Goal: Entertainment & Leisure: Consume media (video, audio)

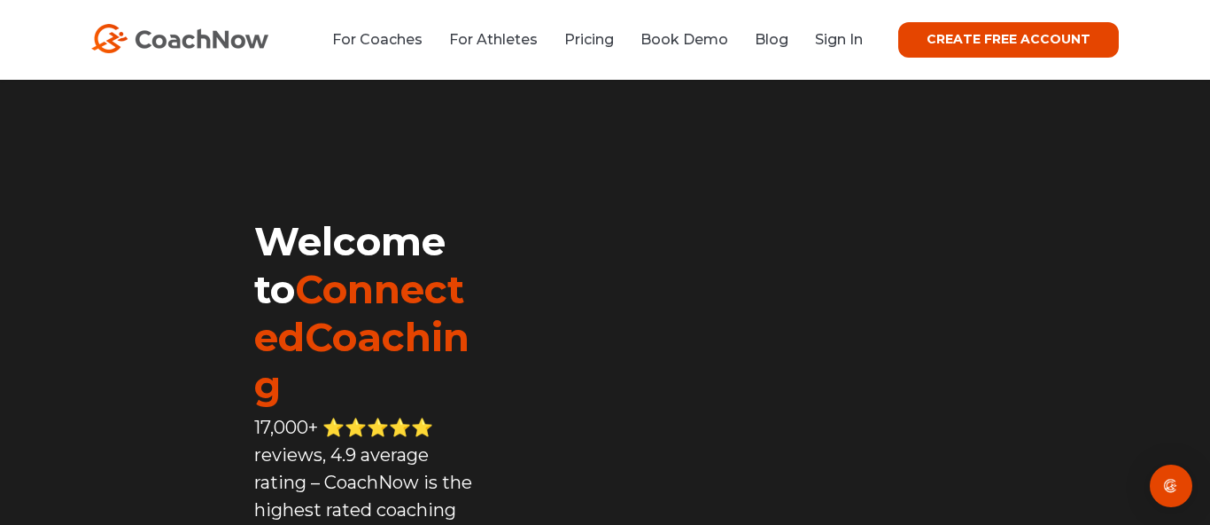
click at [842, 37] on link "Sign In" at bounding box center [839, 39] width 48 height 17
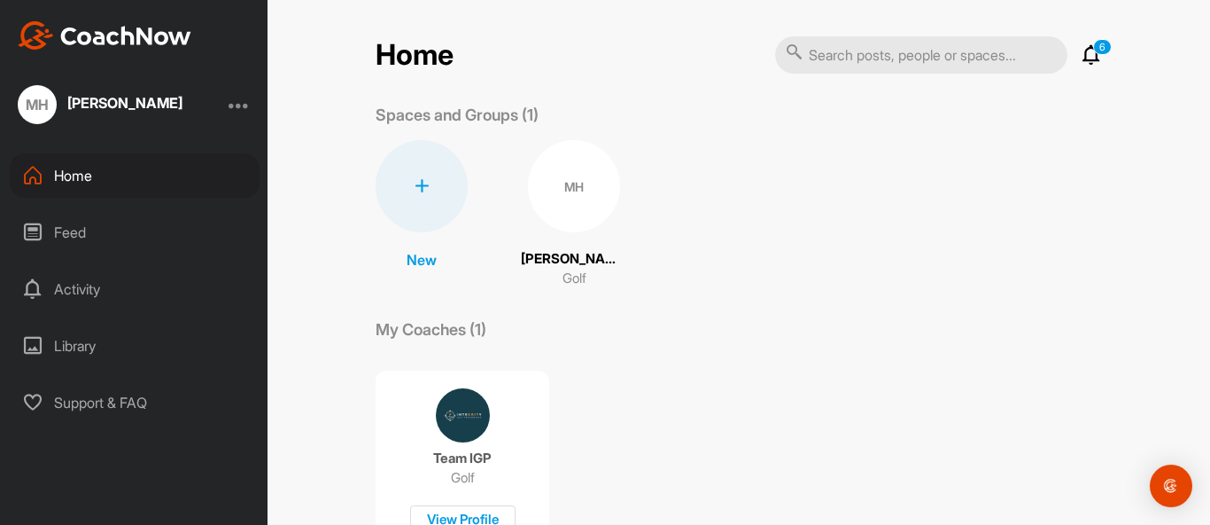
click at [95, 230] on div "Feed" at bounding box center [135, 232] width 250 height 44
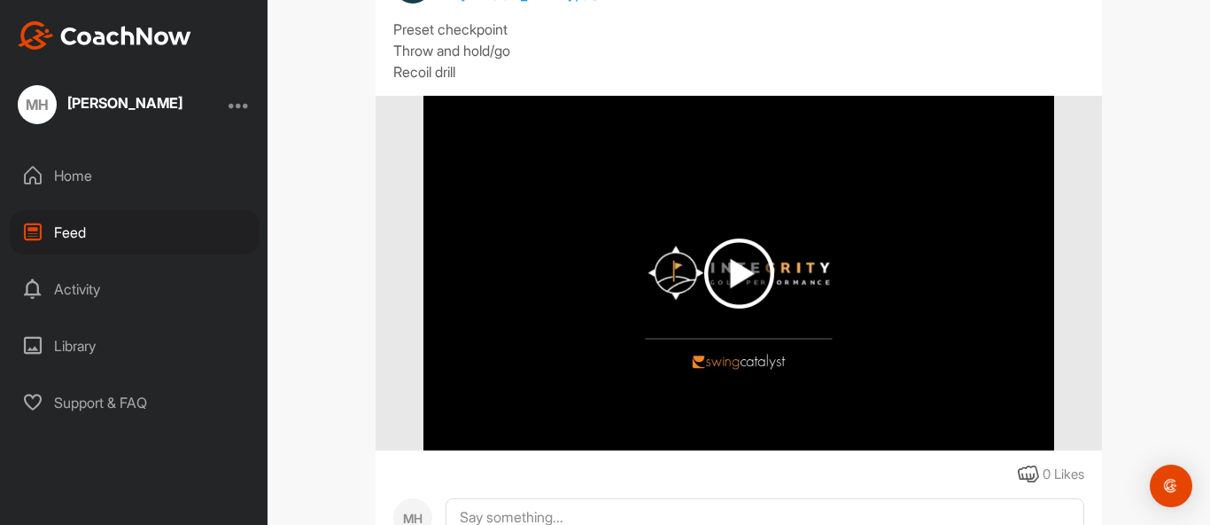
scroll to position [22233, 0]
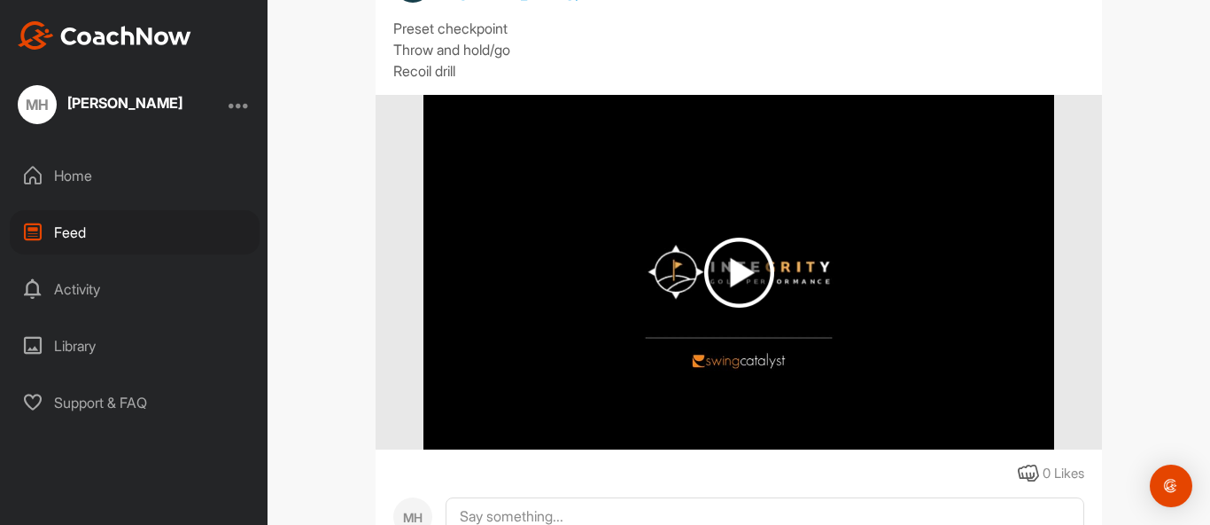
click at [737, 307] on img at bounding box center [739, 272] width 70 height 70
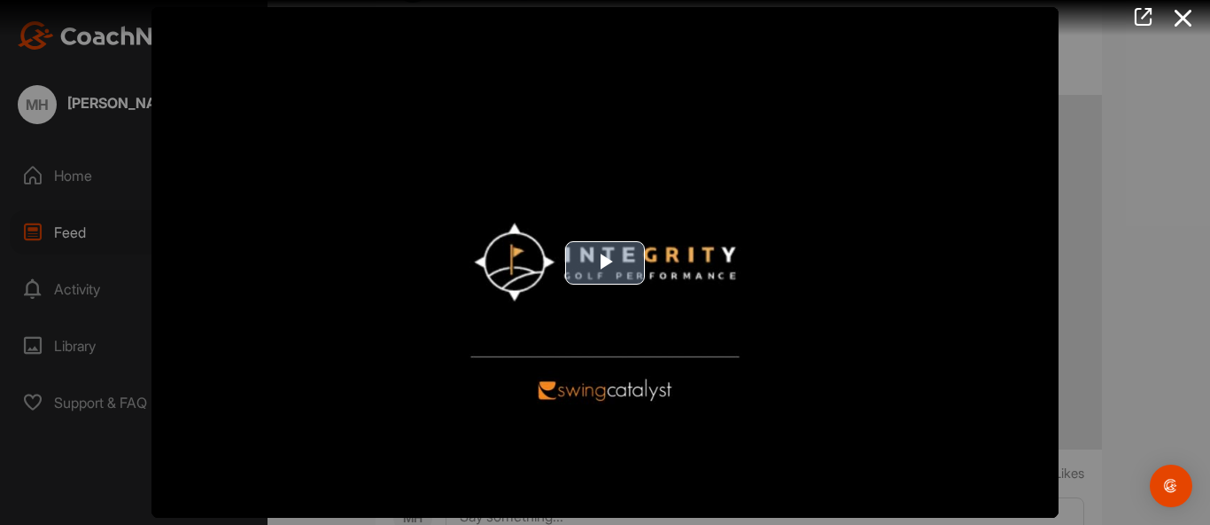
click at [605, 262] on span "Video Player" at bounding box center [605, 262] width 0 height 0
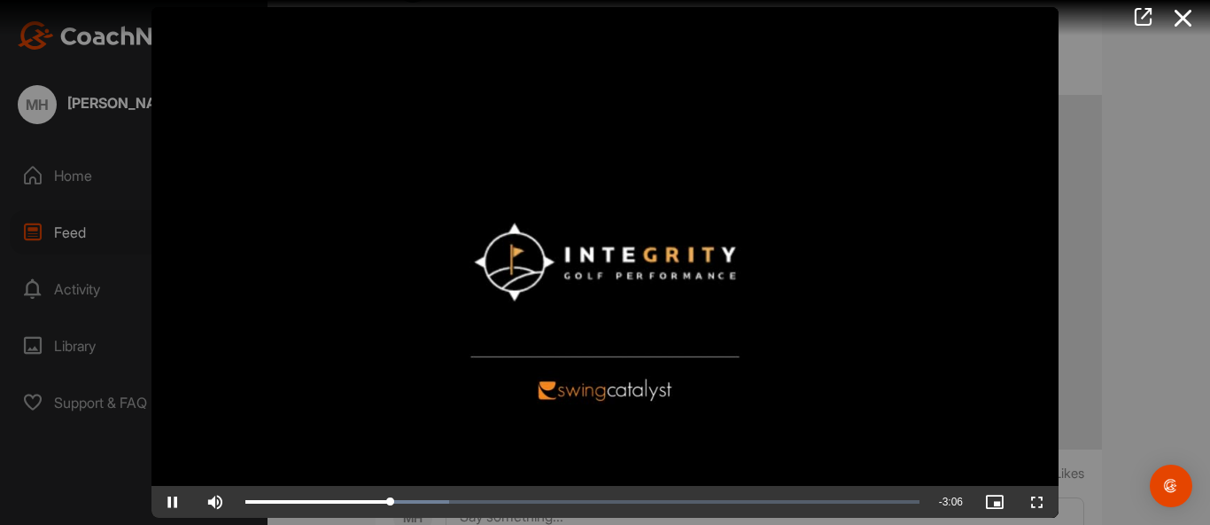
click at [1139, 269] on div at bounding box center [605, 262] width 1210 height 525
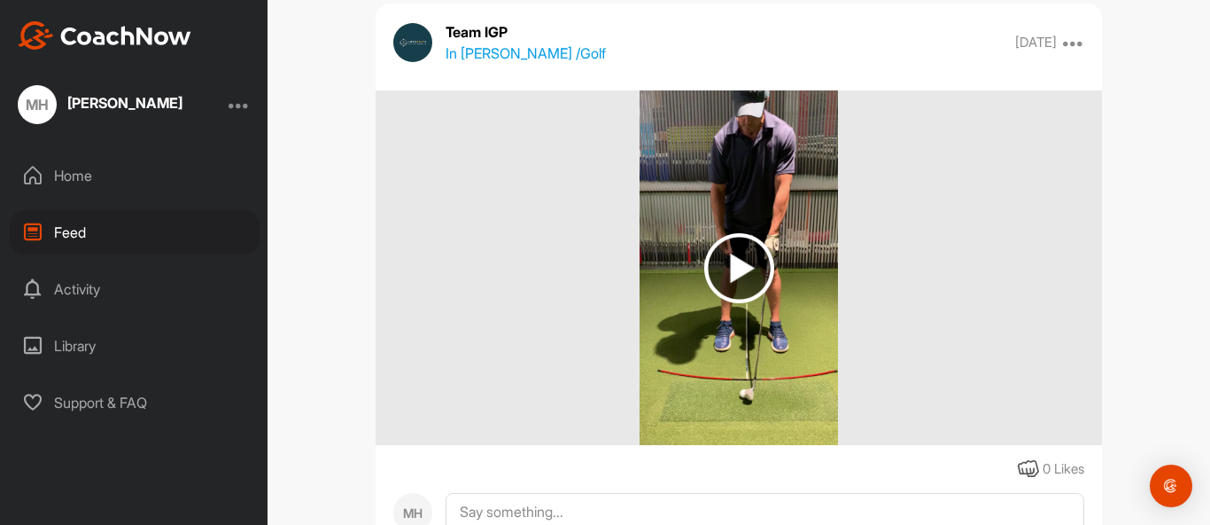
scroll to position [20286, 0]
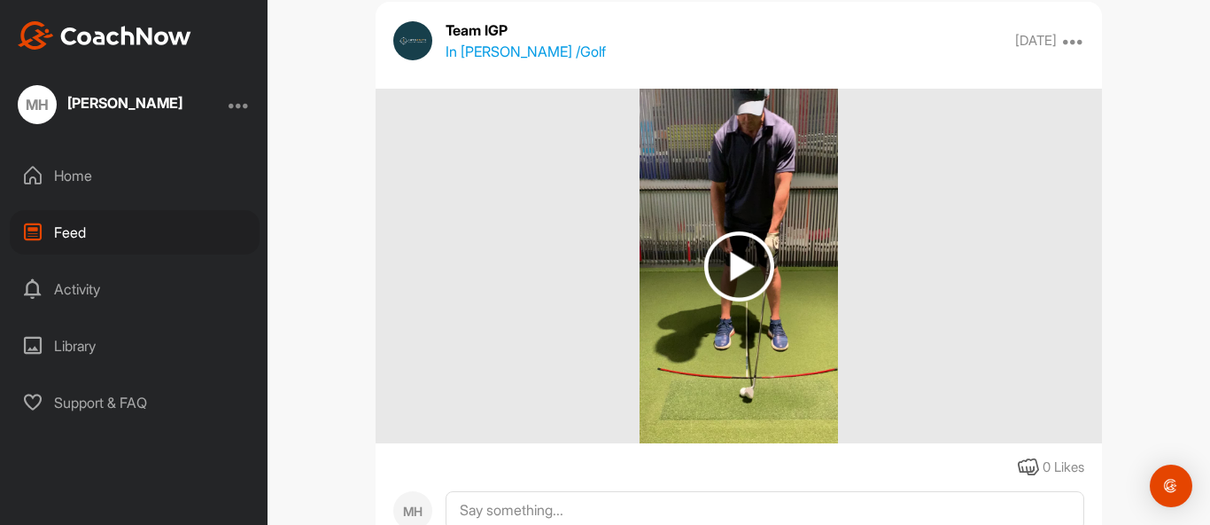
click at [741, 301] on img at bounding box center [739, 266] width 70 height 70
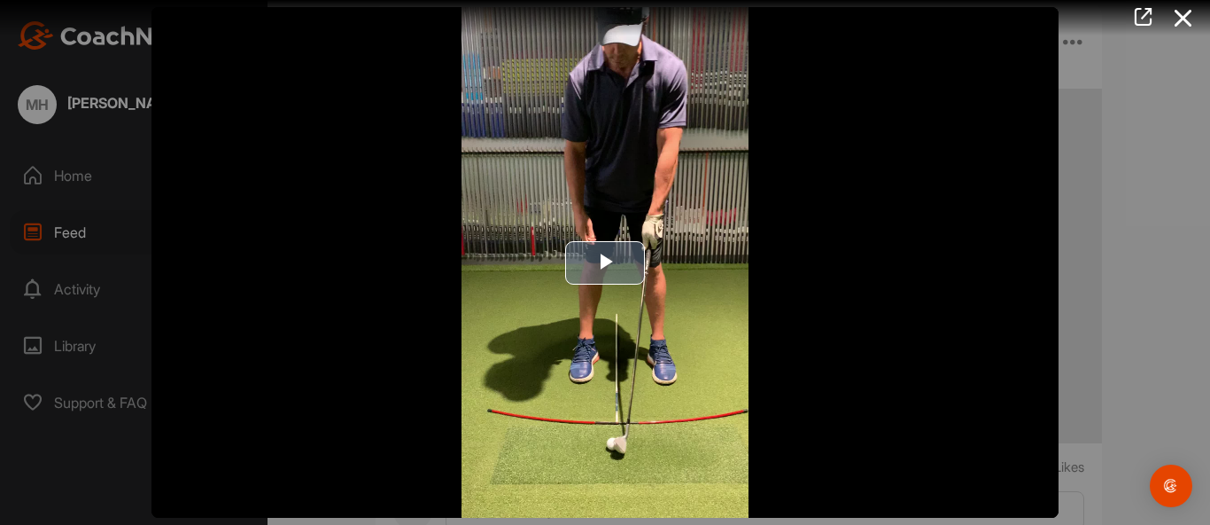
click at [605, 262] on span "Video Player" at bounding box center [605, 262] width 0 height 0
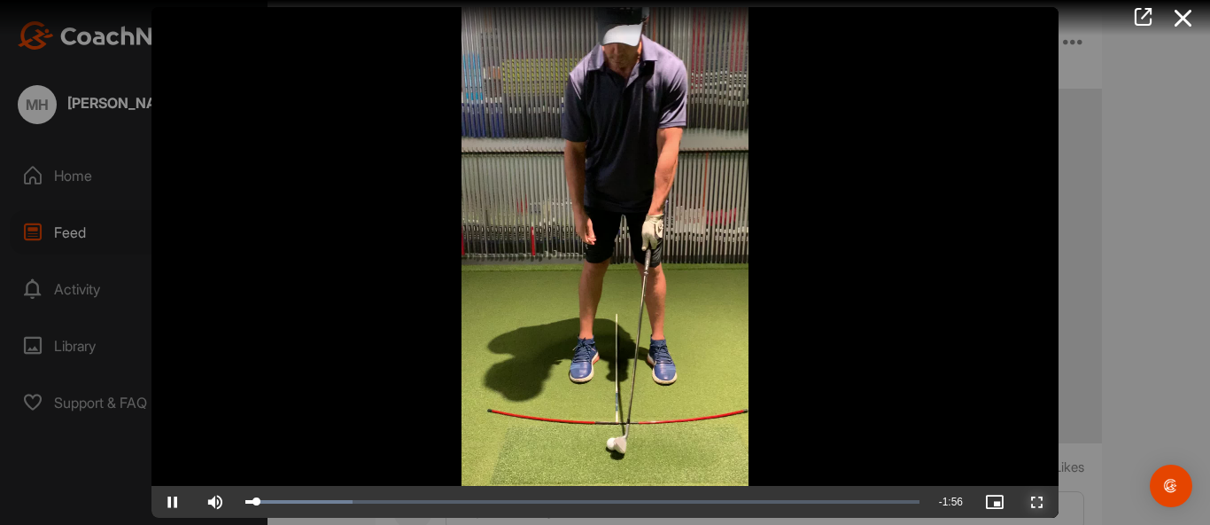
click at [1037, 501] on span "Video Player" at bounding box center [1037, 501] width 43 height 0
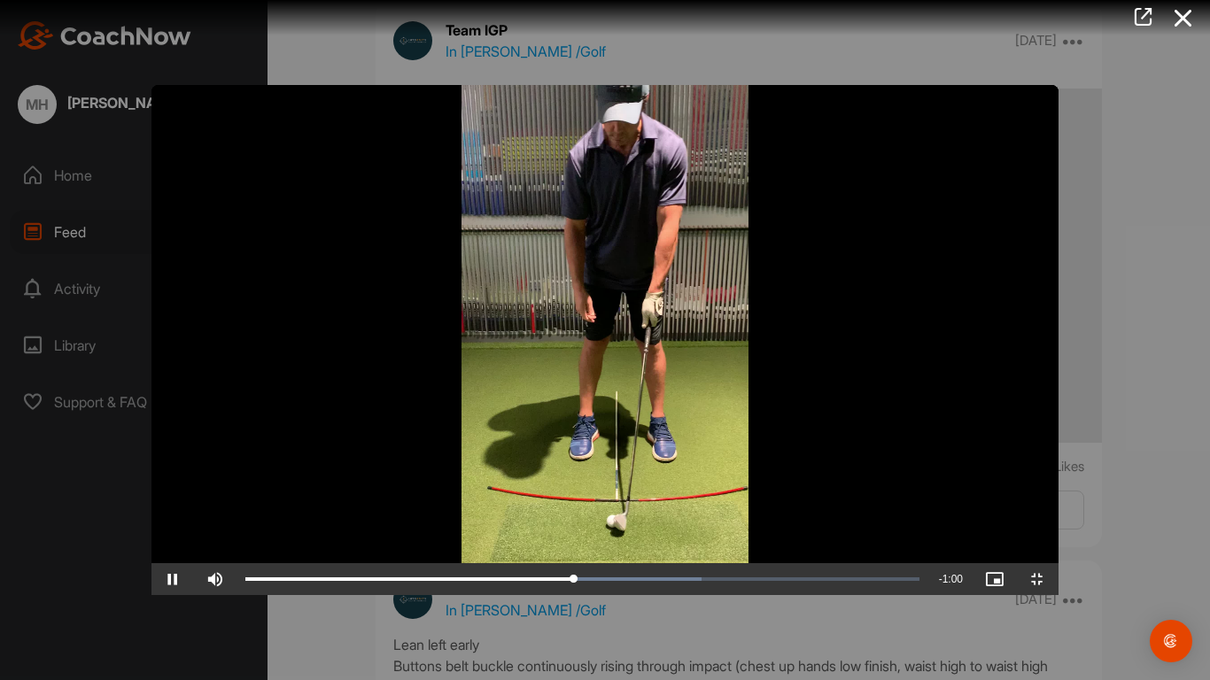
click at [1059, 505] on video "Video Player" at bounding box center [605, 340] width 907 height 510
click at [1059, 524] on span "Video Player" at bounding box center [1037, 579] width 43 height 0
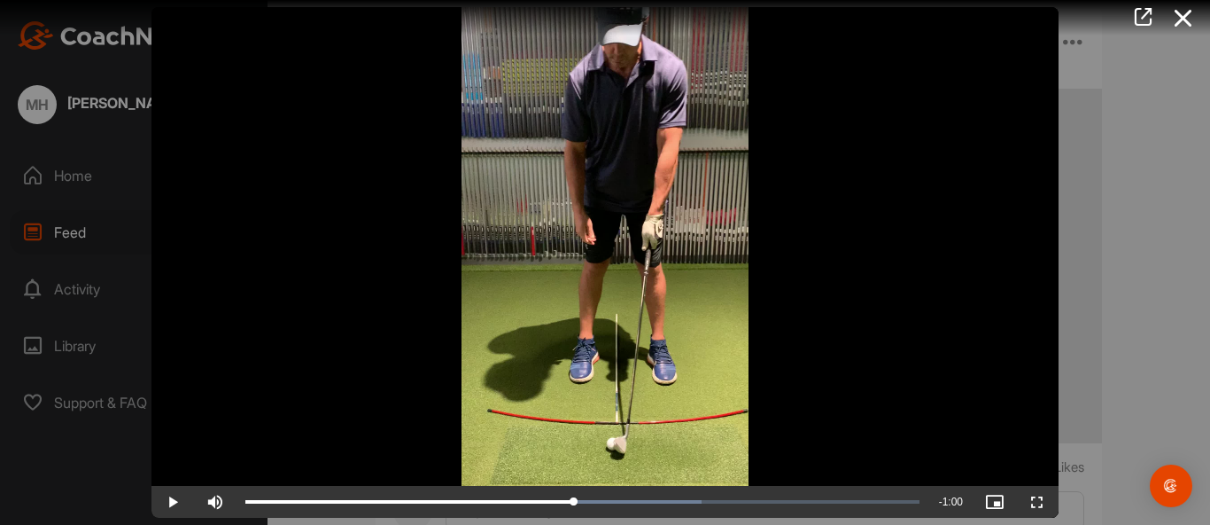
click at [1127, 297] on div at bounding box center [605, 262] width 1210 height 525
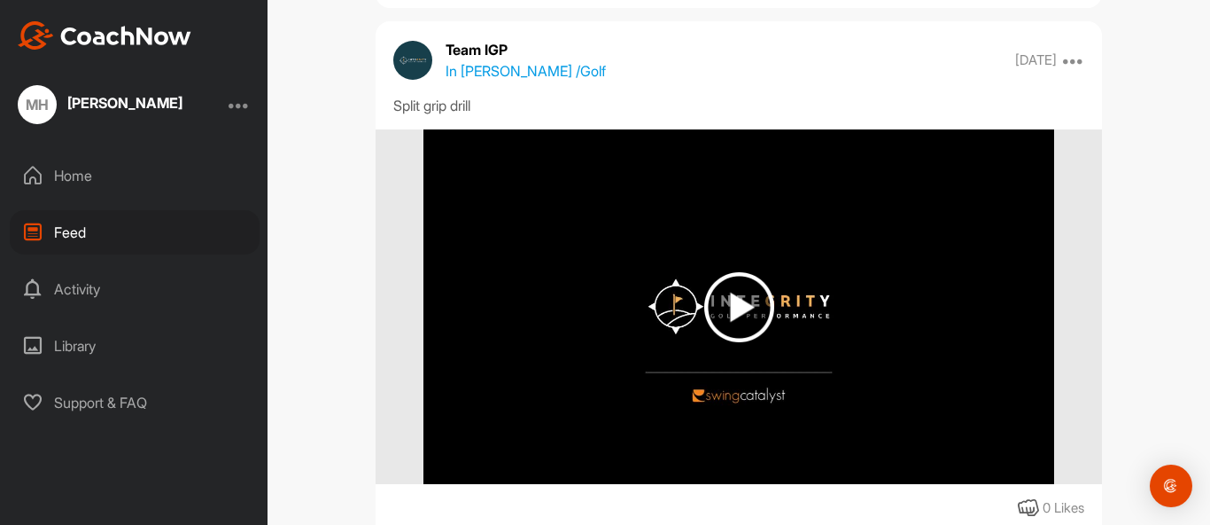
scroll to position [19031, 0]
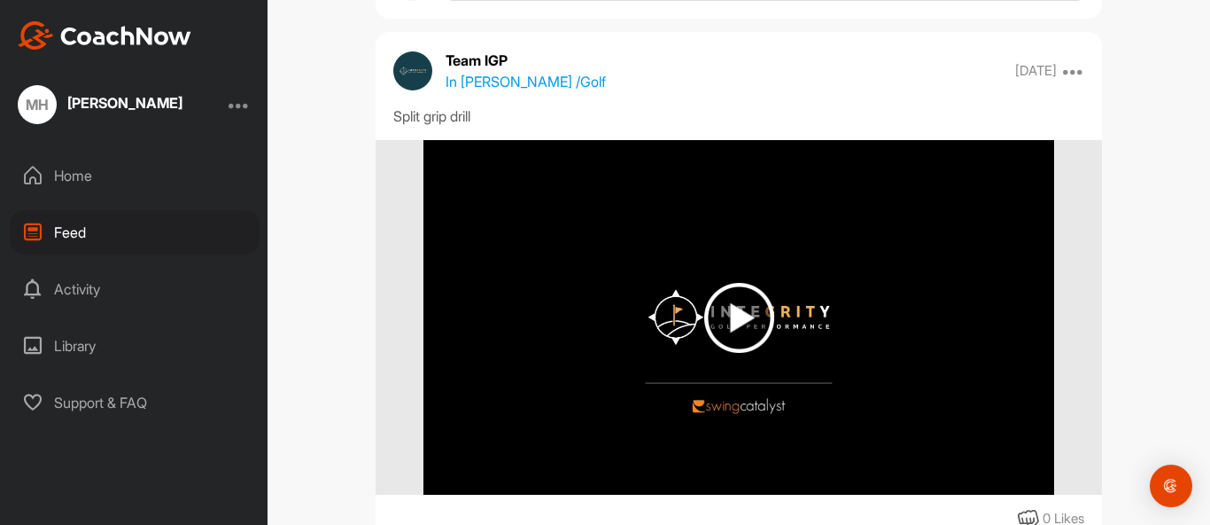
click at [734, 353] on img at bounding box center [739, 318] width 70 height 70
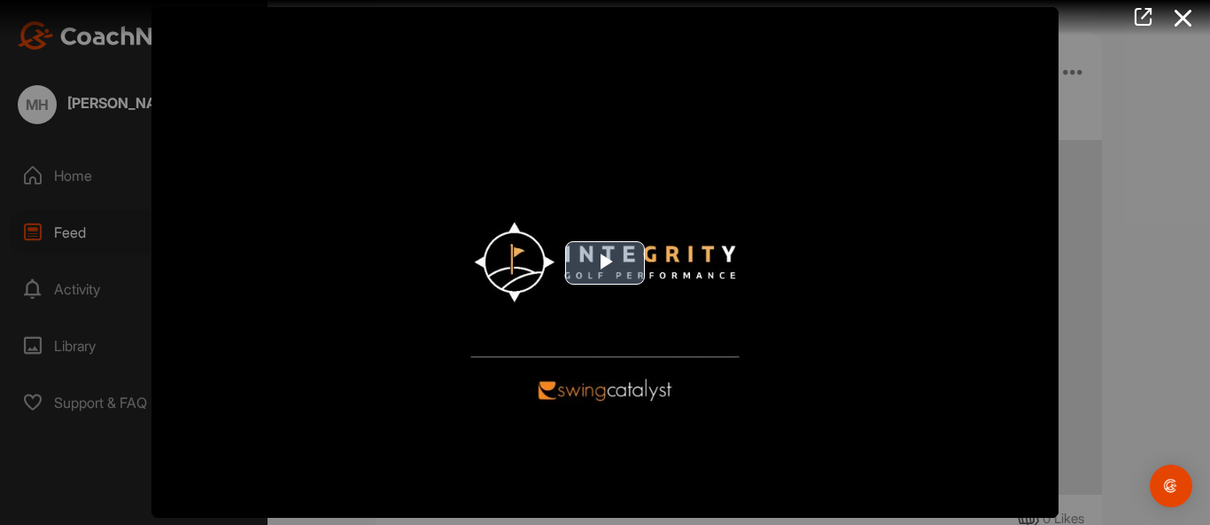
click at [605, 262] on span "Video Player" at bounding box center [605, 262] width 0 height 0
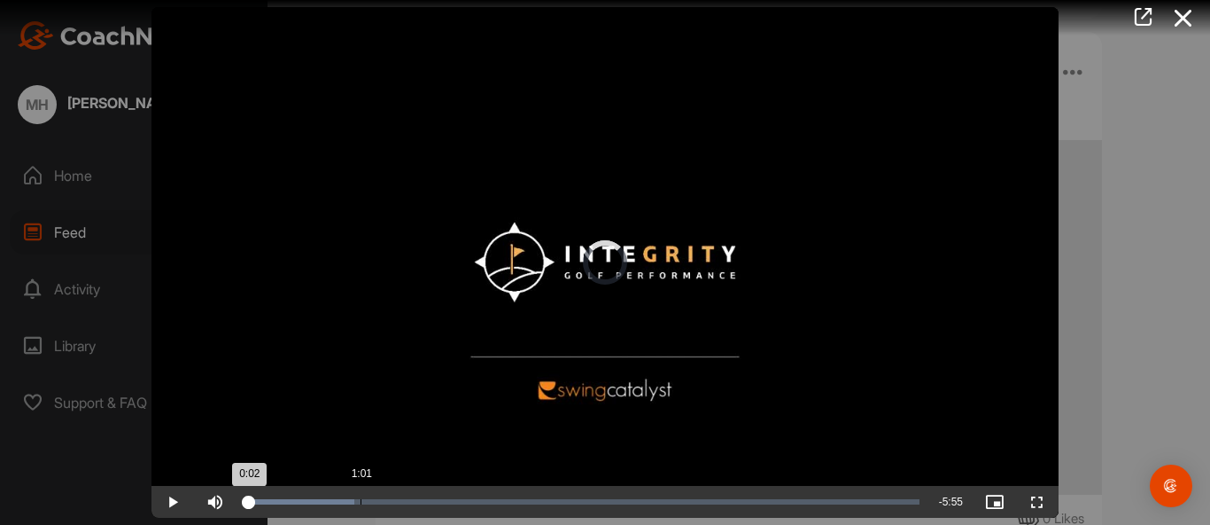
click at [360, 499] on div "Loaded : 16.12% 1:01 0:02" at bounding box center [582, 501] width 674 height 5
click at [443, 499] on div "Loaded : 20.96% 1:44 1:02" at bounding box center [582, 501] width 674 height 5
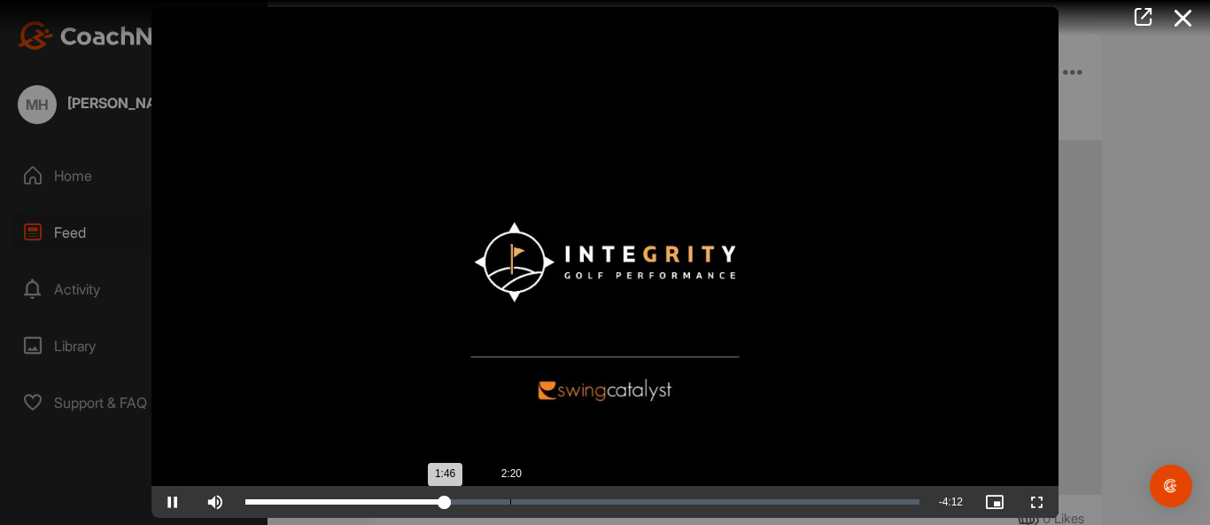
click at [509, 501] on div "Loaded : 30.50% 2:20 1:46" at bounding box center [582, 501] width 674 height 5
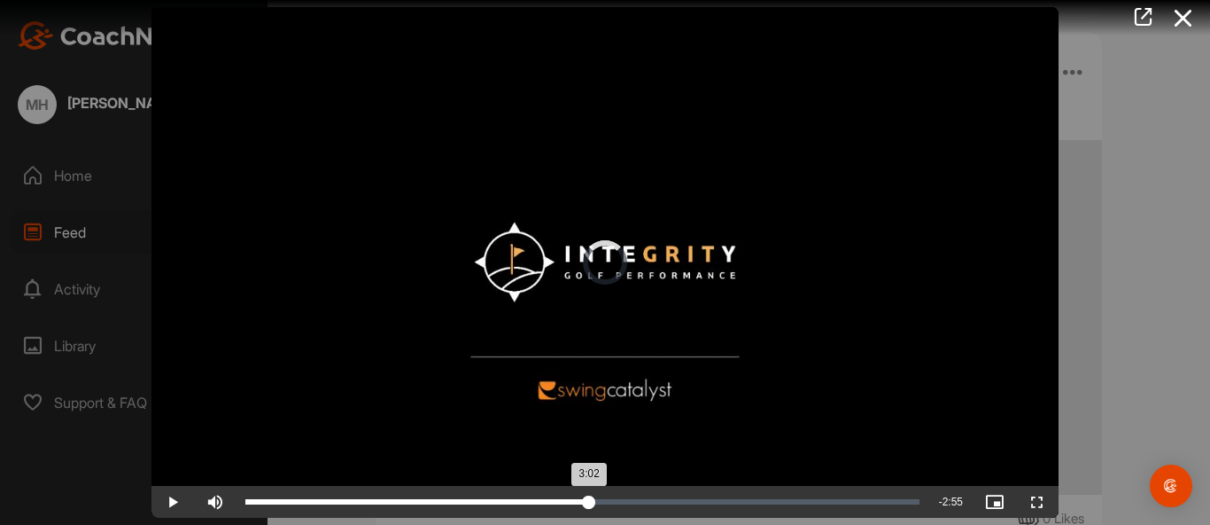
click at [589, 502] on div "Loaded : 34.86% 3:02 3:02" at bounding box center [582, 501] width 674 height 5
click at [1161, 341] on div at bounding box center [605, 262] width 1210 height 525
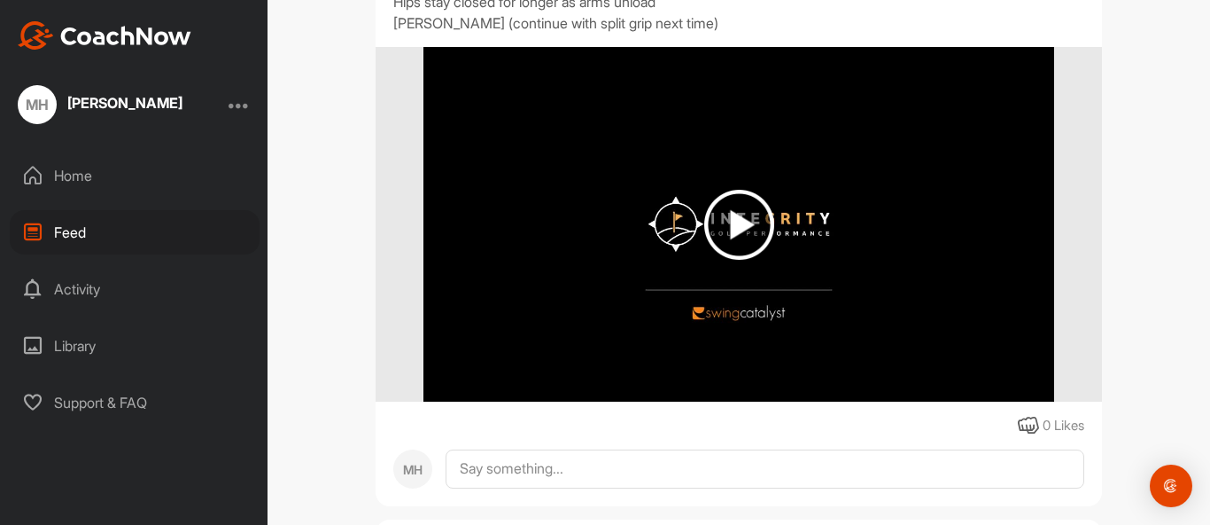
scroll to position [19736, 0]
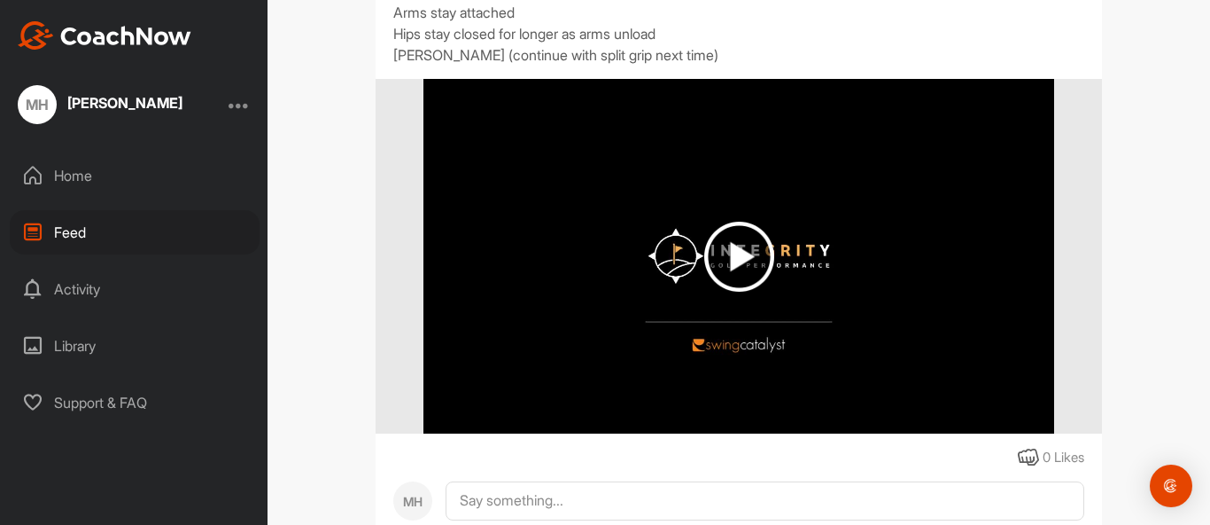
click at [736, 292] on img at bounding box center [739, 257] width 70 height 70
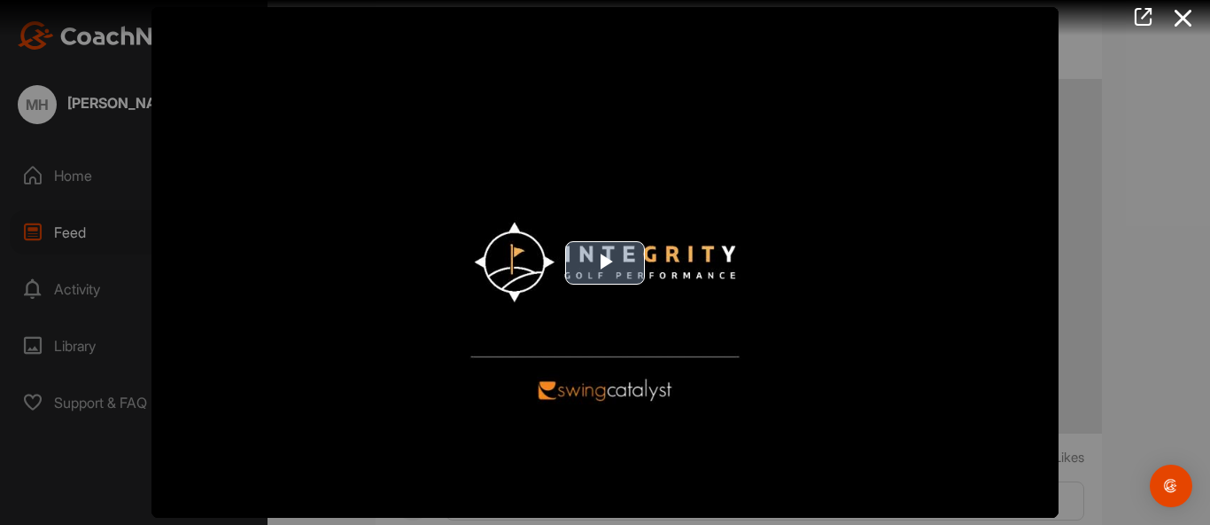
click at [605, 262] on span "Video Player" at bounding box center [605, 262] width 0 height 0
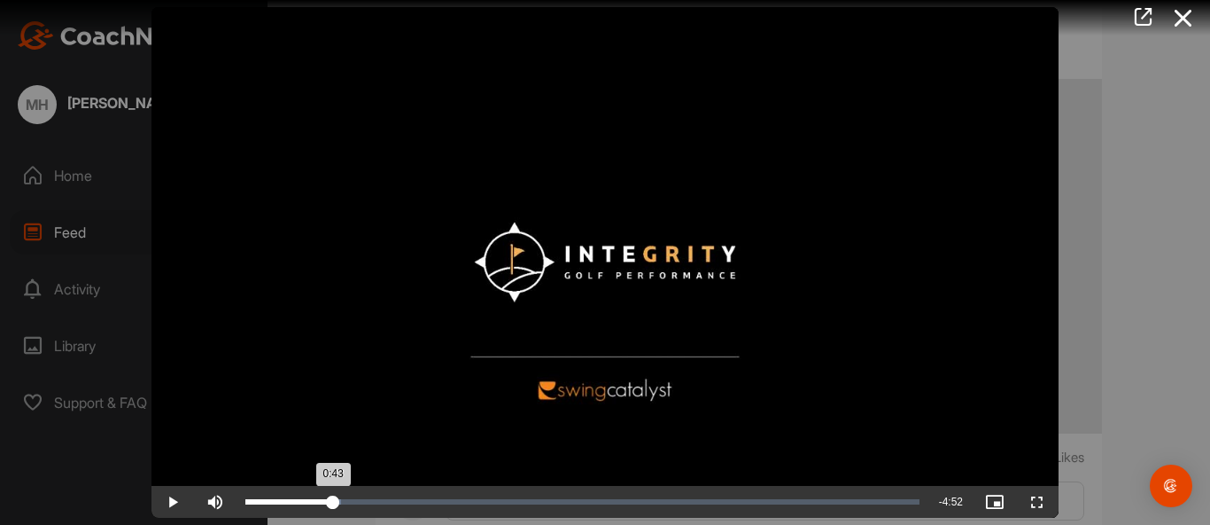
click at [332, 501] on div "Loaded : 14.24% 0:43 0:43" at bounding box center [582, 501] width 674 height 5
click at [438, 499] on div "1:35" at bounding box center [438, 501] width 1 height 5
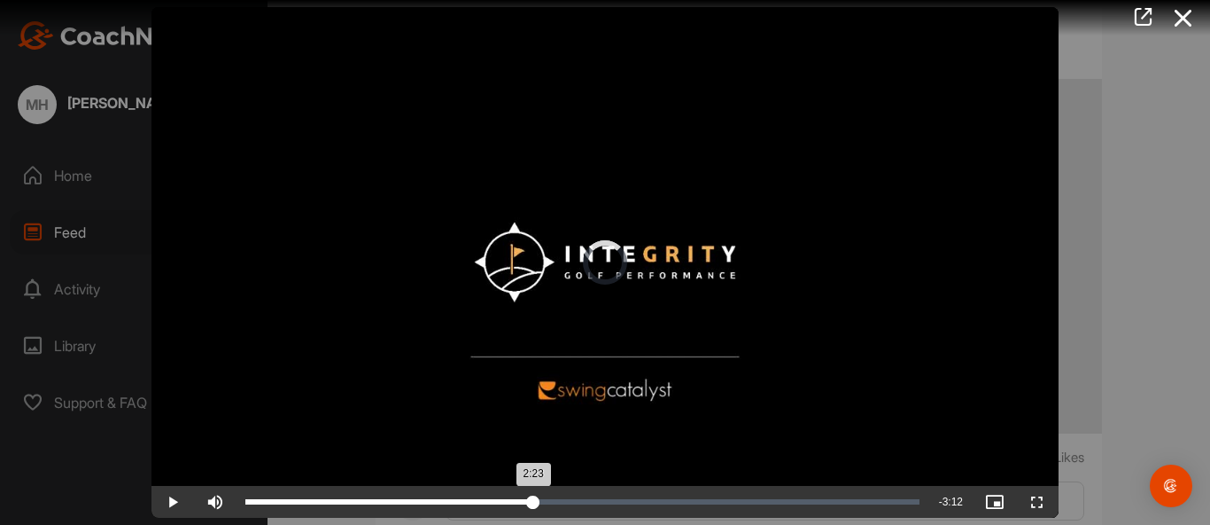
click at [533, 499] on div "Loaded : 32.89% 2:23 2:23" at bounding box center [582, 501] width 674 height 5
click at [1148, 296] on div at bounding box center [605, 262] width 1210 height 525
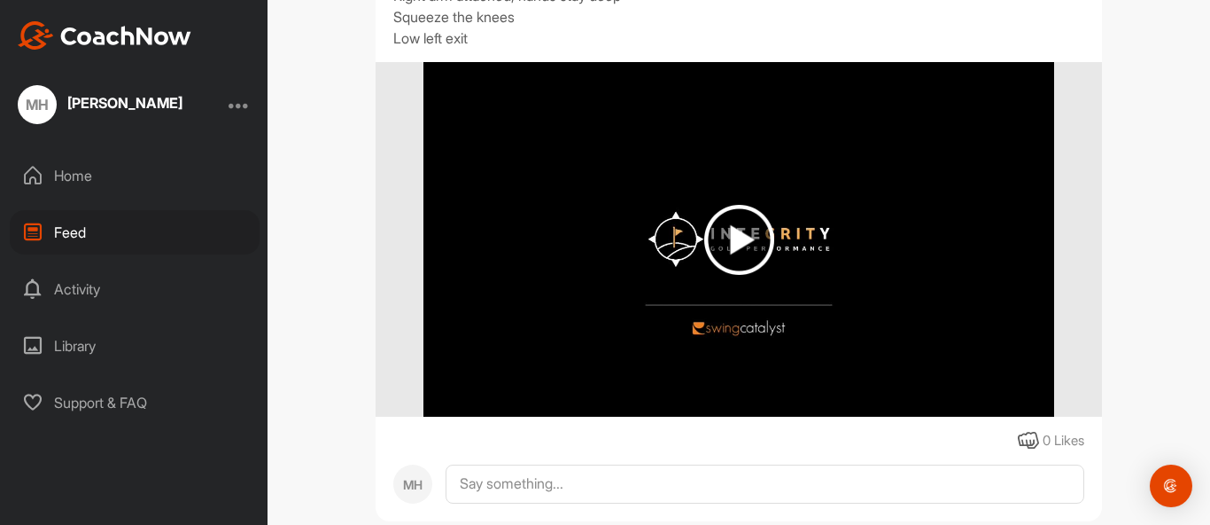
scroll to position [14574, 0]
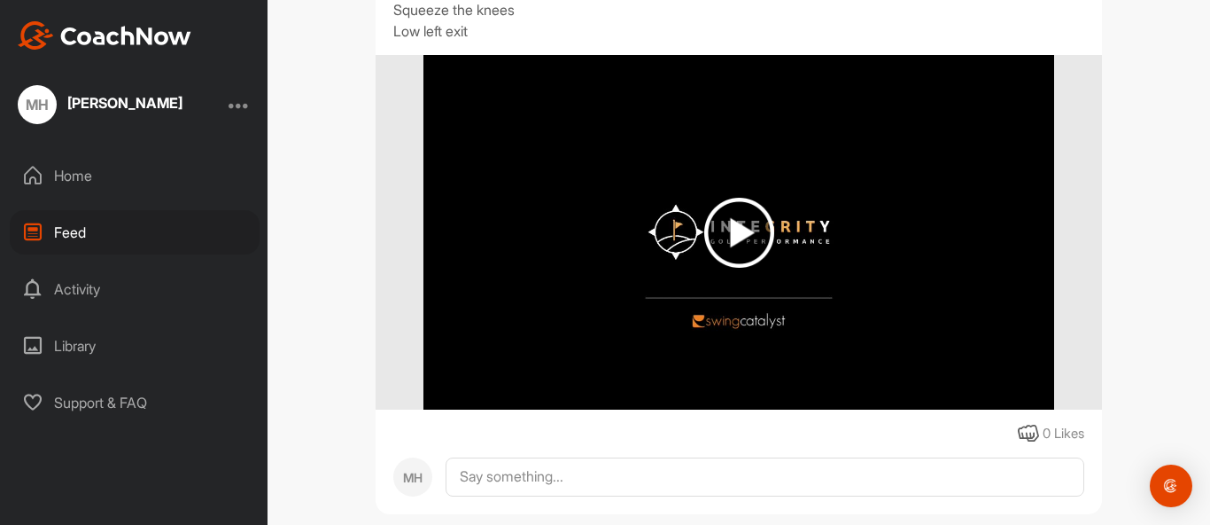
click at [744, 268] on img at bounding box center [739, 233] width 70 height 70
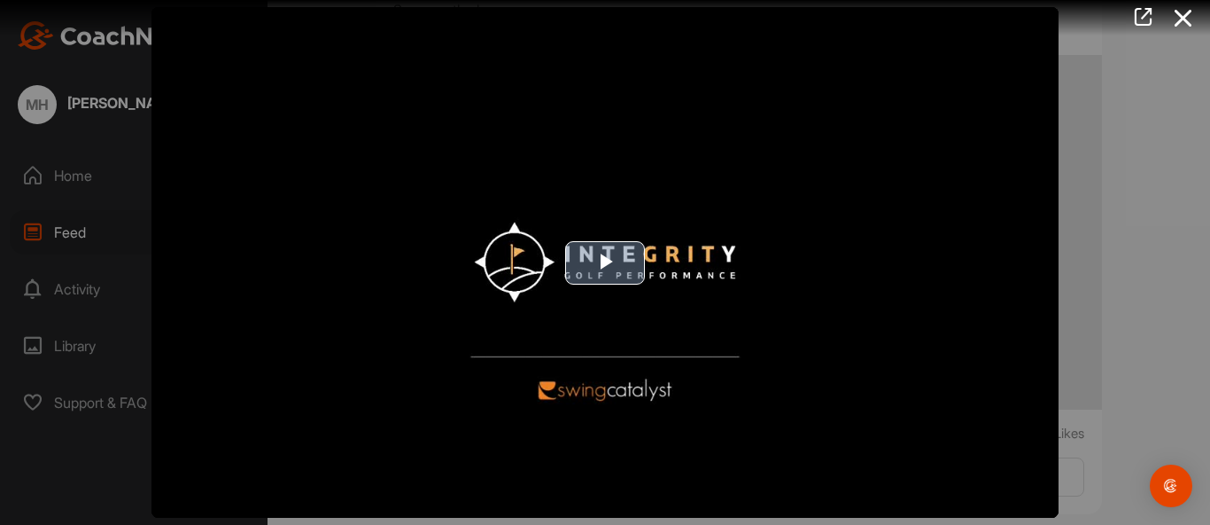
click at [605, 262] on span "Video Player" at bounding box center [605, 262] width 0 height 0
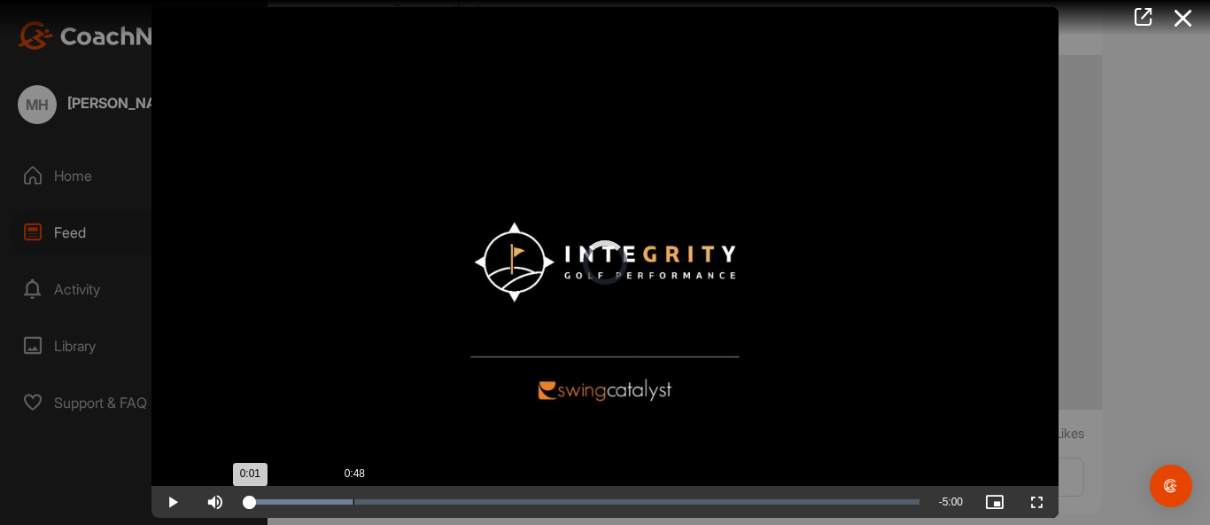
click at [354, 504] on div "Loaded : 15.87% 0:48 0:01" at bounding box center [583, 502] width 692 height 32
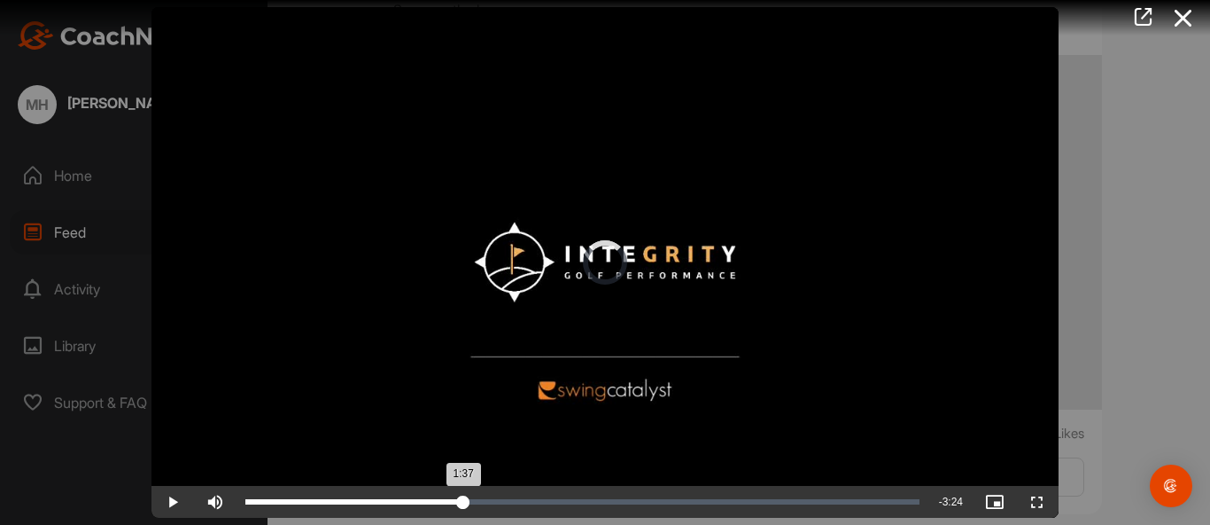
click at [463, 500] on div "Loaded : 25.33% 1:37 1:37" at bounding box center [582, 501] width 674 height 5
click at [551, 500] on div "2:16" at bounding box center [551, 501] width 1 height 5
click at [619, 500] on div "2:47" at bounding box center [619, 501] width 1 height 5
click at [749, 497] on div "Loaded : 72.04% 3:45 3:03" at bounding box center [583, 502] width 692 height 32
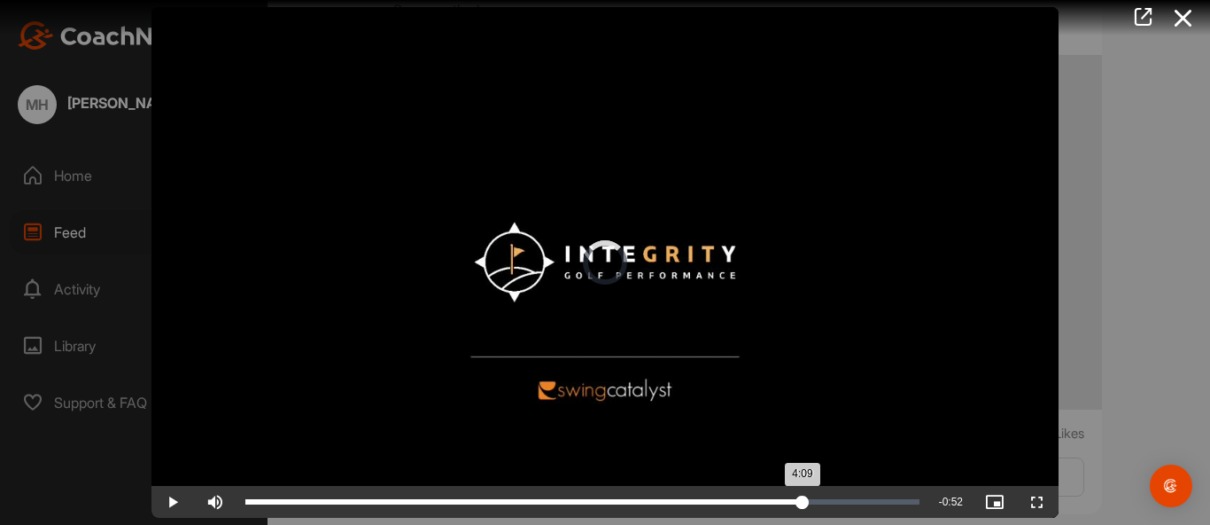
click at [803, 501] on div "Loaded : 75.82% 4:09 4:09" at bounding box center [582, 501] width 674 height 5
click at [849, 499] on div "4:30" at bounding box center [849, 501] width 1 height 5
click at [826, 496] on div "Loaded : 90.16% 4:19 4:19" at bounding box center [583, 502] width 692 height 32
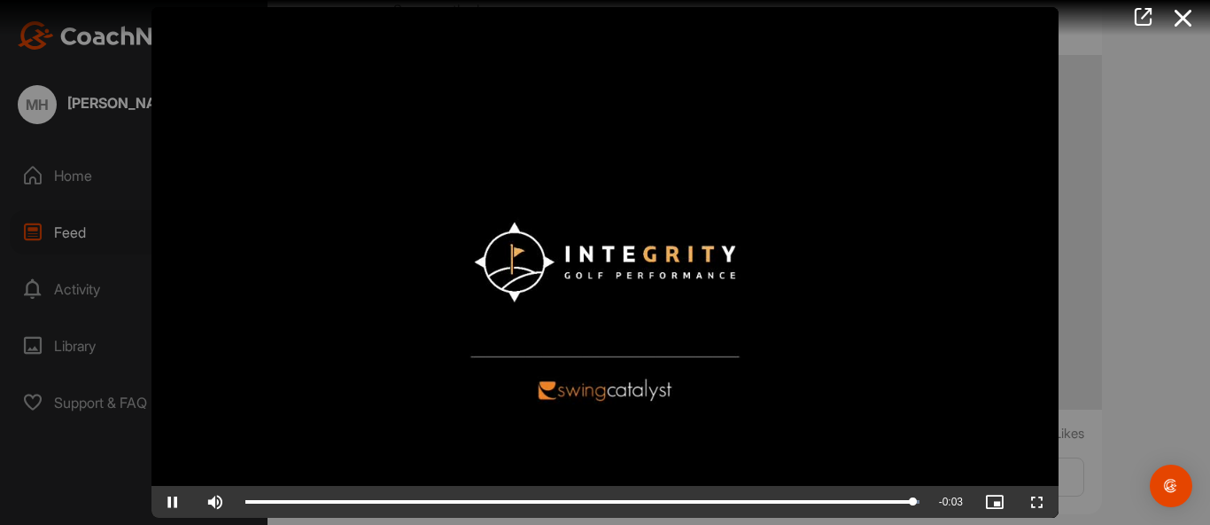
click at [1157, 378] on div at bounding box center [605, 262] width 1210 height 525
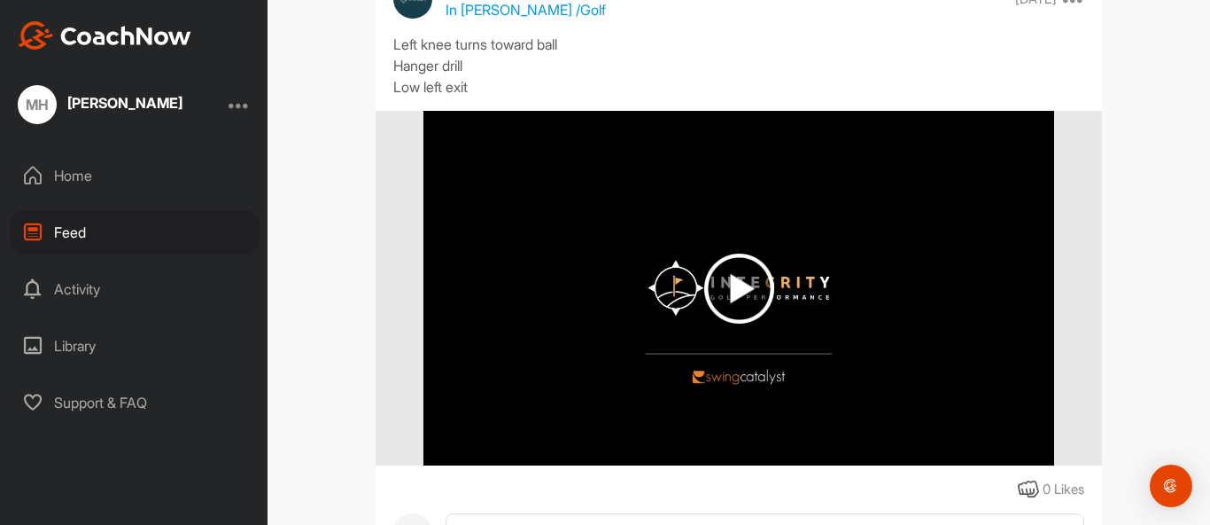
scroll to position [12130, 0]
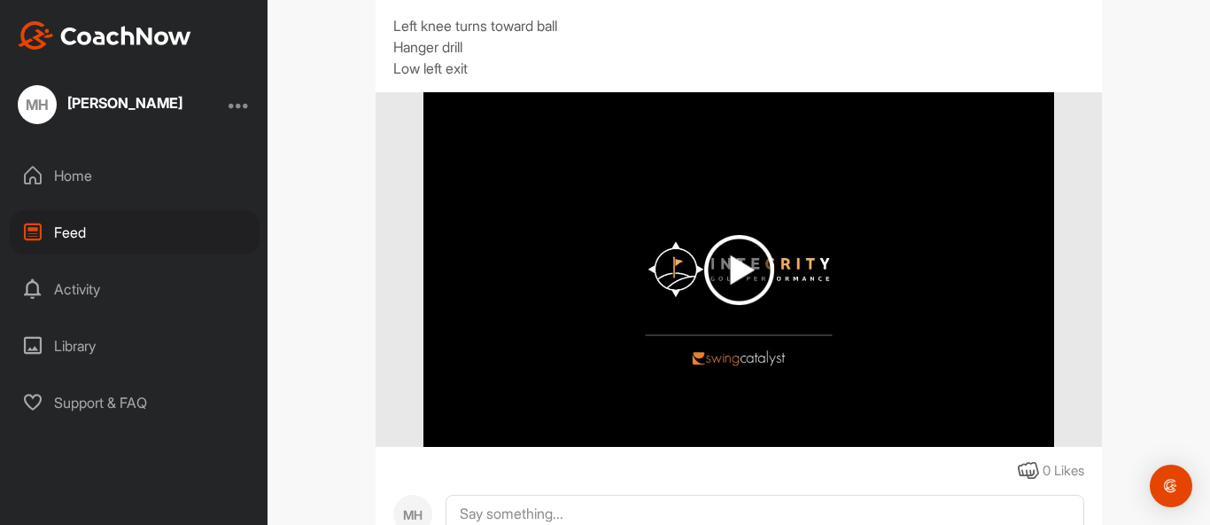
click at [731, 305] on img at bounding box center [739, 270] width 70 height 70
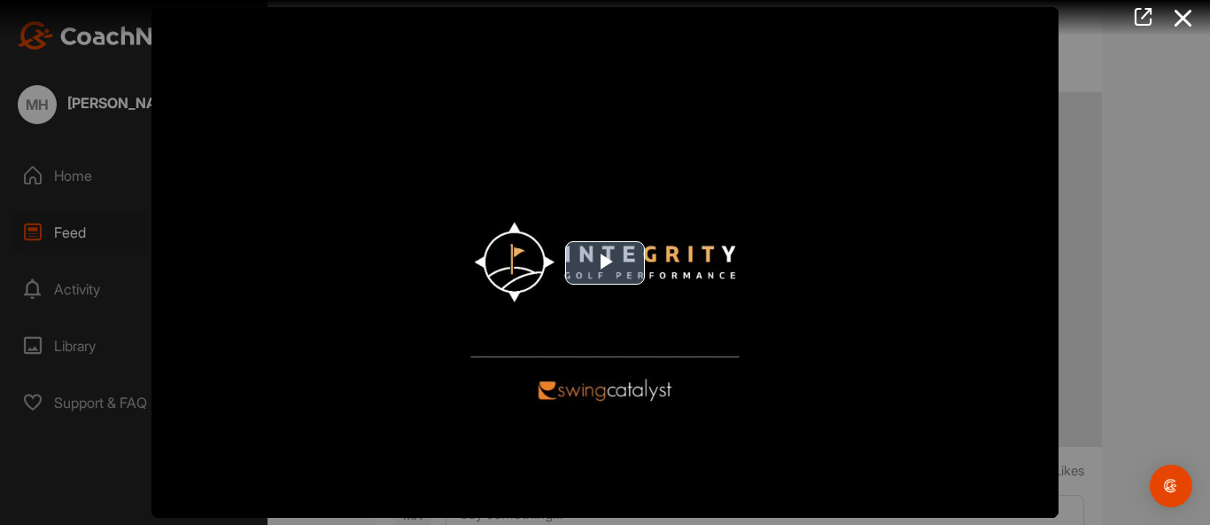
click at [605, 262] on span "Video Player" at bounding box center [605, 262] width 0 height 0
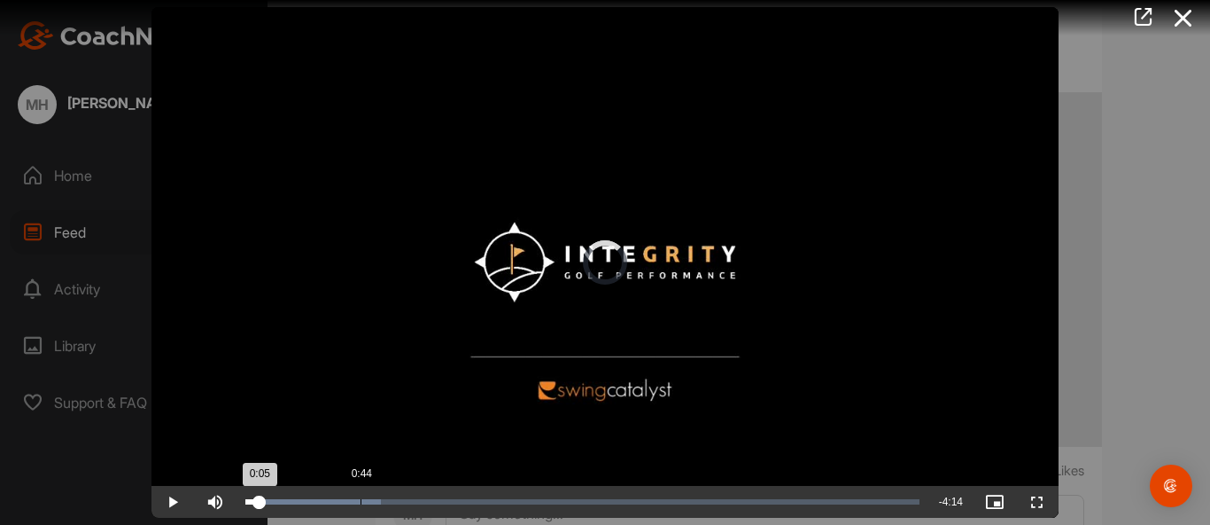
click at [361, 500] on div "Loaded : 20.17% 0:44 0:05" at bounding box center [582, 501] width 674 height 5
click at [427, 507] on div "Loaded : 20.17% 1:10 0:46" at bounding box center [583, 502] width 692 height 32
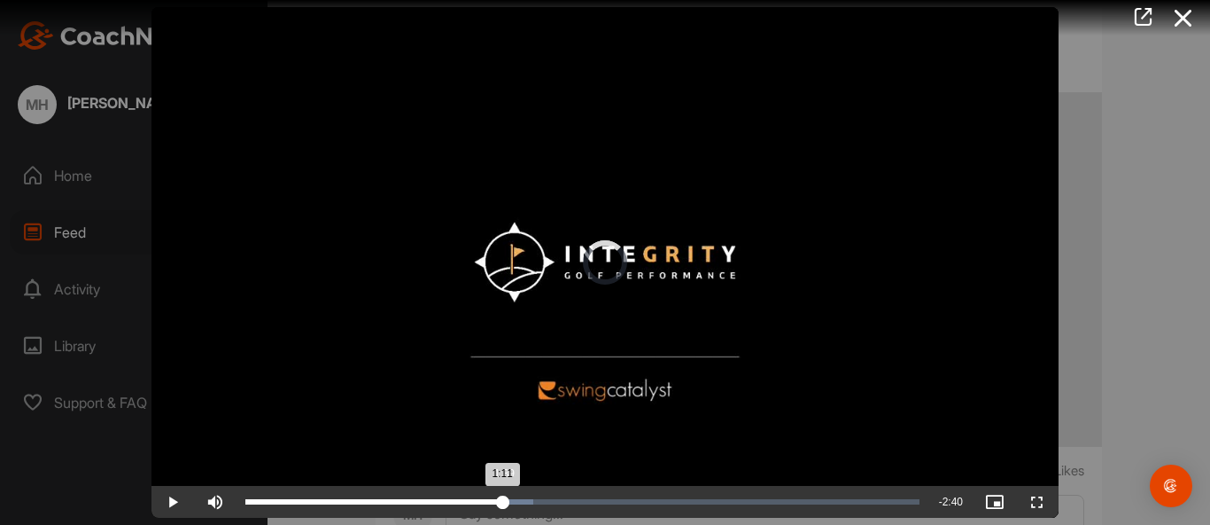
click at [503, 502] on div "Loaded : 42.68% 1:39 1:11" at bounding box center [582, 501] width 674 height 5
click at [1037, 501] on span "Video Player" at bounding box center [1037, 501] width 43 height 0
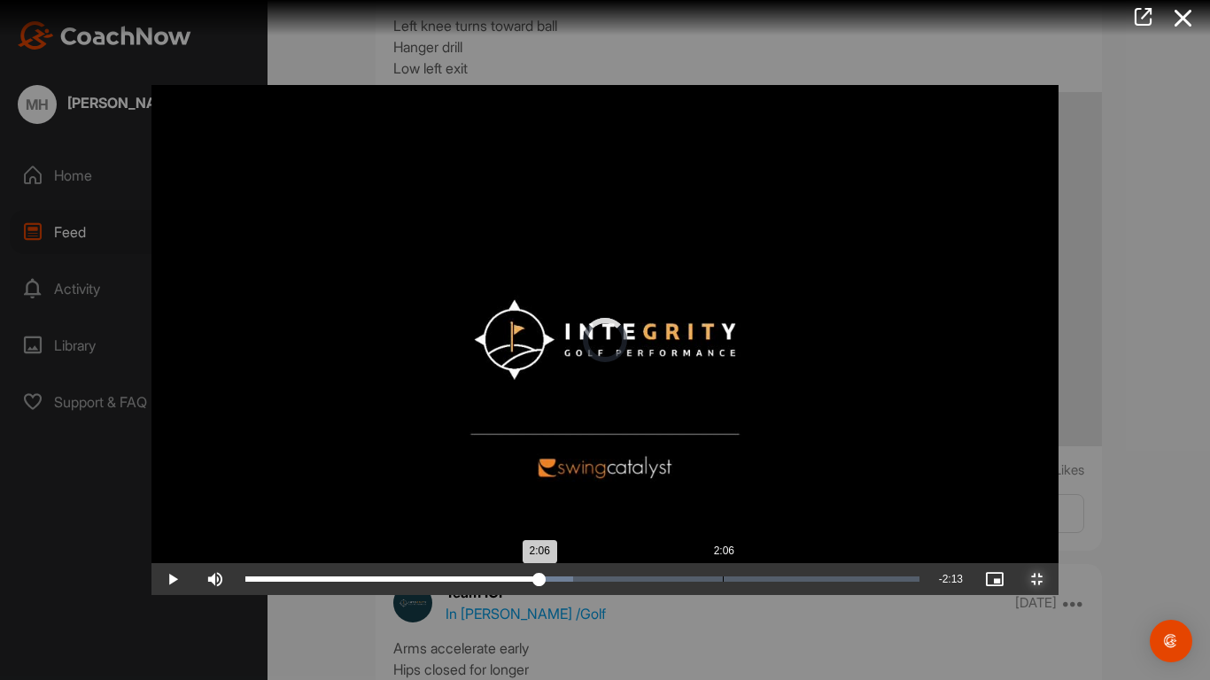
click at [571, 524] on div "Loaded : 48.69% 2:06 2:06" at bounding box center [582, 579] width 674 height 5
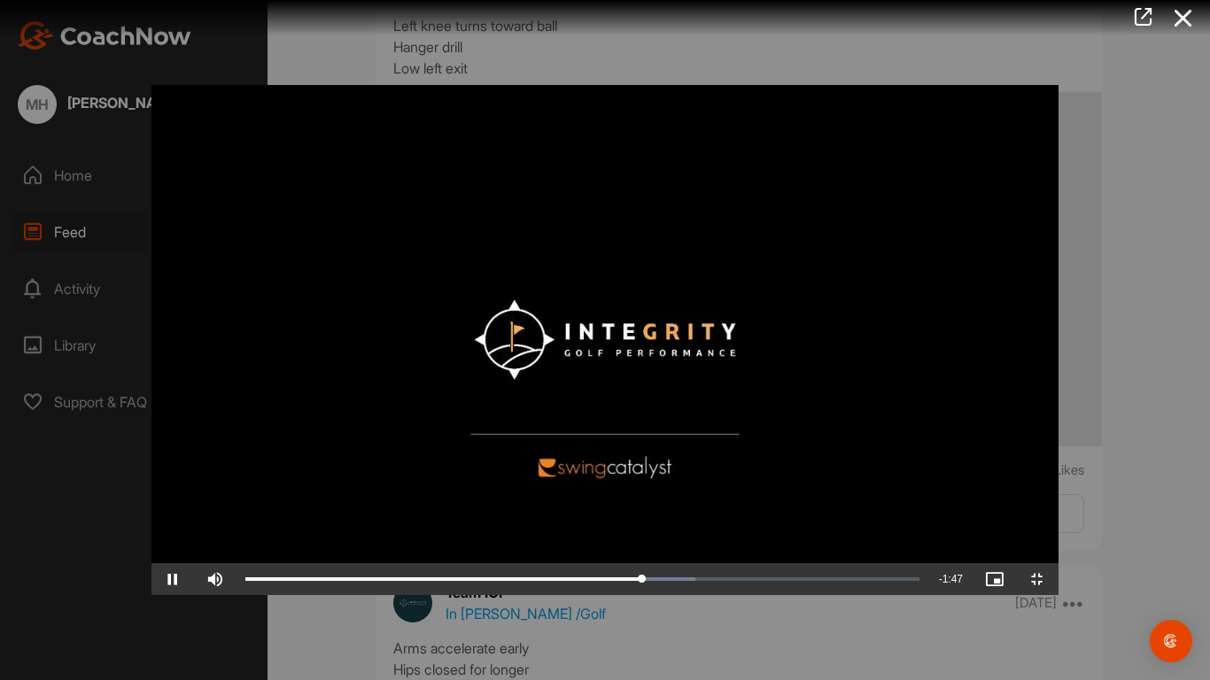
click at [828, 365] on video "Video Player" at bounding box center [605, 340] width 907 height 510
click at [1059, 524] on span "Video Player" at bounding box center [1037, 579] width 43 height 0
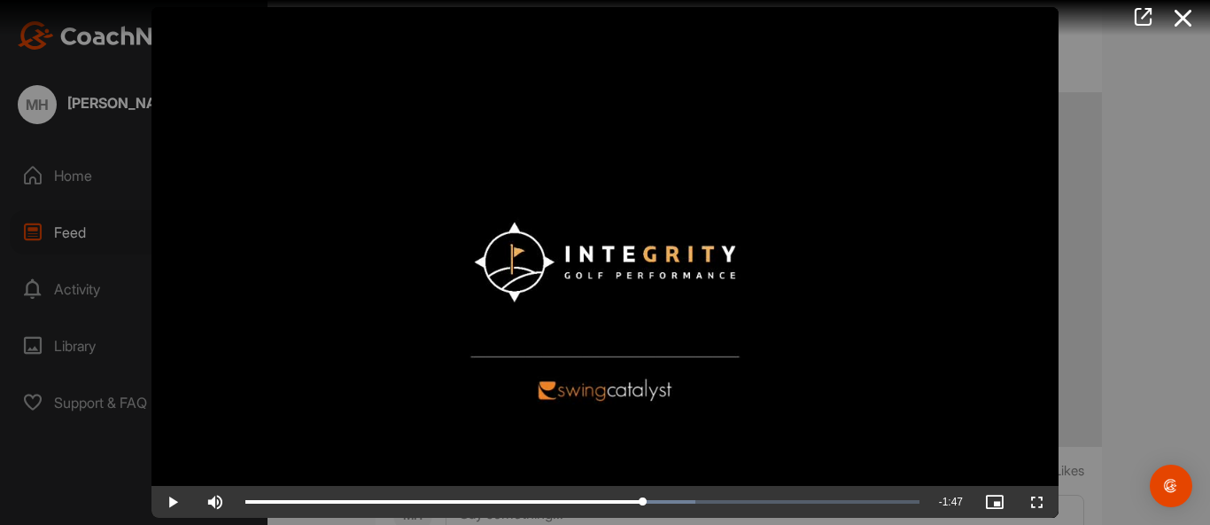
click at [1166, 312] on div at bounding box center [605, 262] width 1210 height 525
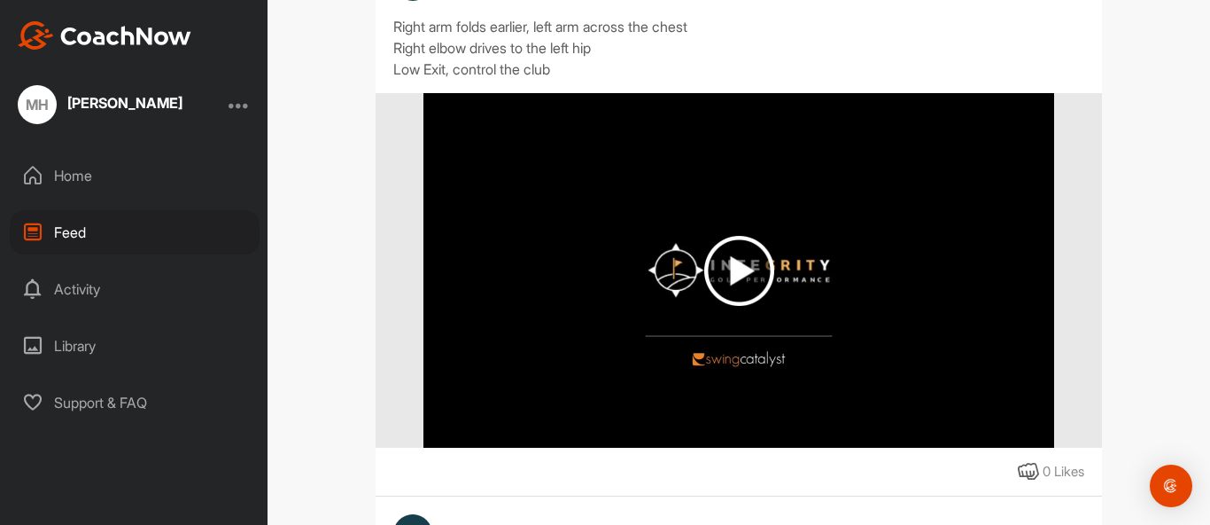
scroll to position [8125, 0]
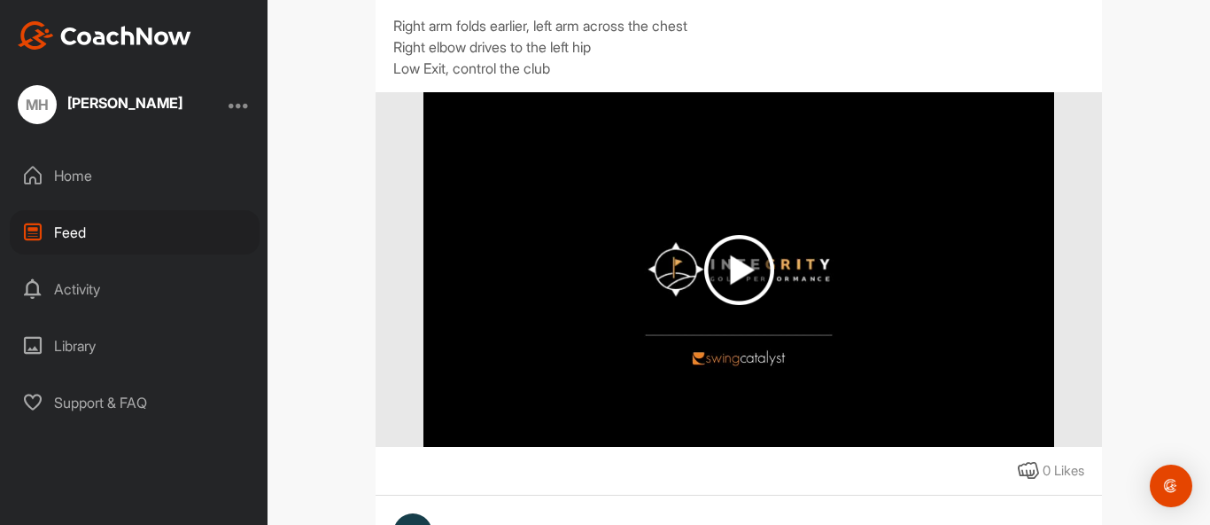
click at [756, 305] on img at bounding box center [739, 270] width 70 height 70
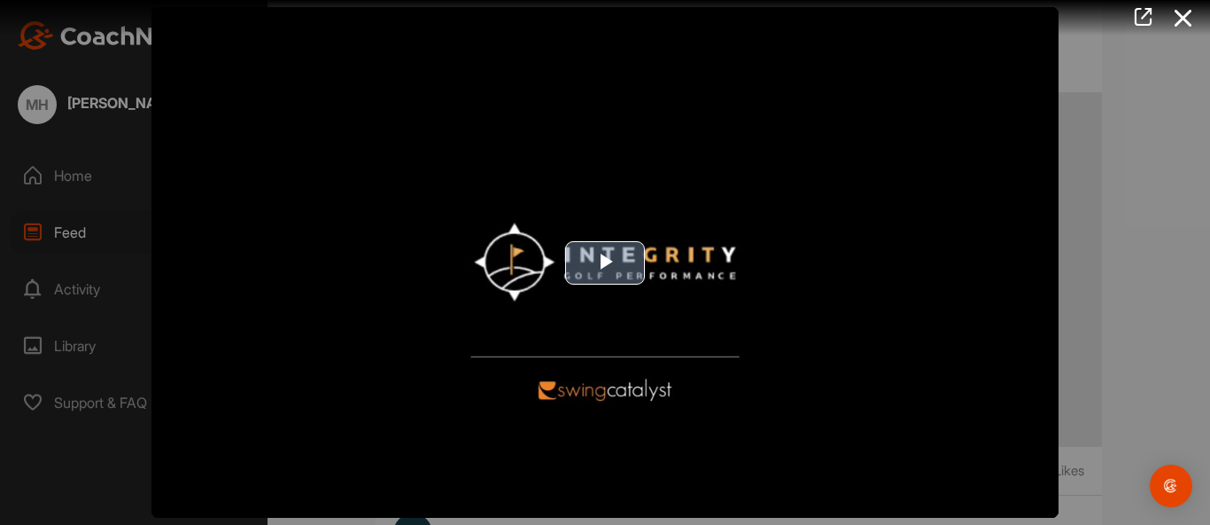
click at [605, 262] on span "Video Player" at bounding box center [605, 262] width 0 height 0
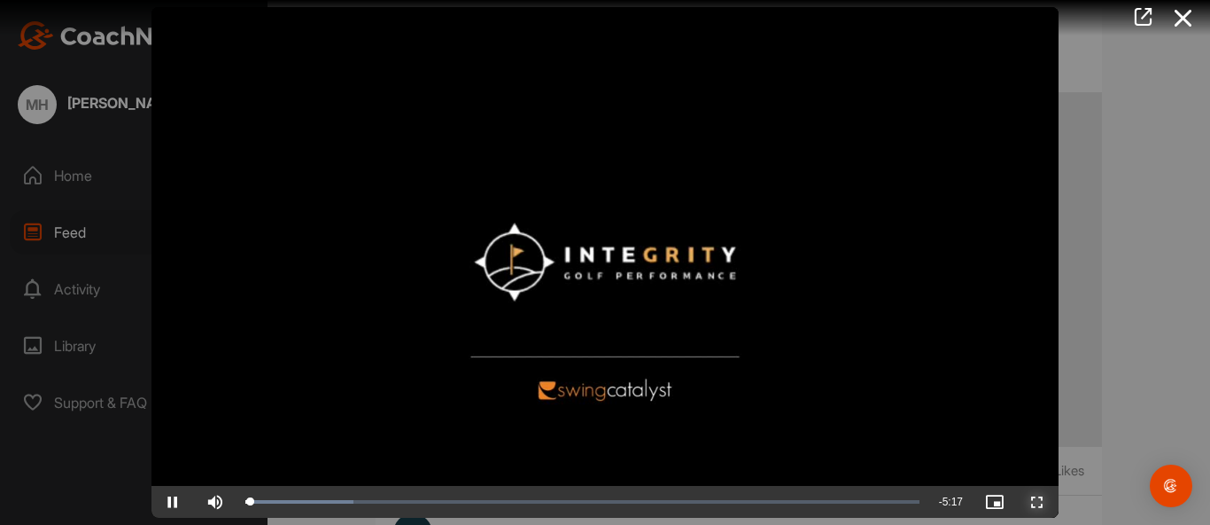
click at [1037, 501] on span "Video Player" at bounding box center [1037, 501] width 43 height 0
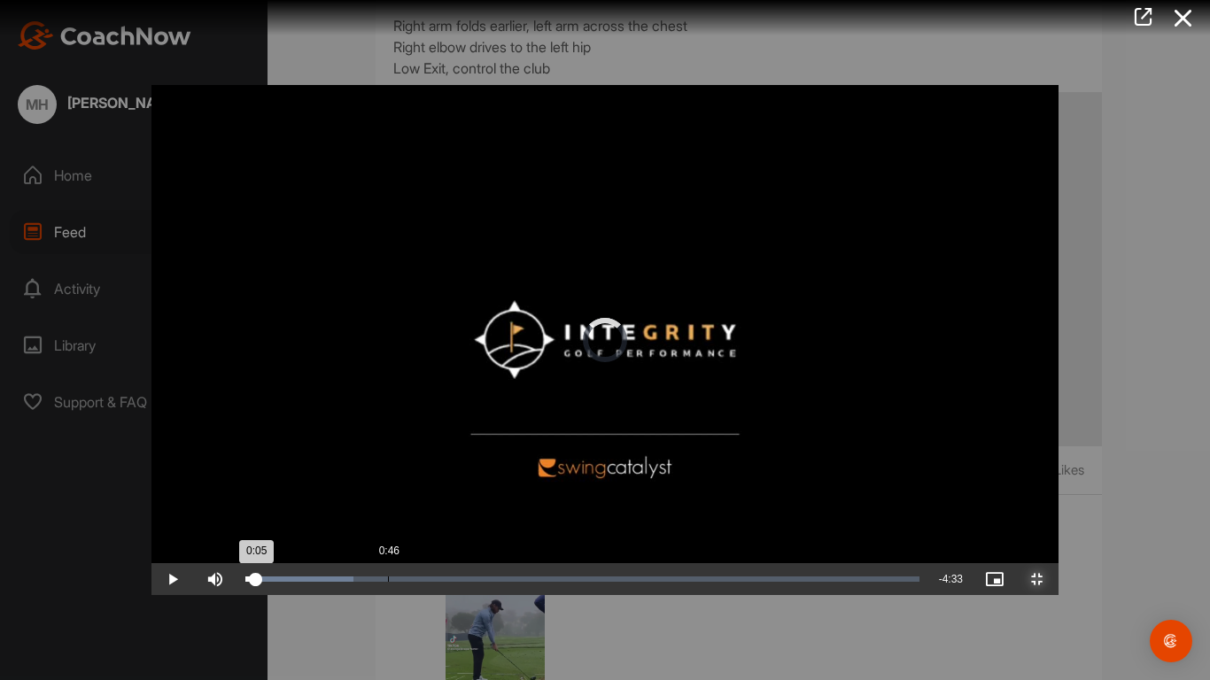
click at [237, 524] on div "Loaded : 16.03% 0:46 0:05" at bounding box center [583, 580] width 692 height 32
click at [312, 524] on div "Loaded : 16.03% 1:11 1:11" at bounding box center [582, 579] width 674 height 5
click at [1059, 524] on span "Video Player" at bounding box center [1037, 579] width 43 height 0
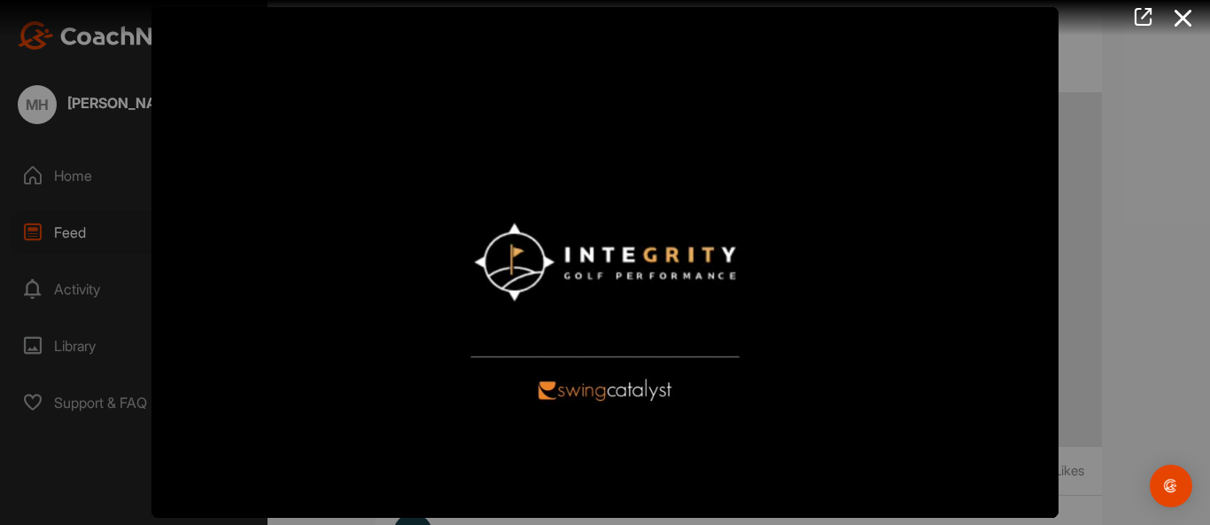
click at [1160, 383] on div at bounding box center [605, 262] width 1210 height 525
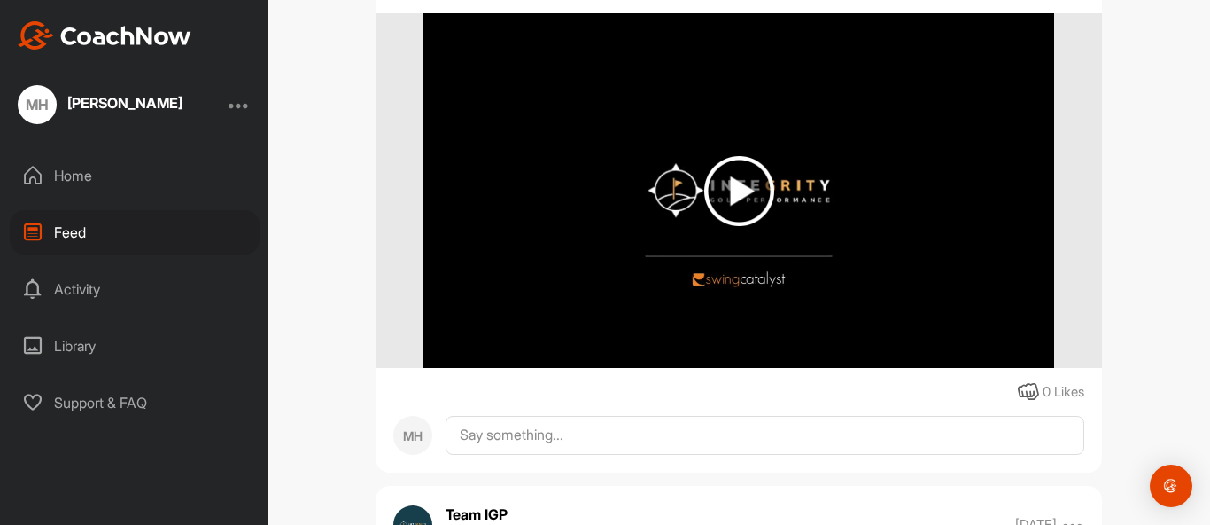
scroll to position [9088, 0]
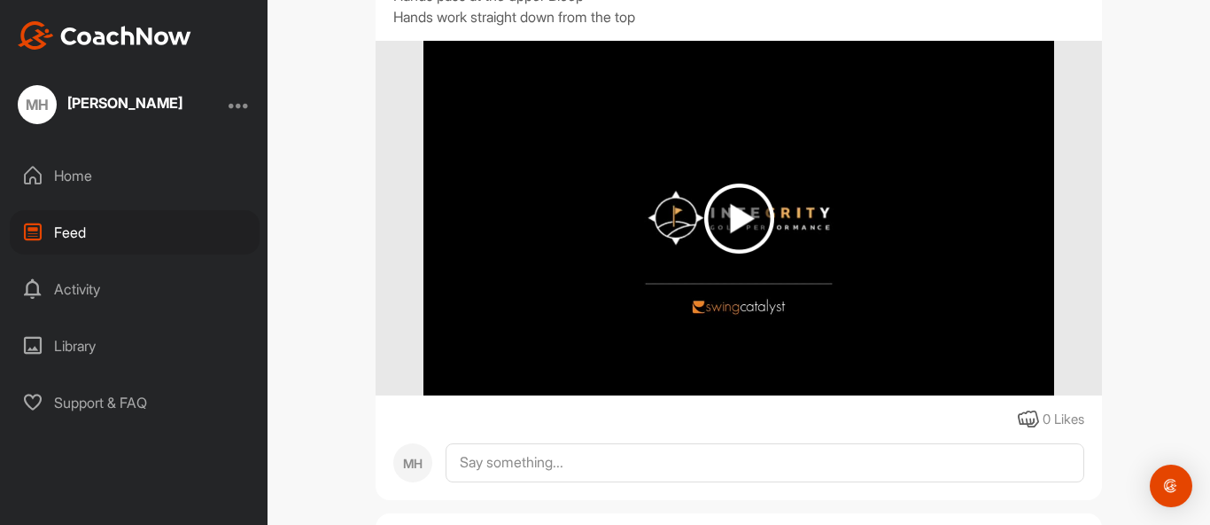
click at [735, 253] on img at bounding box center [739, 218] width 70 height 70
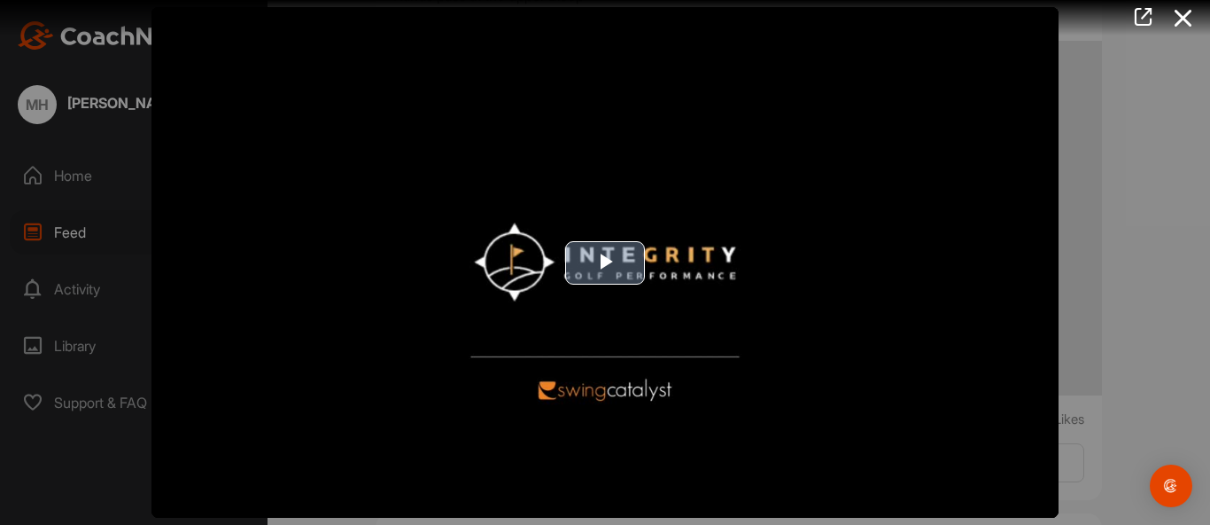
click at [605, 262] on span "Video Player" at bounding box center [605, 262] width 0 height 0
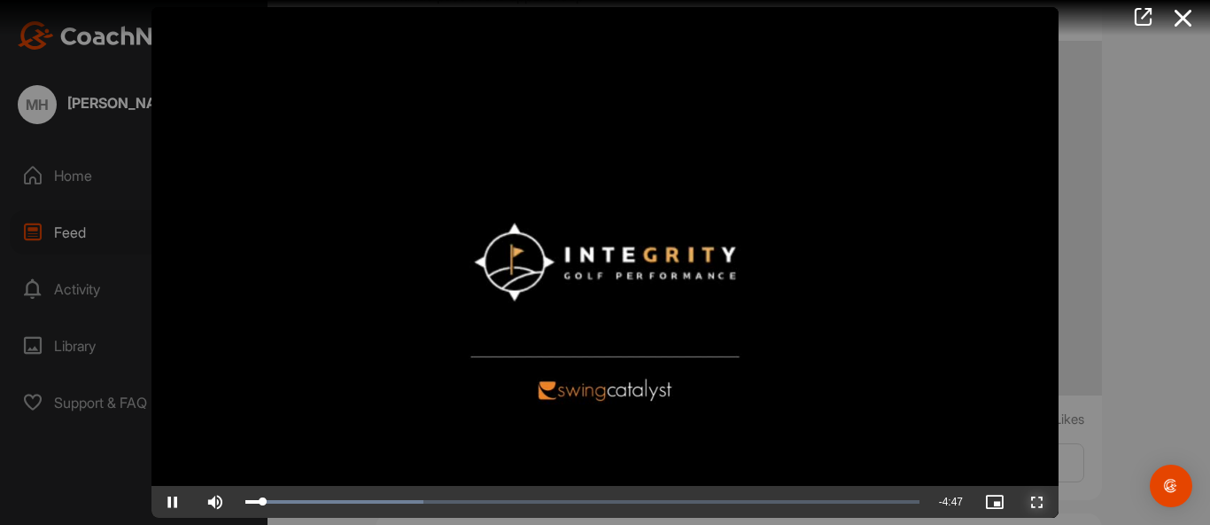
click at [1039, 501] on span "Video Player" at bounding box center [1037, 501] width 43 height 0
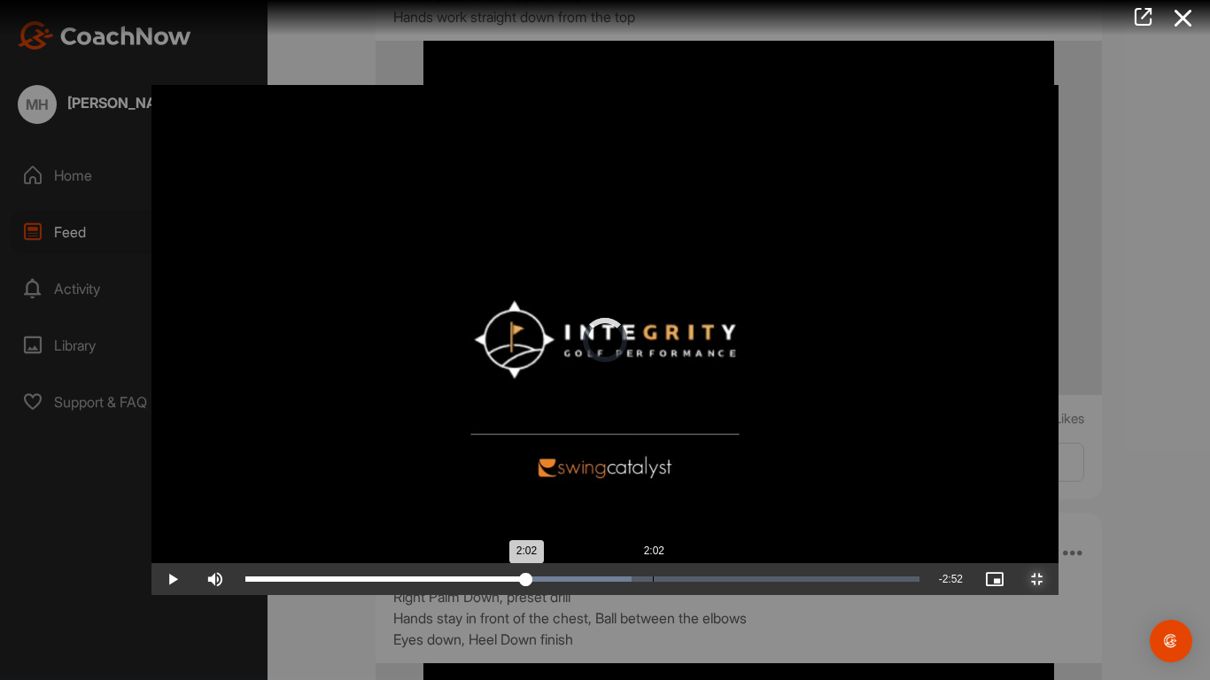
click at [501, 524] on div "Loaded : 57.32% 2:02 2:02" at bounding box center [583, 580] width 692 height 32
click at [570, 524] on div "Loaded : 57.32% 2:23 2:13" at bounding box center [583, 580] width 692 height 32
click at [622, 524] on div "Loaded : 57.32% 2:39 2:39" at bounding box center [583, 580] width 692 height 32
click at [658, 524] on div "Loaded : 63.05% 2:50 2:41" at bounding box center [583, 580] width 692 height 32
click at [715, 524] on div "Loaded : 63.05% 3:07 2:54" at bounding box center [582, 579] width 674 height 5
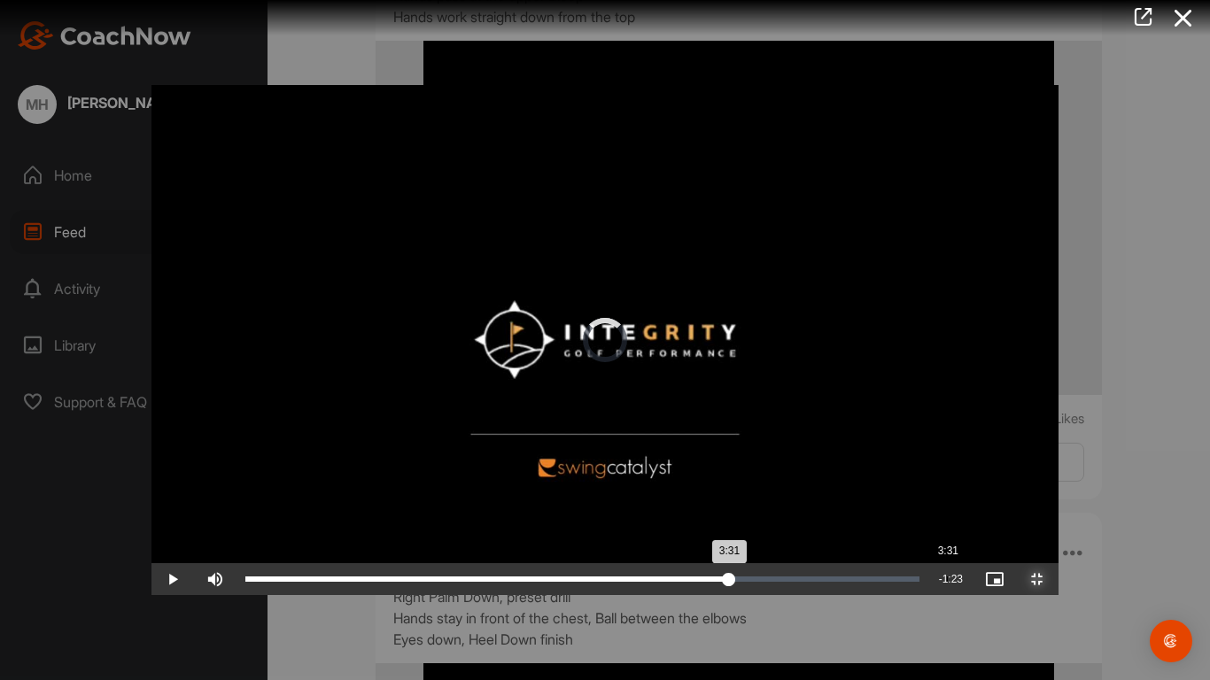
click at [795, 524] on div "Loaded : 70.79% 3:31 3:31" at bounding box center [583, 580] width 692 height 32
click at [904, 524] on div "Loaded : 86.25% 4:04 3:46" at bounding box center [582, 579] width 674 height 5
click at [1145, 524] on div "4:31" at bounding box center [1145, 579] width 1 height 5
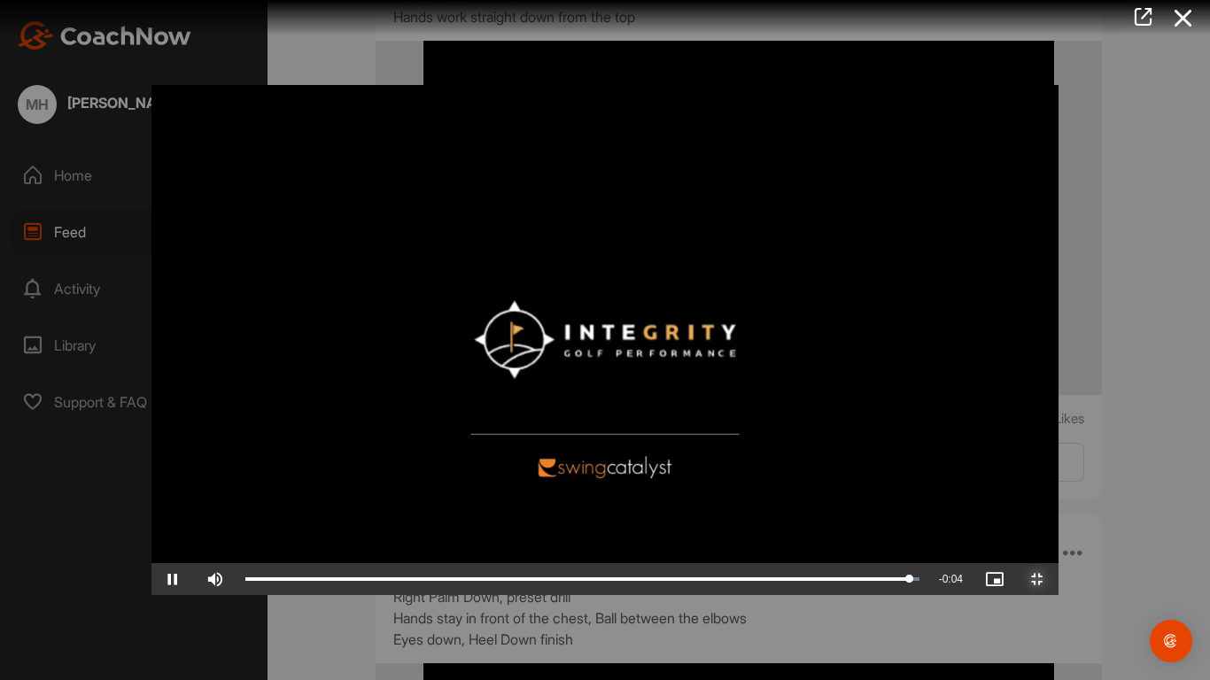
click at [1059, 524] on span "Video Player" at bounding box center [1037, 579] width 43 height 0
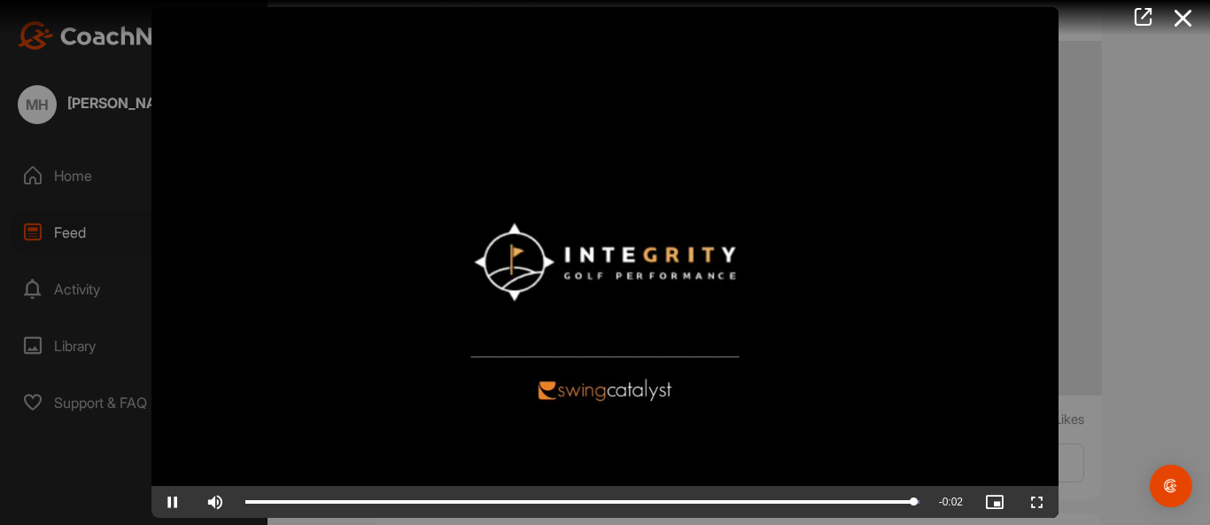
click at [1155, 338] on div at bounding box center [605, 262] width 1210 height 525
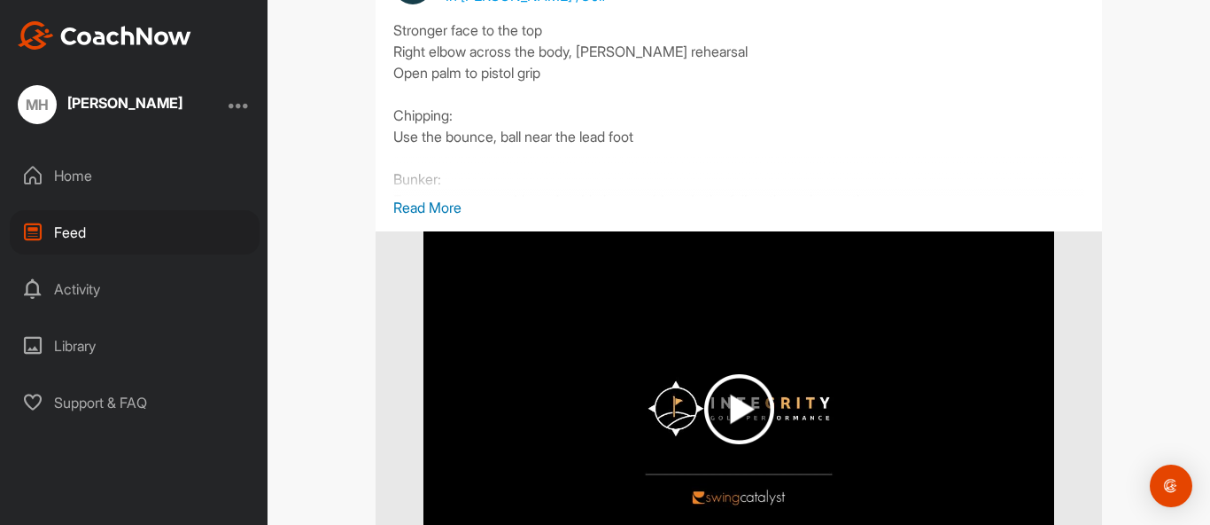
scroll to position [7359, 0]
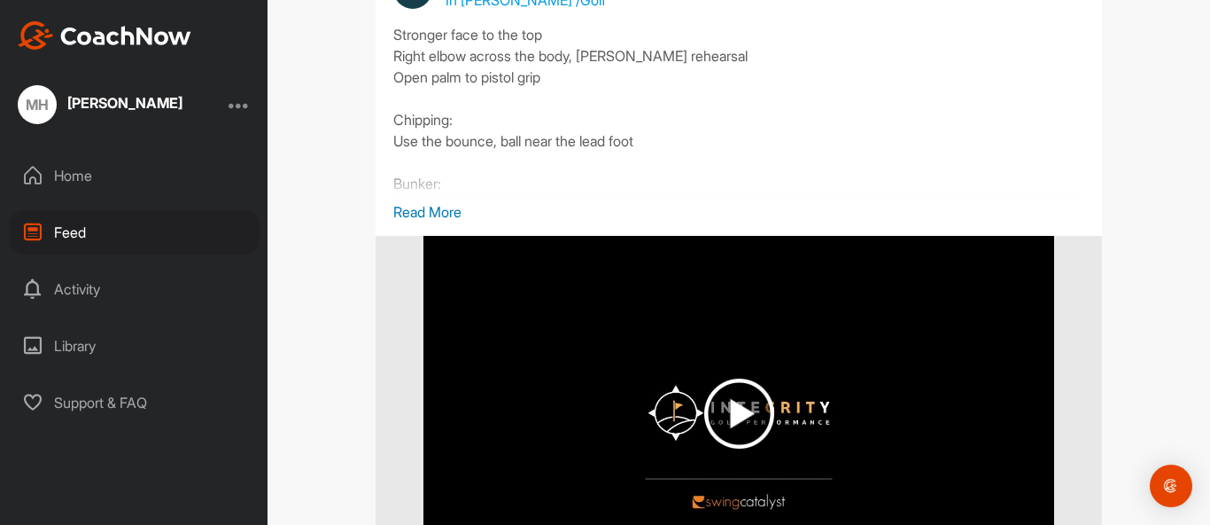
click at [742, 448] on img at bounding box center [739, 413] width 70 height 70
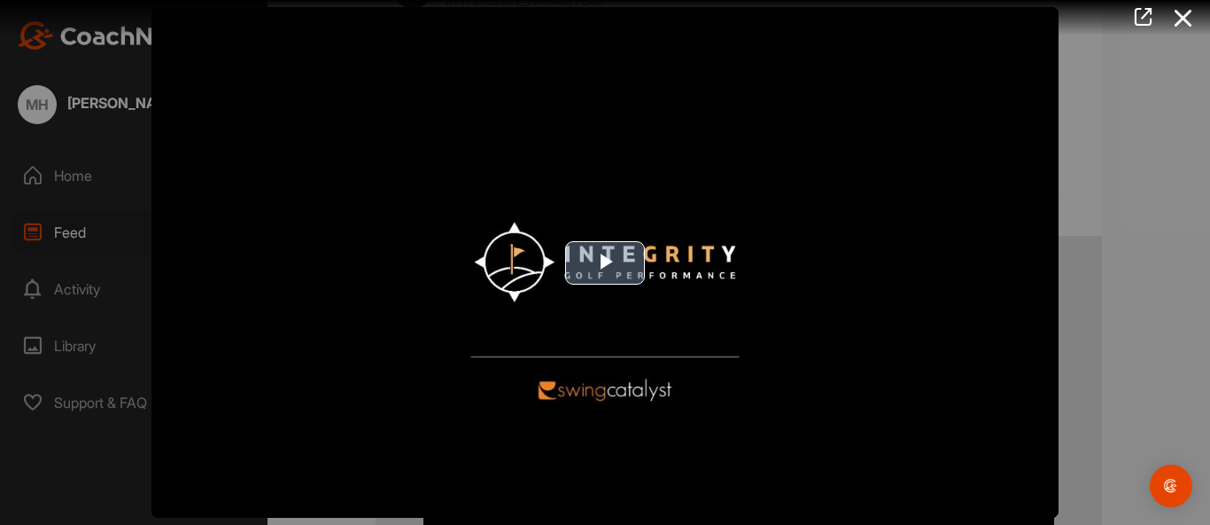
click at [605, 262] on span "Video Player" at bounding box center [605, 262] width 0 height 0
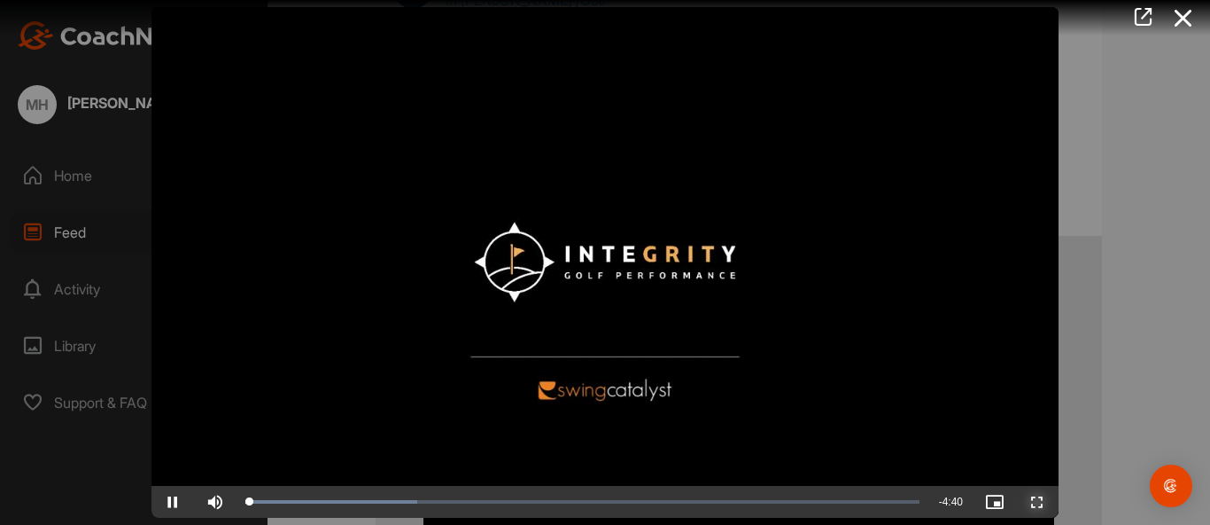
click at [1038, 501] on span "Video Player" at bounding box center [1037, 501] width 43 height 0
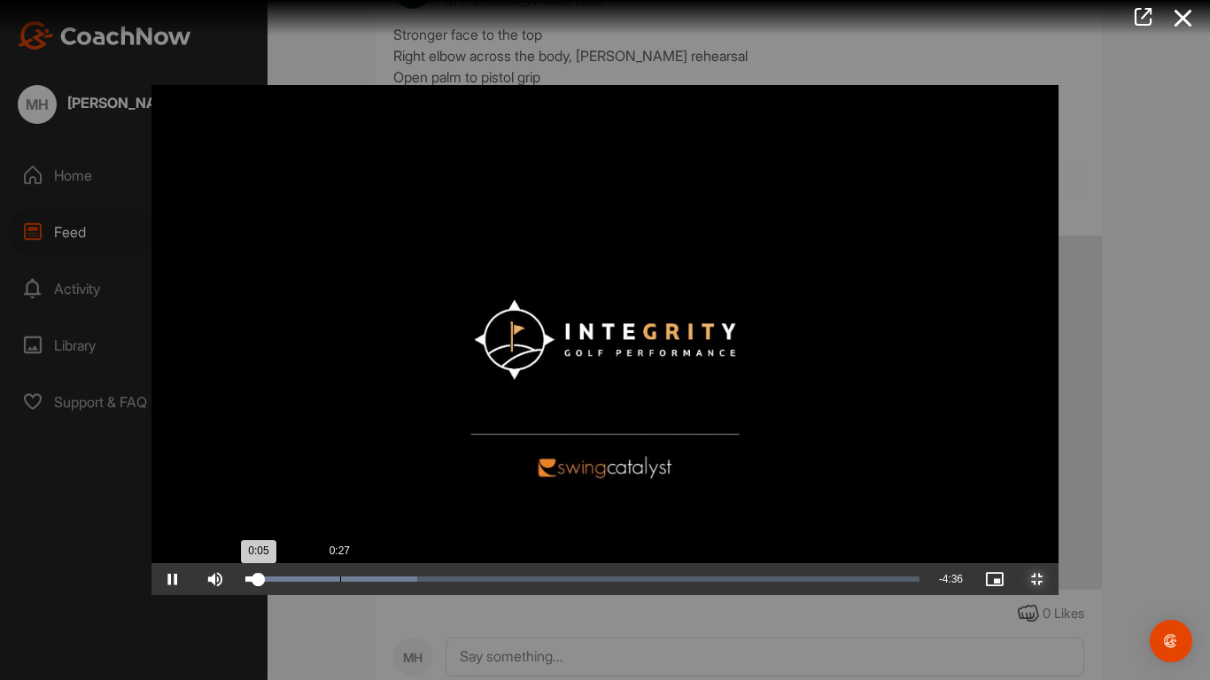
click at [245, 524] on div "Loaded : 25.50% 0:27 0:05" at bounding box center [582, 579] width 674 height 5
click at [250, 524] on div "Loaded : 25.50% 0:45 0:36" at bounding box center [583, 580] width 692 height 32
click at [298, 524] on div "Loaded : 25.50% 0:58 0:46" at bounding box center [582, 579] width 674 height 5
click at [348, 524] on div "Loaded : 25.50% 1:13 1:13" at bounding box center [582, 579] width 674 height 5
click at [411, 524] on div "Loaded : 25.50% 1:31 1:17" at bounding box center [582, 579] width 674 height 5
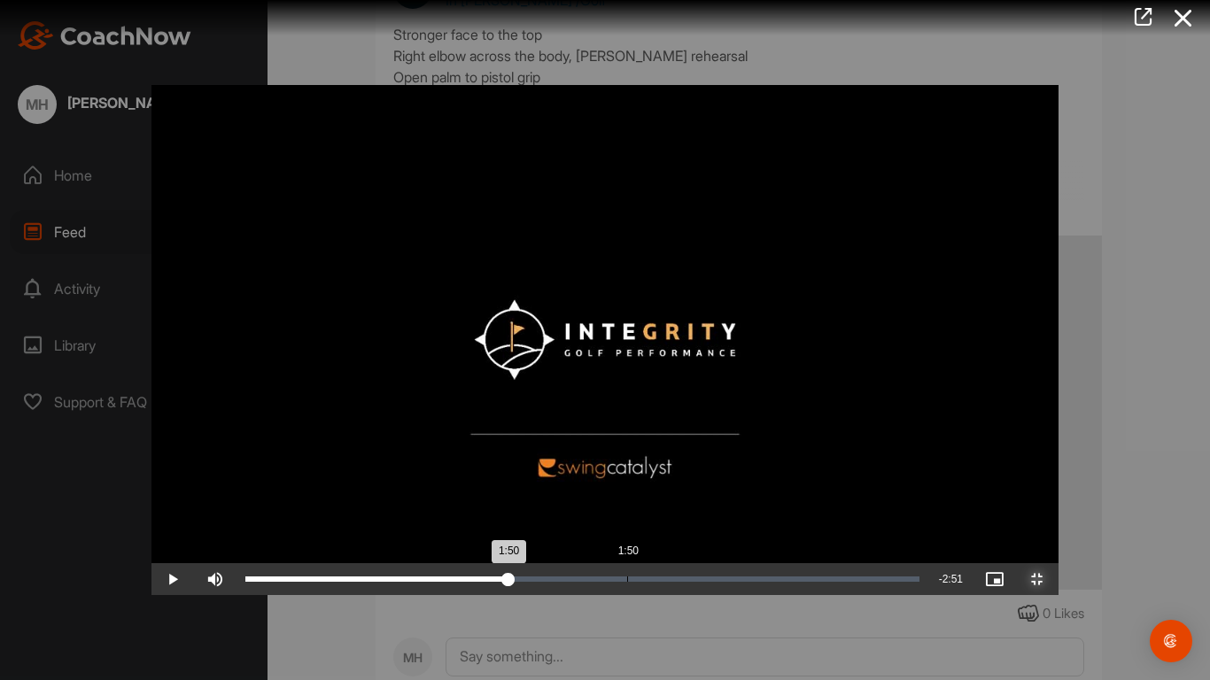
click at [476, 524] on div "Loaded : 39.73% 1:50 1:50" at bounding box center [582, 579] width 674 height 5
click at [560, 524] on div "Loaded : 40.54% 2:14 1:51" at bounding box center [582, 579] width 674 height 5
click at [639, 524] on div "Loaded : 40.54% 2:37 2:16" at bounding box center [582, 579] width 674 height 5
click at [733, 524] on div "Loaded : 58.10% 3:03 2:46" at bounding box center [582, 579] width 674 height 5
click at [963, 524] on div "3:26" at bounding box center [963, 579] width 1 height 5
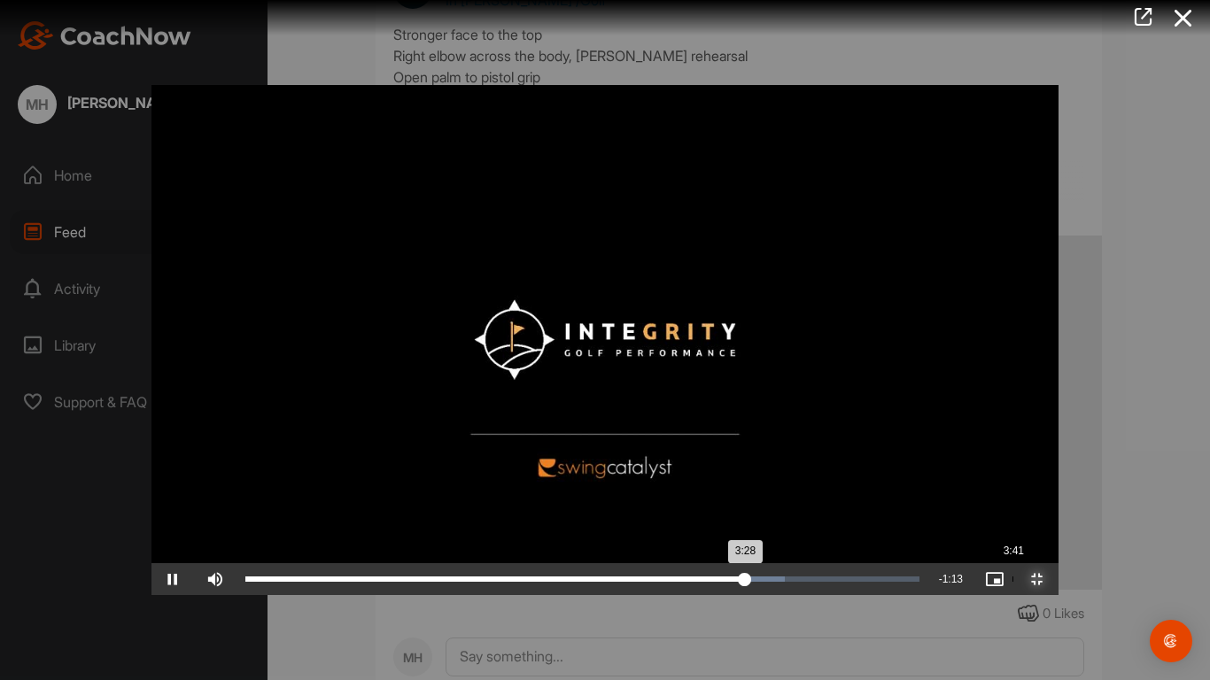
click at [860, 524] on div "Loaded : 80.08% 3:41 3:28" at bounding box center [582, 579] width 674 height 5
click at [1076, 524] on div "3:59" at bounding box center [1076, 579] width 1 height 5
click at [920, 524] on div "Loaded : 100.00% 4:14 4:00" at bounding box center [582, 579] width 674 height 5
click at [929, 524] on div "Loaded : 100.00% 4:32 4:32" at bounding box center [583, 580] width 692 height 32
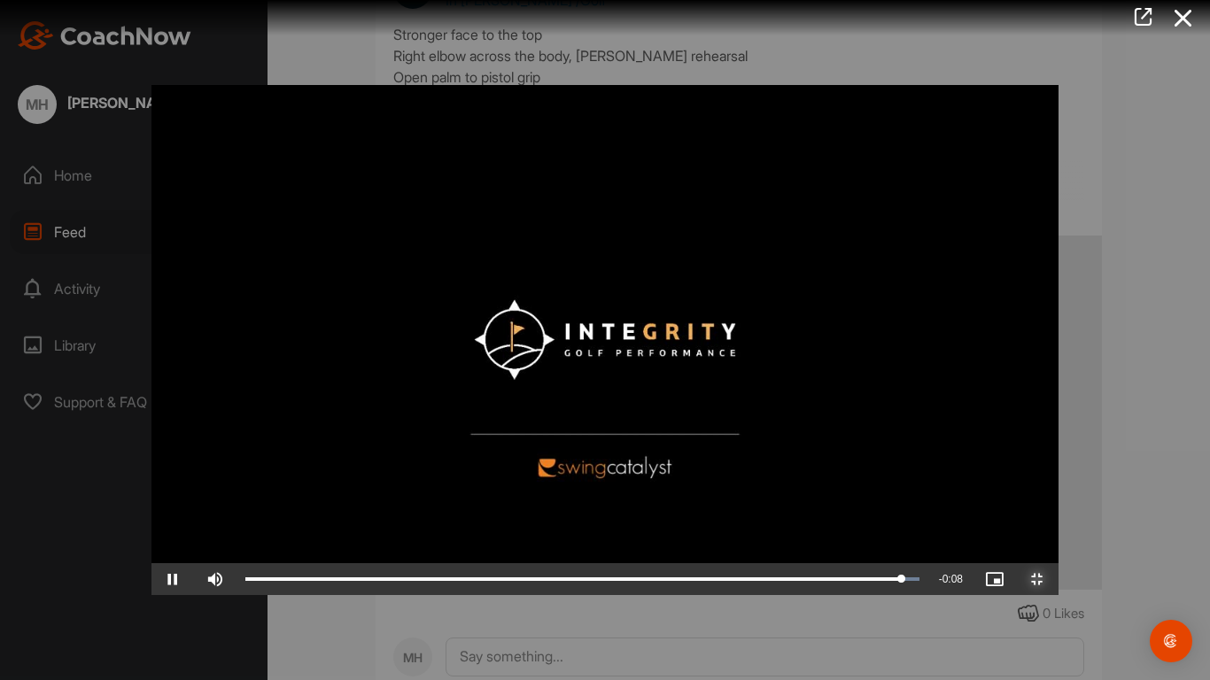
click at [1059, 524] on span "Video Player" at bounding box center [1037, 579] width 43 height 0
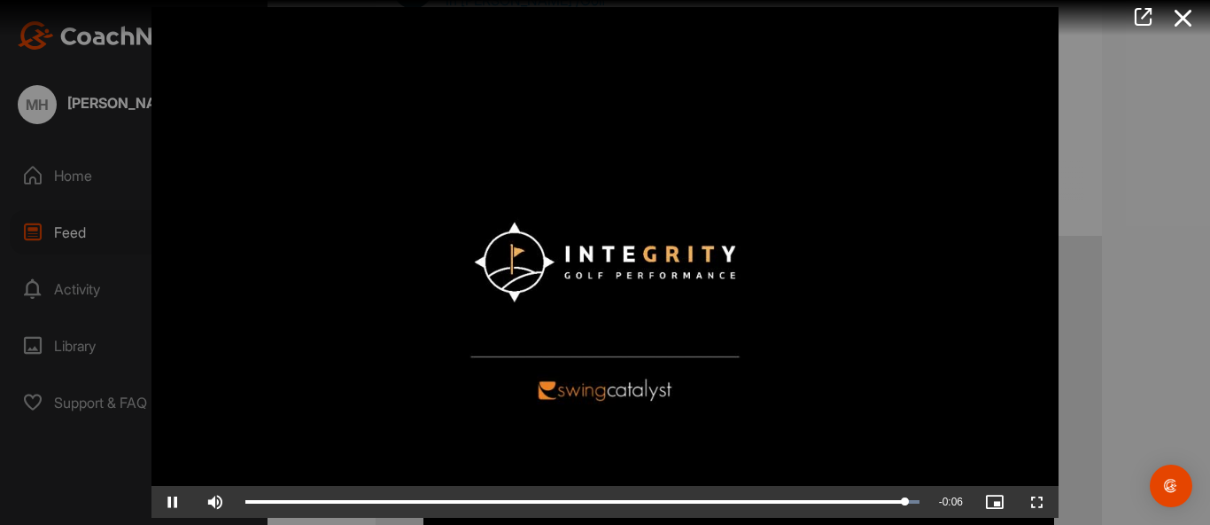
click at [1168, 303] on div at bounding box center [605, 262] width 1210 height 525
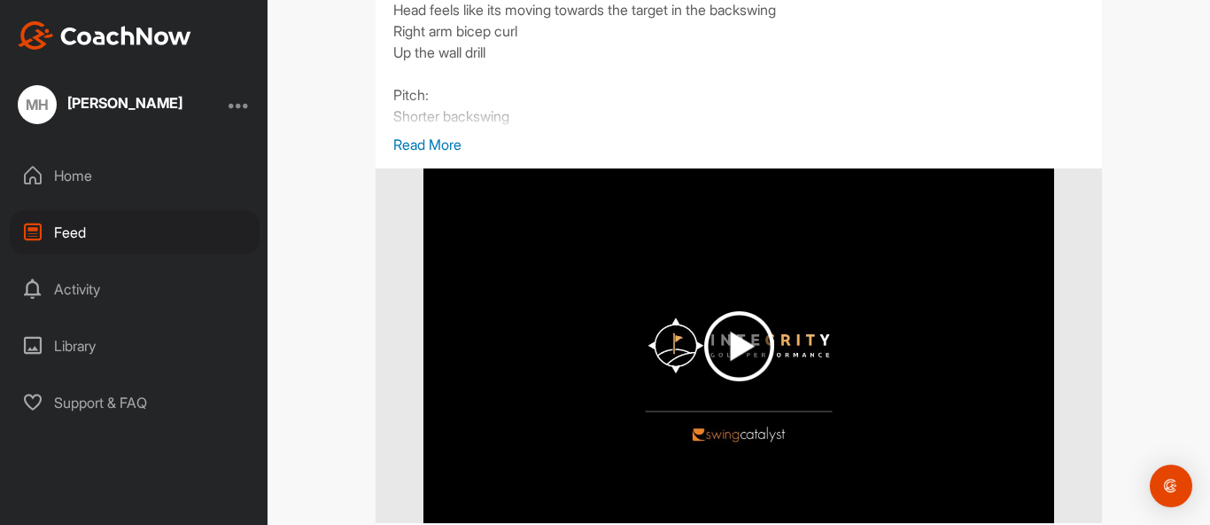
scroll to position [6656, 0]
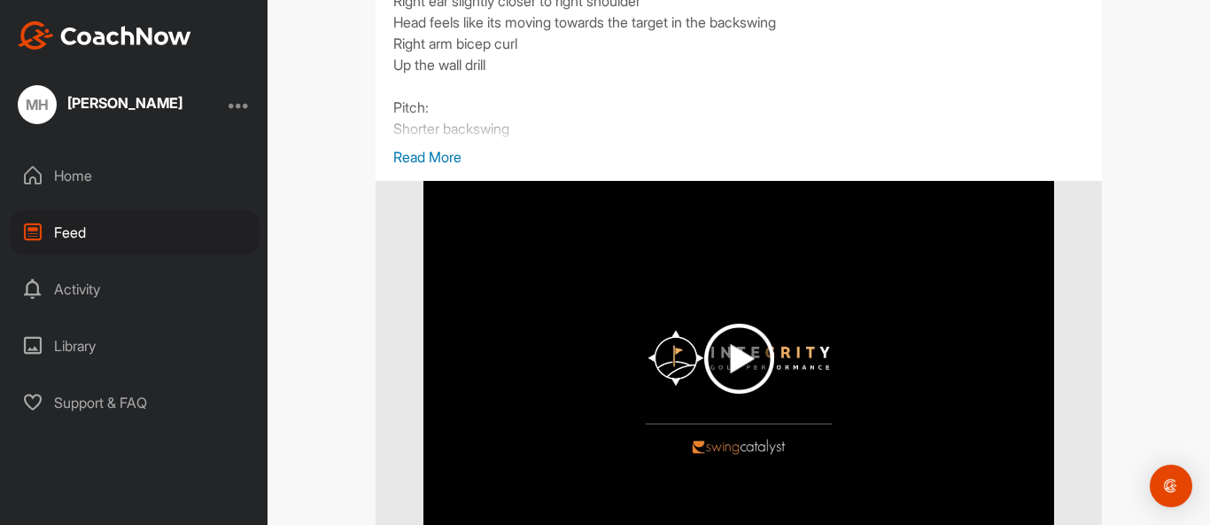
click at [748, 384] on img at bounding box center [739, 358] width 70 height 70
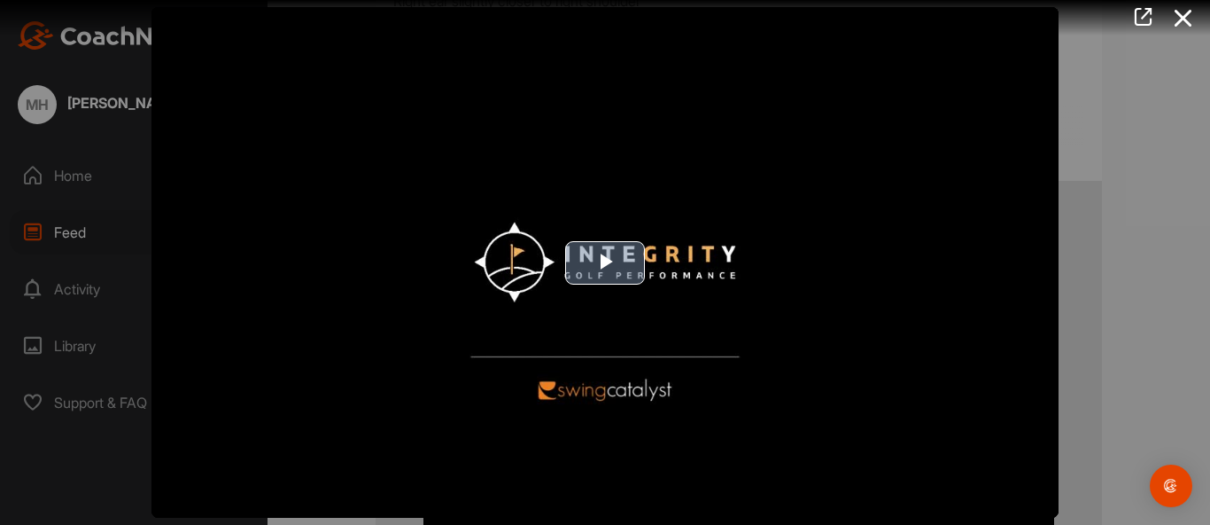
click at [605, 262] on span "Video Player" at bounding box center [605, 262] width 0 height 0
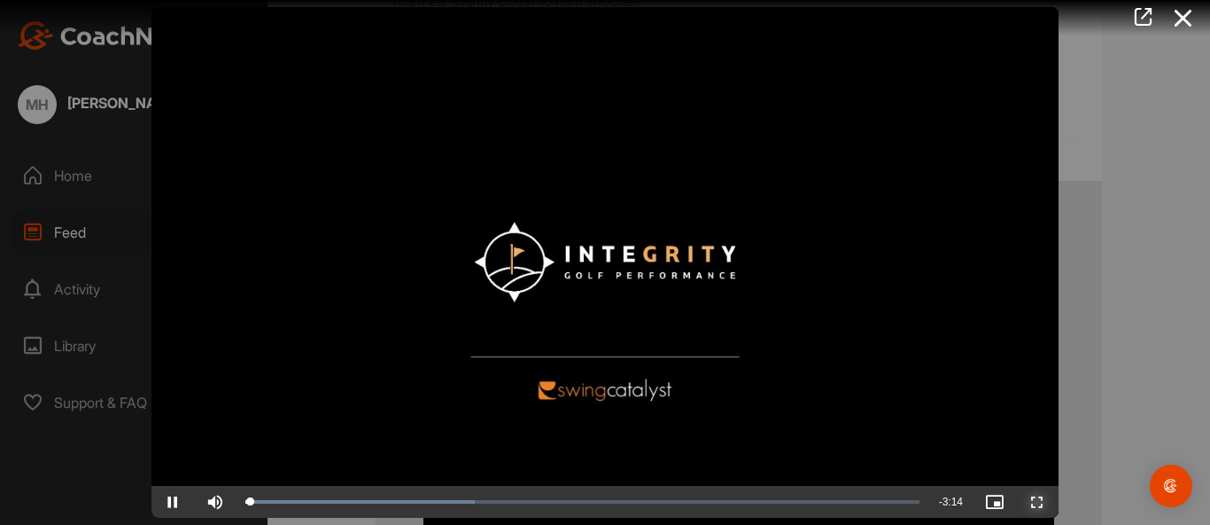
click at [1036, 501] on span "Video Player" at bounding box center [1037, 501] width 43 height 0
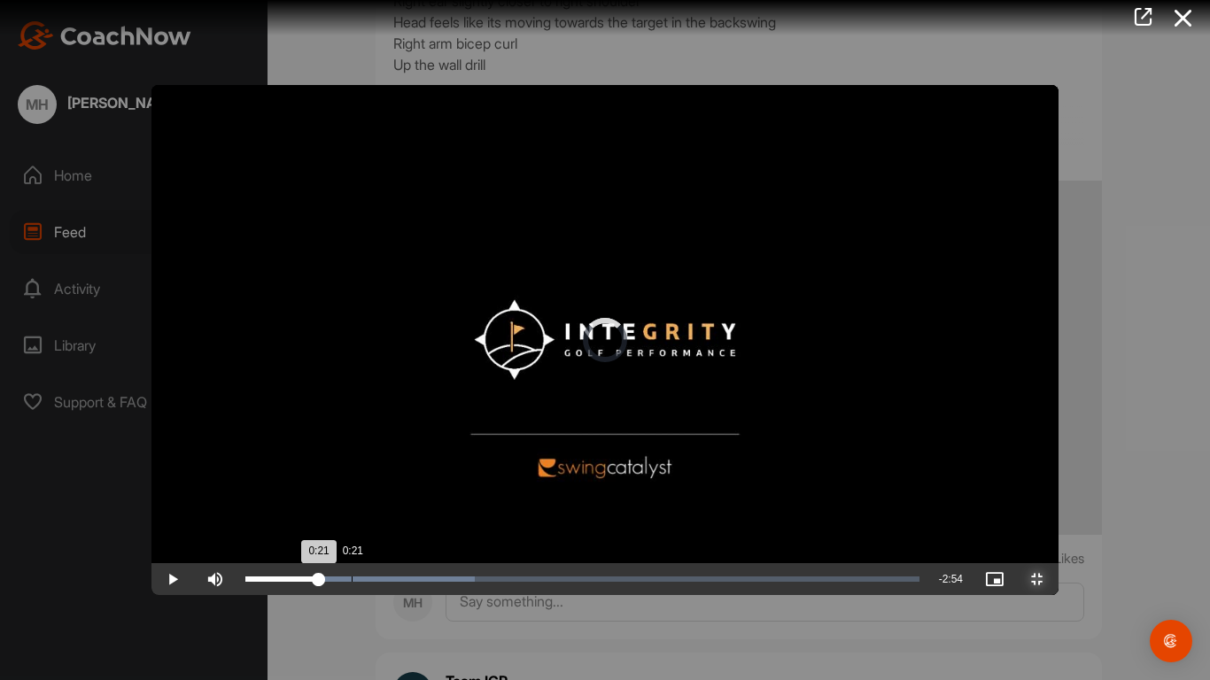
click at [245, 524] on div "Loaded : 34.10% 0:21 0:21" at bounding box center [582, 579] width 674 height 5
click at [278, 524] on div "Loaded : 34.10% 0:36 0:22" at bounding box center [583, 580] width 692 height 32
click at [362, 524] on div "Loaded : 34.10% 0:53 0:38" at bounding box center [582, 579] width 674 height 5
click at [622, 524] on div "1:15" at bounding box center [622, 579] width 1 height 5
click at [742, 524] on div "1:39" at bounding box center [742, 579] width 1 height 5
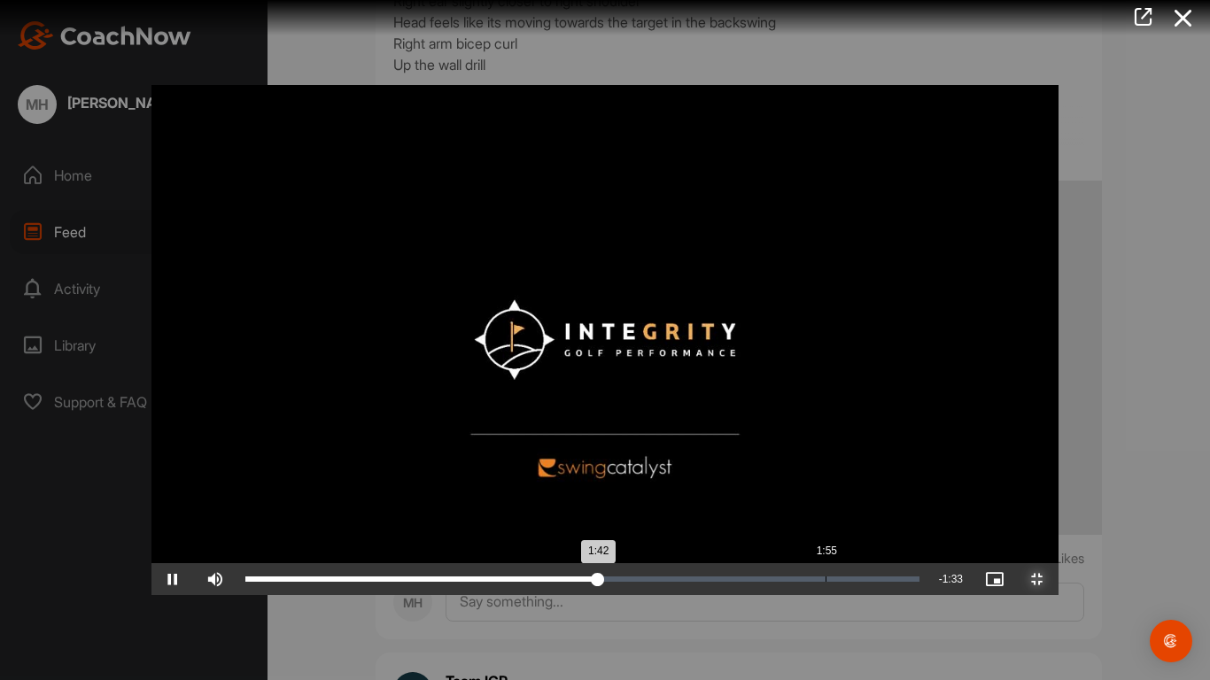
click at [673, 524] on div "Loaded : 52.88% 1:55 1:42" at bounding box center [582, 579] width 674 height 5
click at [741, 524] on div "Loaded : 73.27% 2:09 2:09" at bounding box center [582, 579] width 674 height 5
click at [850, 524] on div "Loaded : 83.47% 2:30 2:30" at bounding box center [583, 580] width 692 height 32
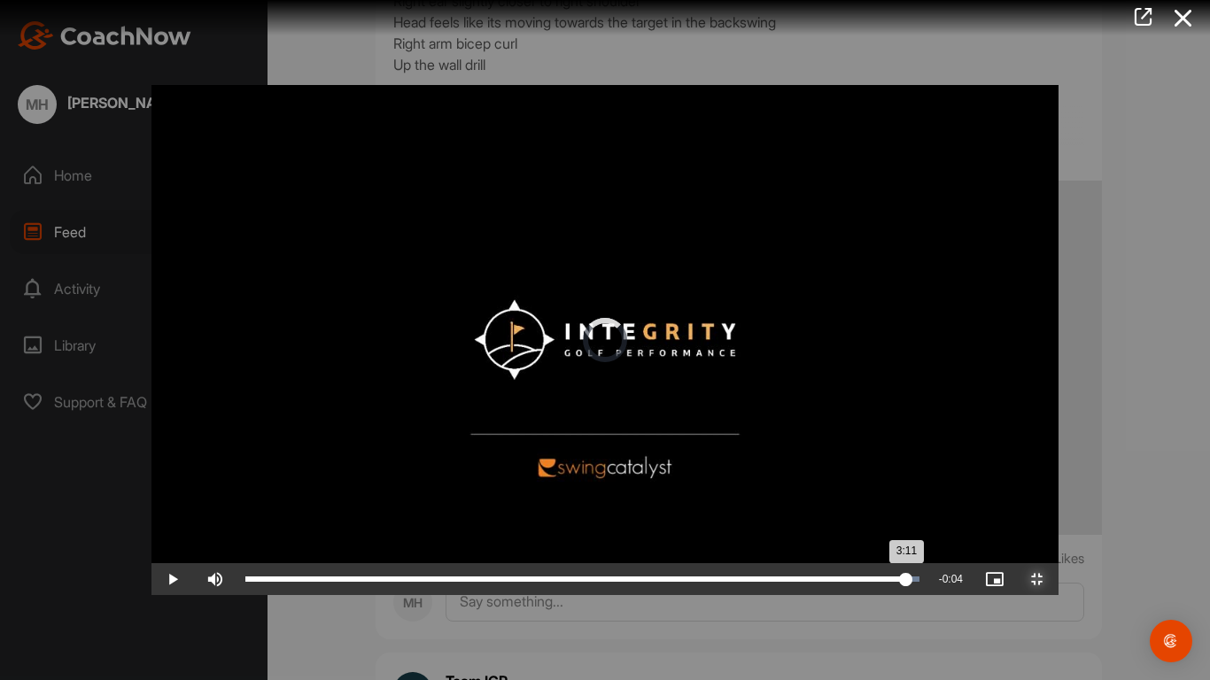
click at [920, 524] on div "Loaded : 100.00% 3:11 3:11" at bounding box center [582, 579] width 674 height 5
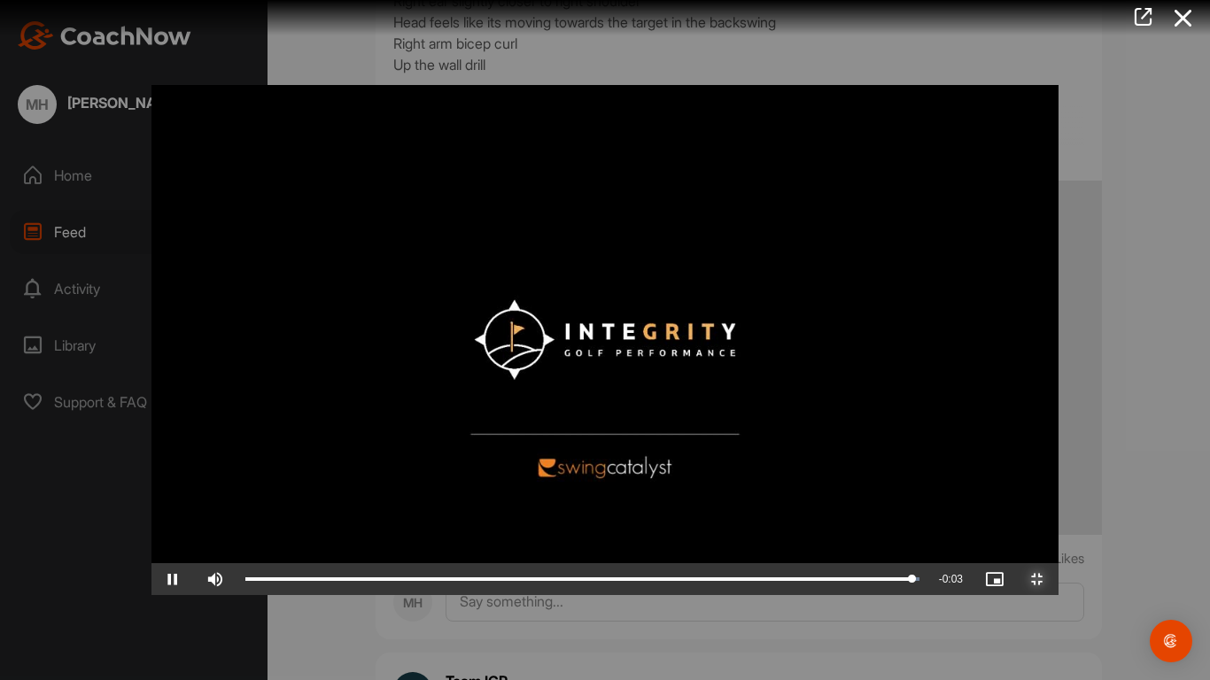
click at [1059, 524] on span "Video Player" at bounding box center [1037, 579] width 43 height 0
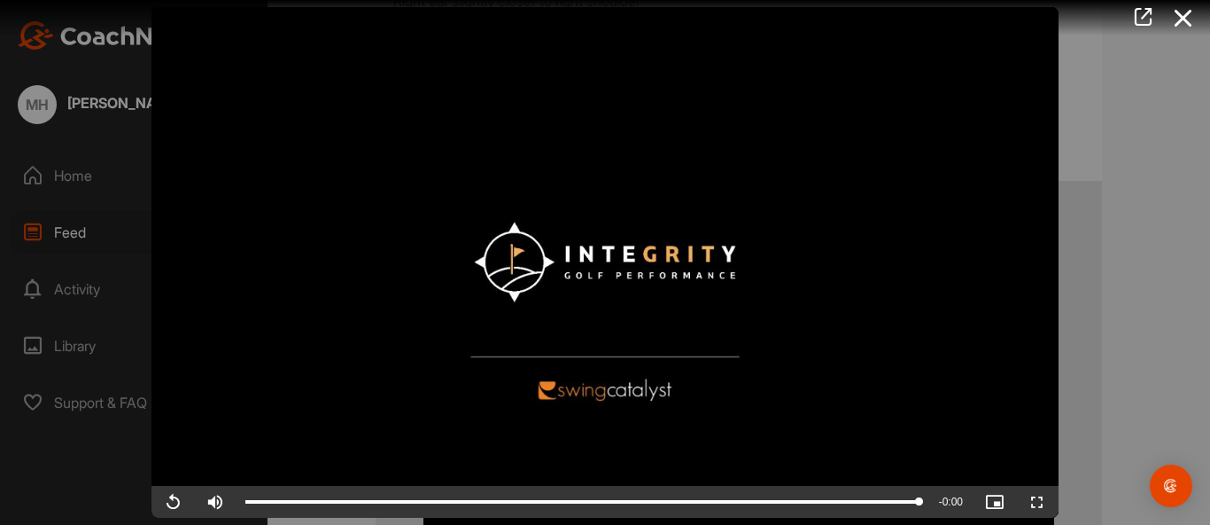
click at [1168, 363] on div at bounding box center [605, 262] width 1210 height 525
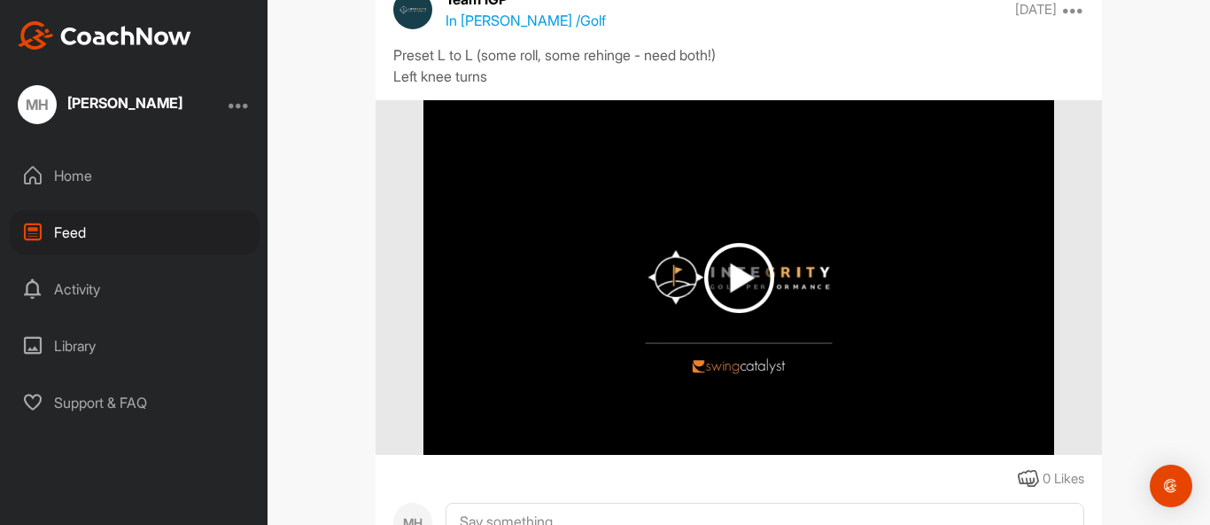
scroll to position [5974, 0]
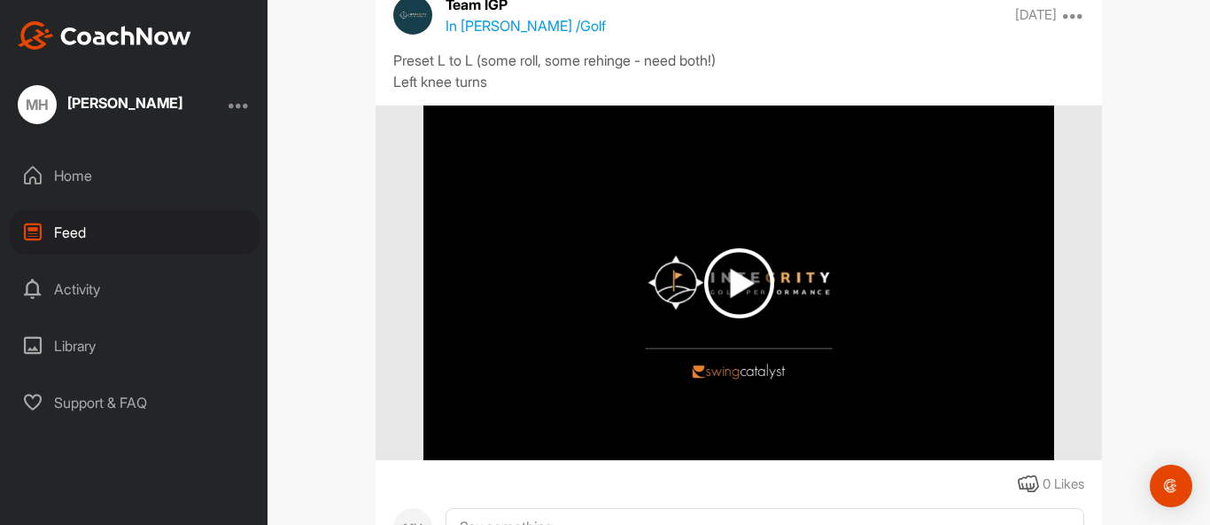
click at [735, 318] on img at bounding box center [739, 283] width 70 height 70
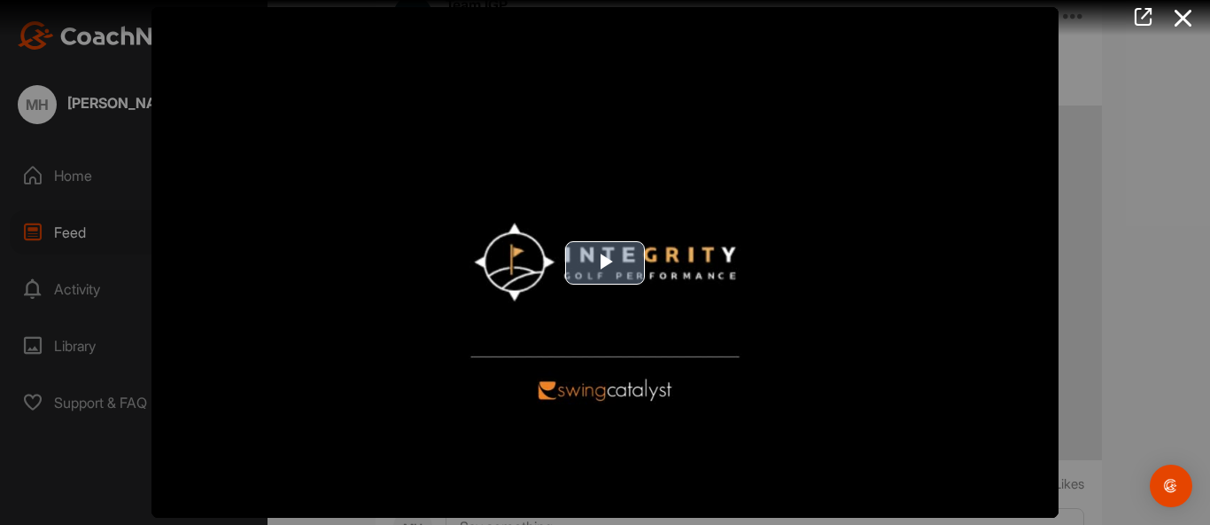
click at [605, 262] on span "Video Player" at bounding box center [605, 262] width 0 height 0
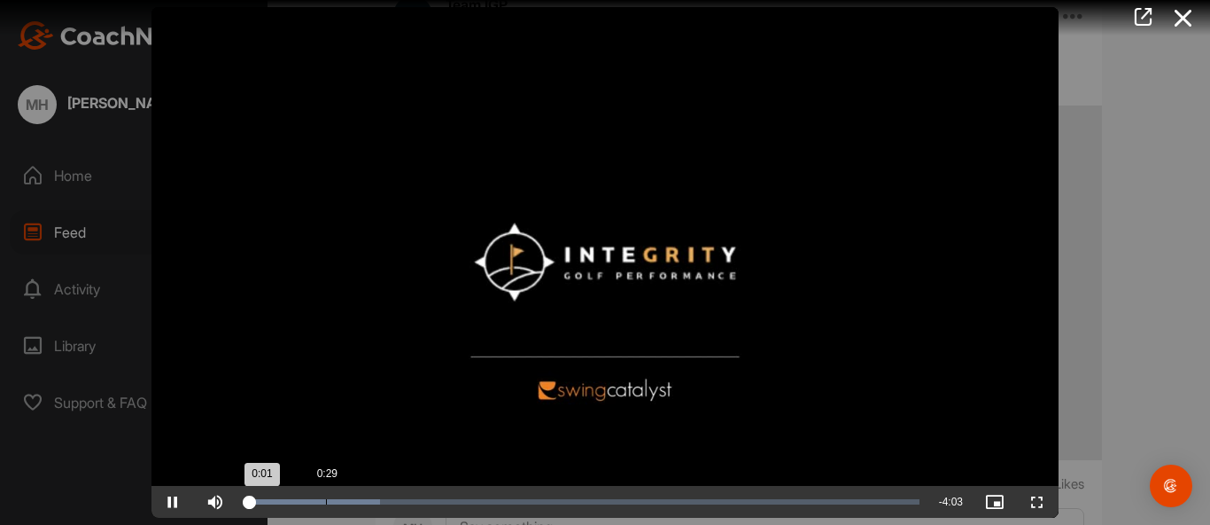
click at [326, 499] on div "Loaded : 20.00% 0:29 0:01" at bounding box center [582, 501] width 674 height 5
click at [401, 499] on div "Loaded : 20.00% 0:56 0:31" at bounding box center [582, 501] width 674 height 5
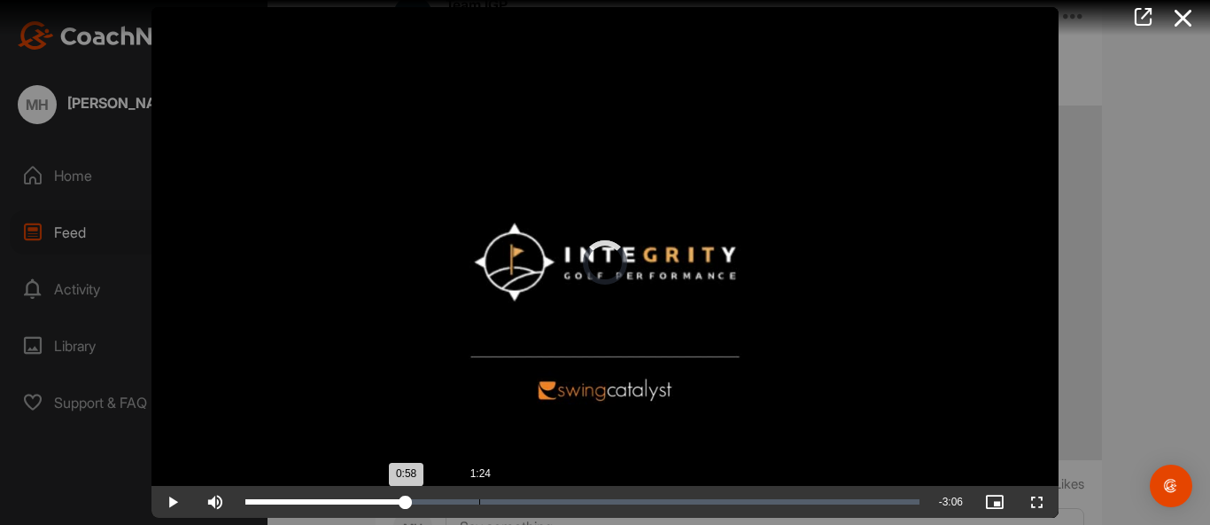
click at [479, 501] on div "Loaded : 20.00% 1:24 0:58" at bounding box center [582, 501] width 674 height 5
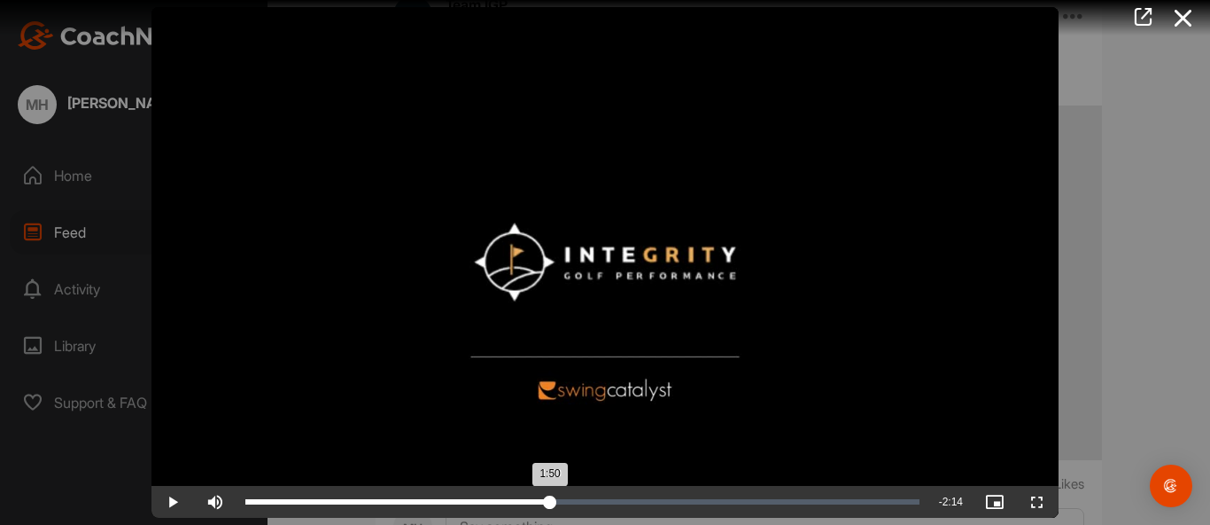
click at [550, 501] on div "Loaded : 44.95% 1:50 1:50" at bounding box center [582, 501] width 674 height 5
click at [621, 501] on div "2:16" at bounding box center [621, 501] width 1 height 5
click at [703, 503] on div "Loaded : 66.13% 2:45 2:45" at bounding box center [582, 501] width 674 height 5
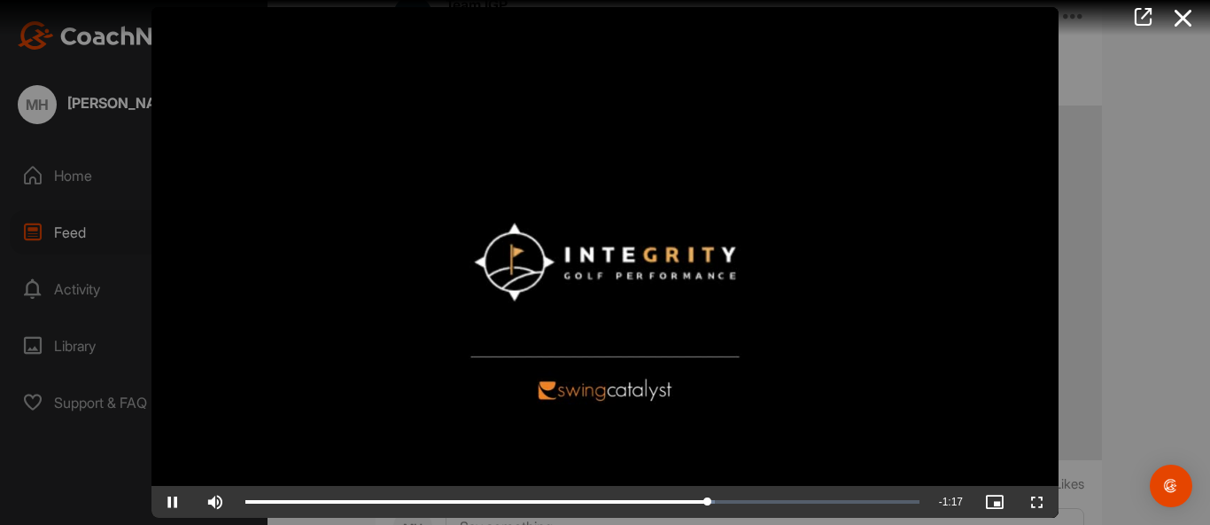
click at [1182, 346] on div at bounding box center [605, 262] width 1210 height 525
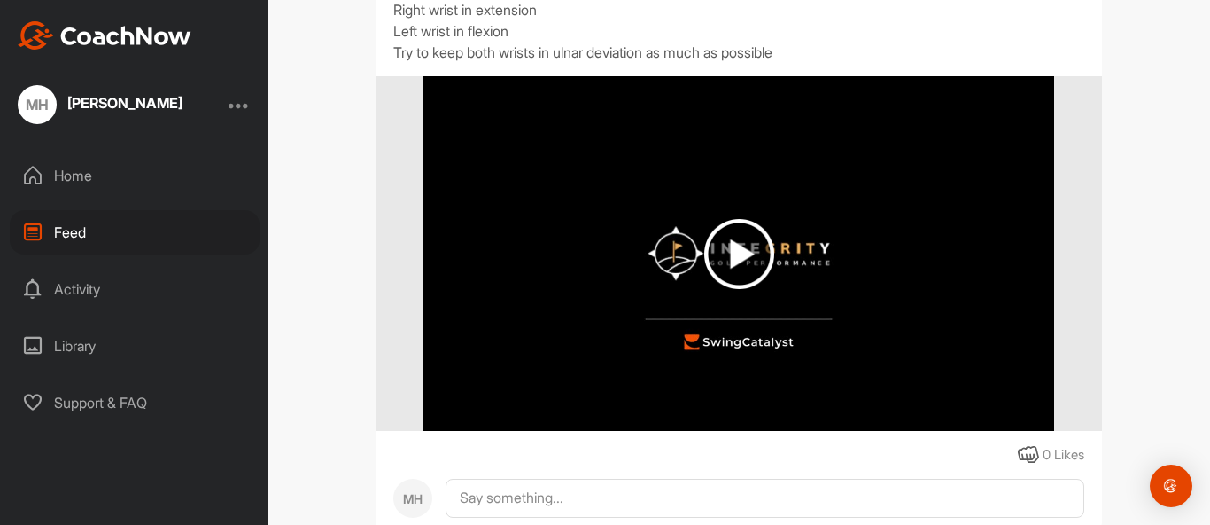
scroll to position [2982, 0]
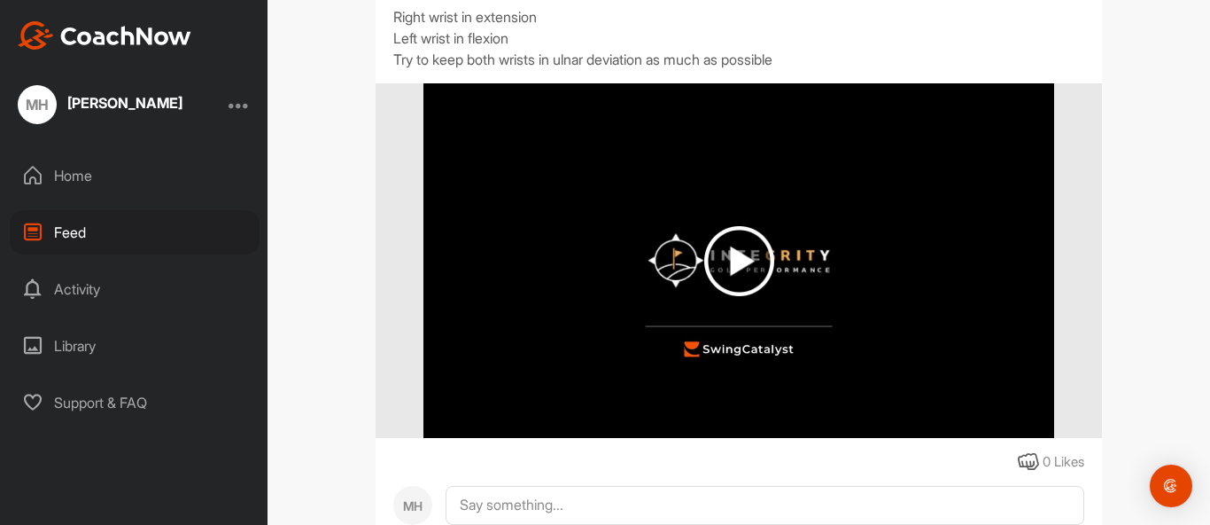
click at [750, 296] on img at bounding box center [739, 261] width 70 height 70
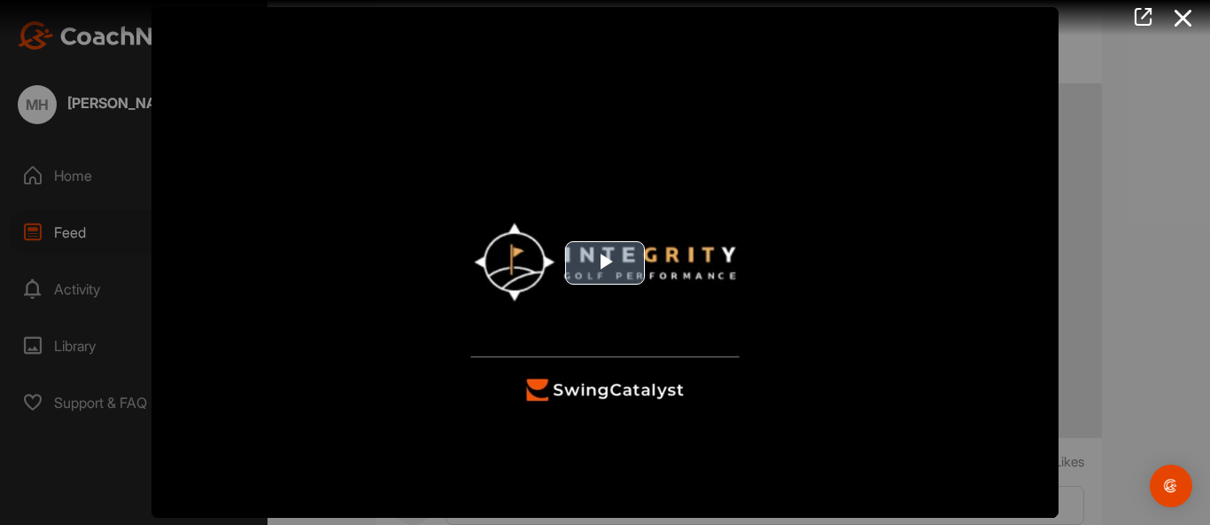
click at [605, 262] on span "Video Player" at bounding box center [605, 262] width 0 height 0
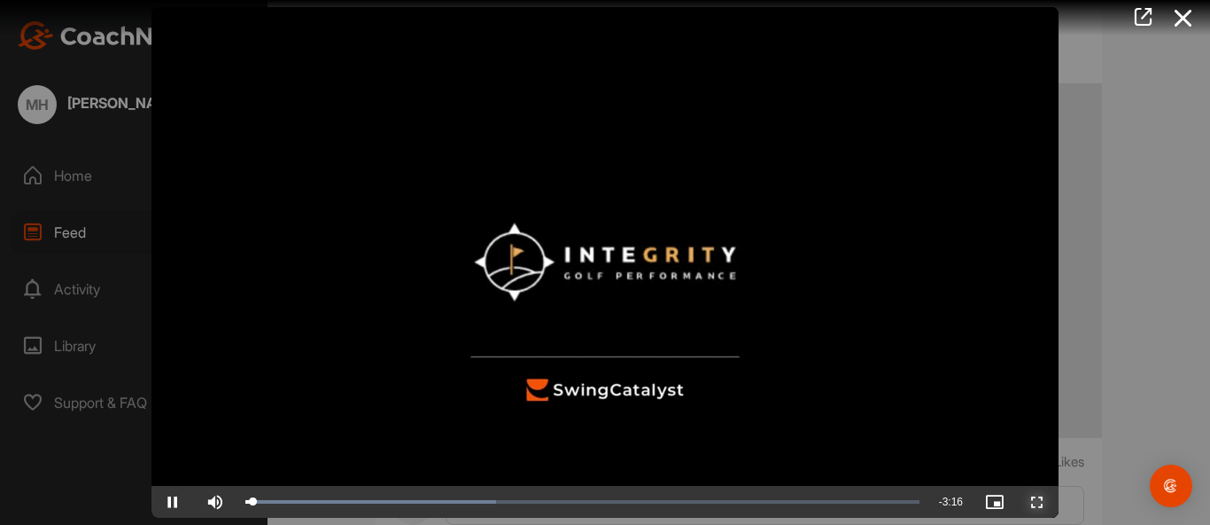
click at [1042, 501] on span "Video Player" at bounding box center [1037, 501] width 43 height 0
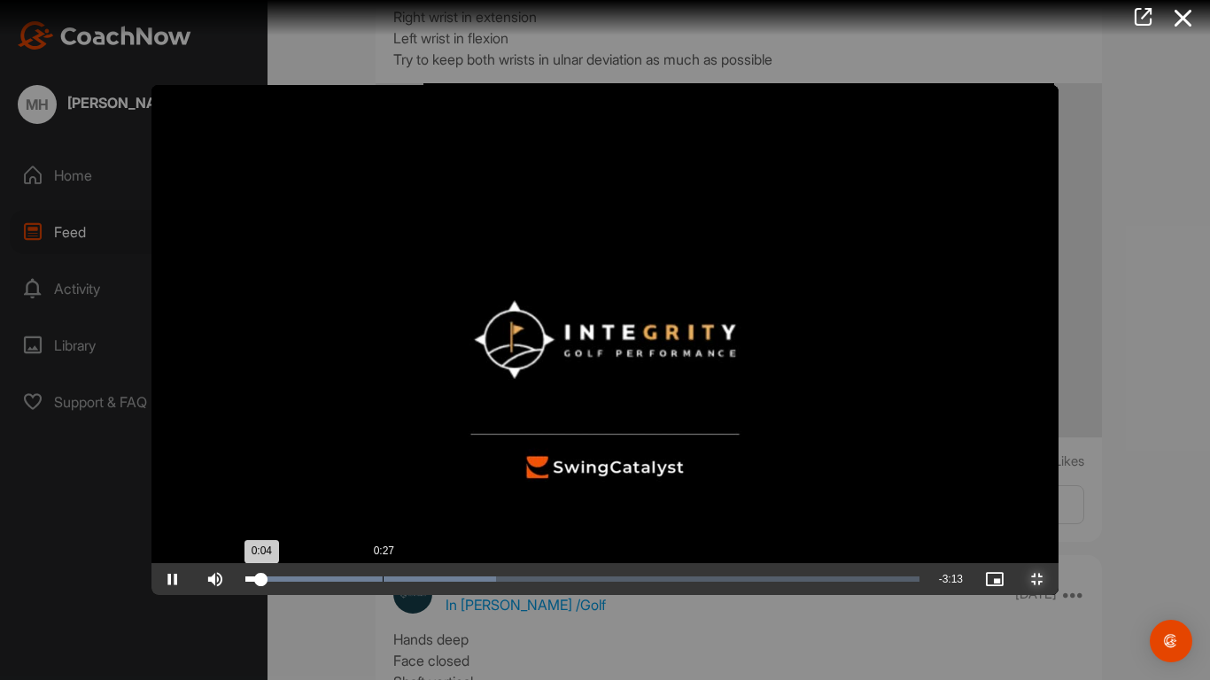
click at [245, 524] on div "Loaded : 37.20% 0:27 0:04" at bounding box center [582, 579] width 674 height 5
click at [323, 524] on div "Loaded : 37.20% 0:46 0:46" at bounding box center [582, 579] width 674 height 5
click at [442, 524] on div "Loaded : 37.20% 1:10 0:47" at bounding box center [583, 580] width 692 height 32
click at [541, 524] on div "Loaded : 37.20% 1:30 1:11" at bounding box center [582, 579] width 674 height 5
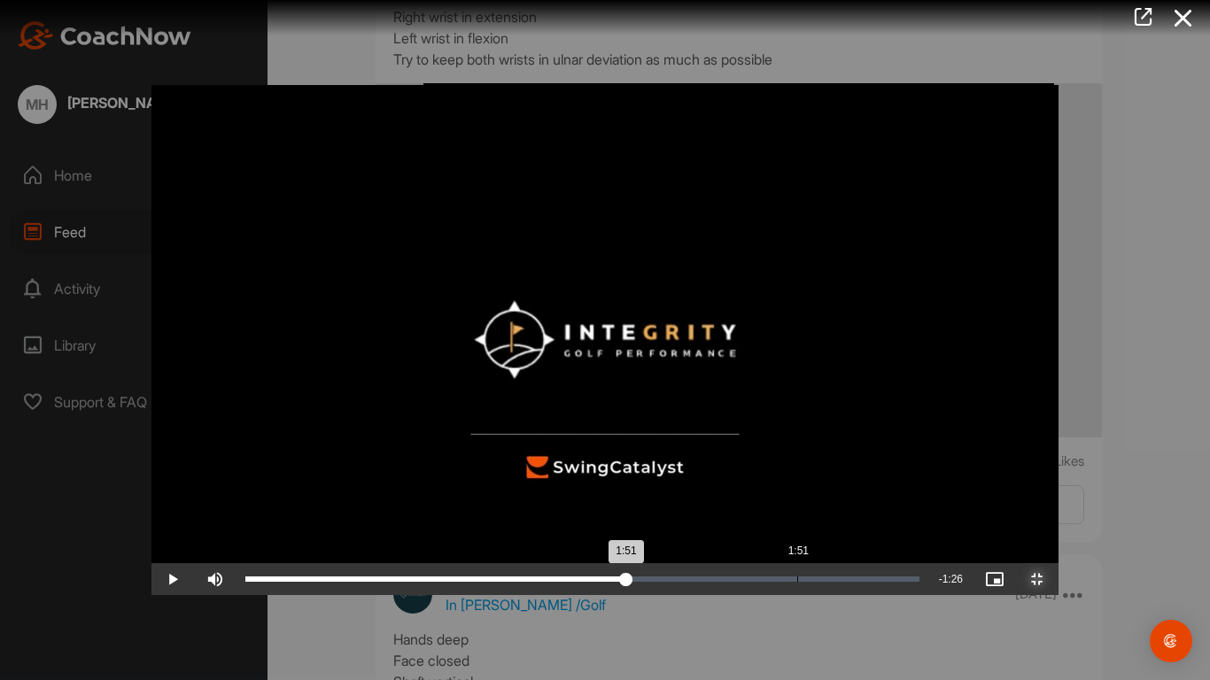
click at [646, 524] on div "Loaded : 55.70% 1:51 1:51" at bounding box center [582, 579] width 674 height 5
click at [738, 524] on div "Loaded : 66.65% 2:09 1:53" at bounding box center [583, 580] width 692 height 32
click at [849, 524] on div "Loaded : 76.73% 2:32 2:32" at bounding box center [582, 579] width 674 height 5
click at [1095, 524] on div "2:51" at bounding box center [1095, 579] width 1 height 5
click at [920, 524] on div "Loaded : 86.74% 3:10 2:52" at bounding box center [582, 579] width 674 height 5
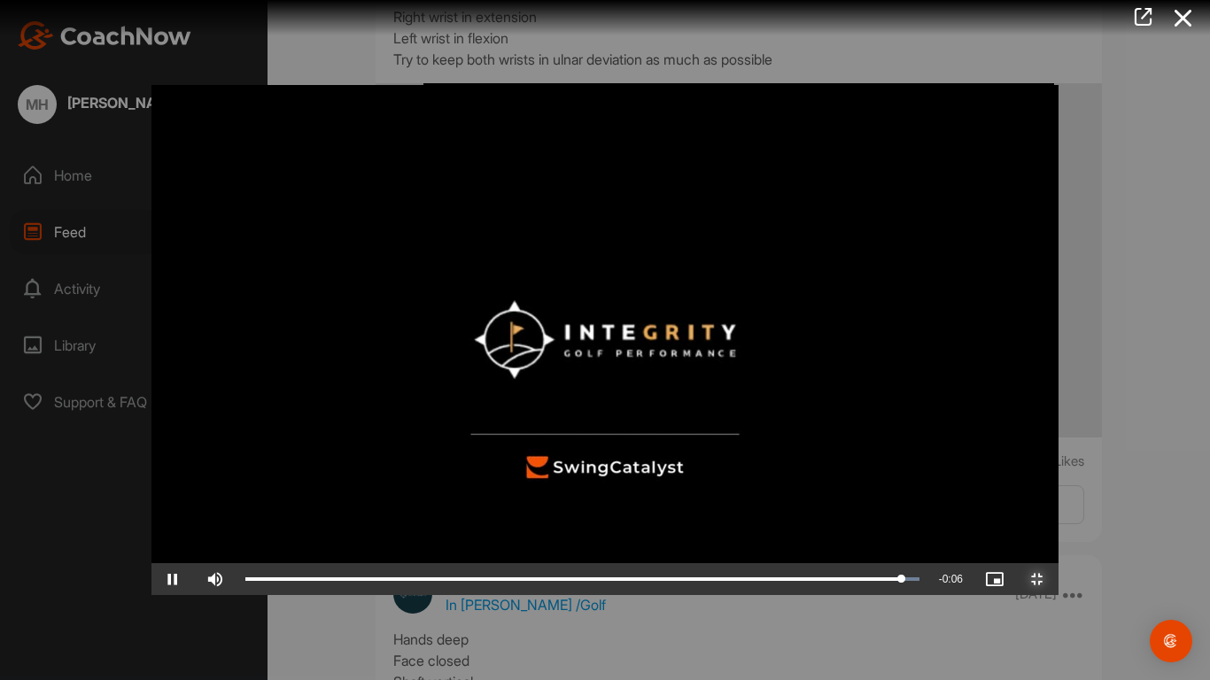
click at [1059, 524] on span "Video Player" at bounding box center [1037, 579] width 43 height 0
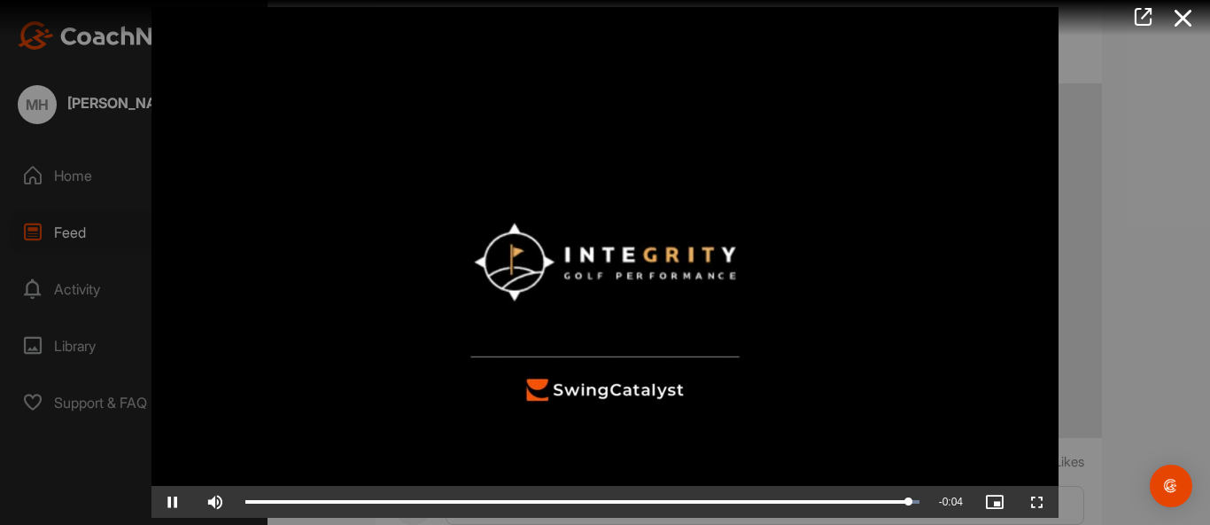
click at [1130, 342] on div at bounding box center [605, 262] width 1210 height 525
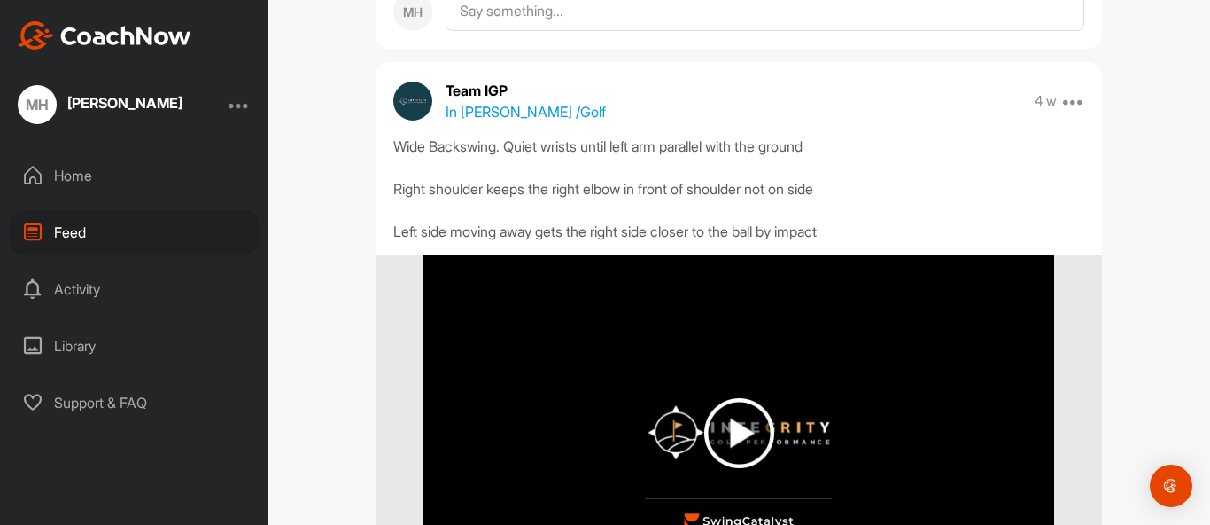
scroll to position [2282, 0]
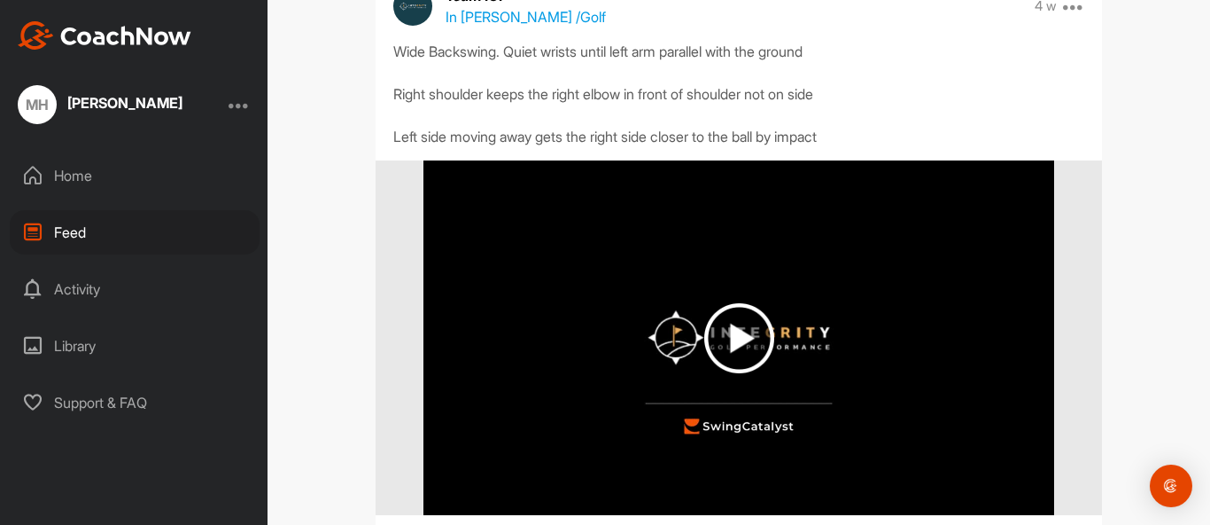
click at [735, 370] on img at bounding box center [739, 338] width 70 height 70
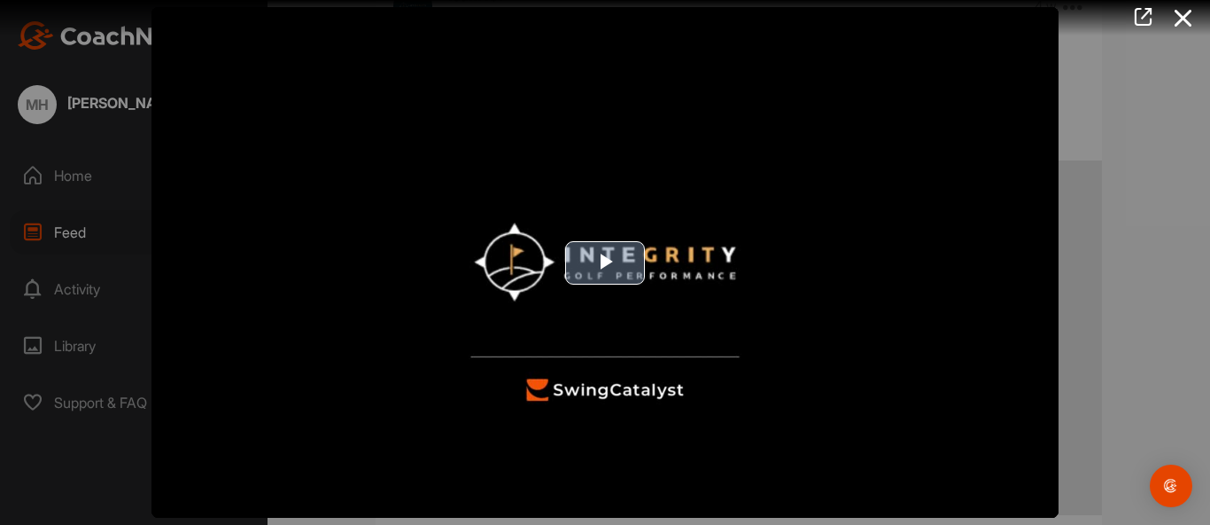
click at [605, 262] on span "Video Player" at bounding box center [605, 262] width 0 height 0
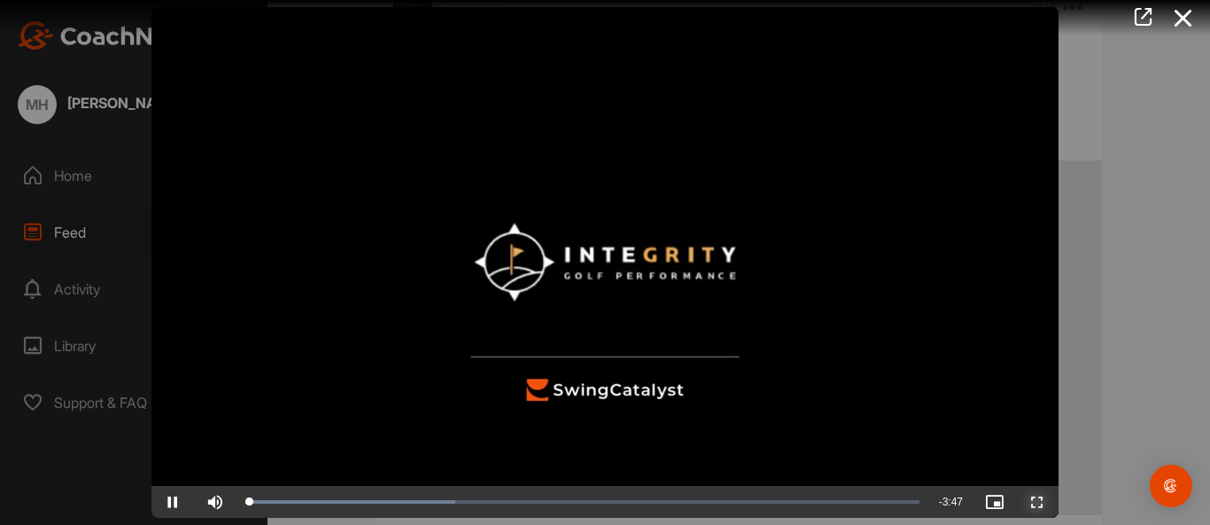
click at [1035, 501] on span "Video Player" at bounding box center [1037, 501] width 43 height 0
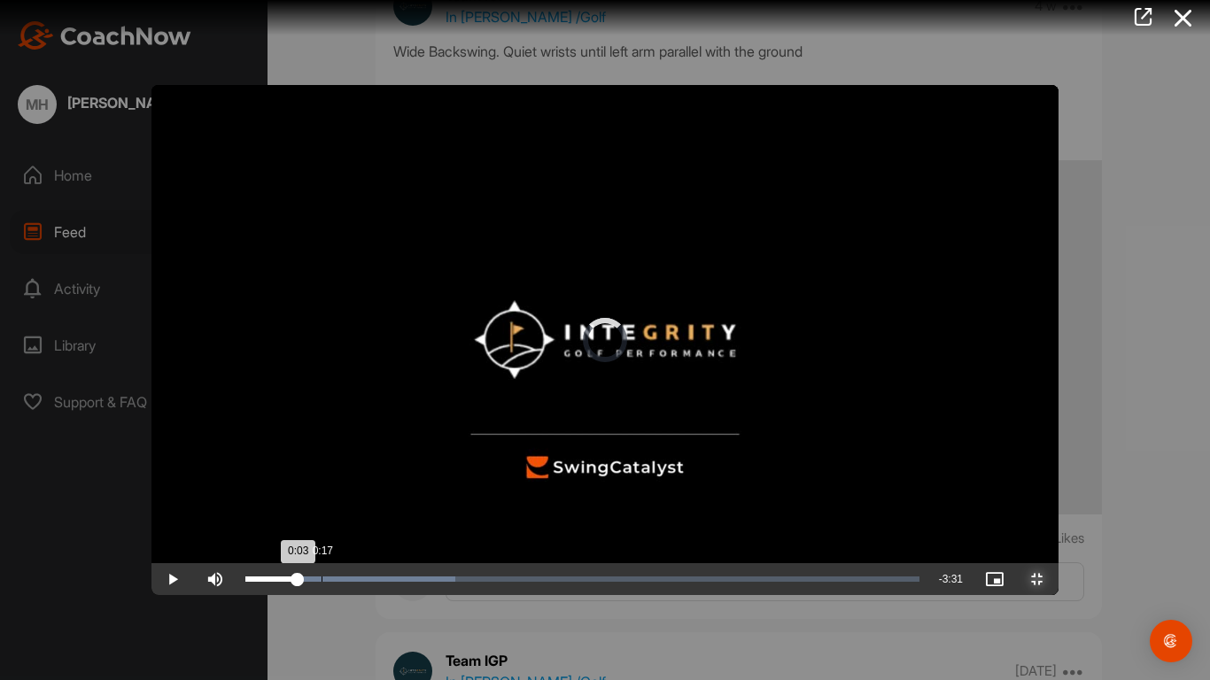
click at [245, 524] on div "Loaded : 31.17% 0:17 0:03" at bounding box center [582, 579] width 674 height 5
click at [403, 524] on div "0:36" at bounding box center [403, 579] width 1 height 5
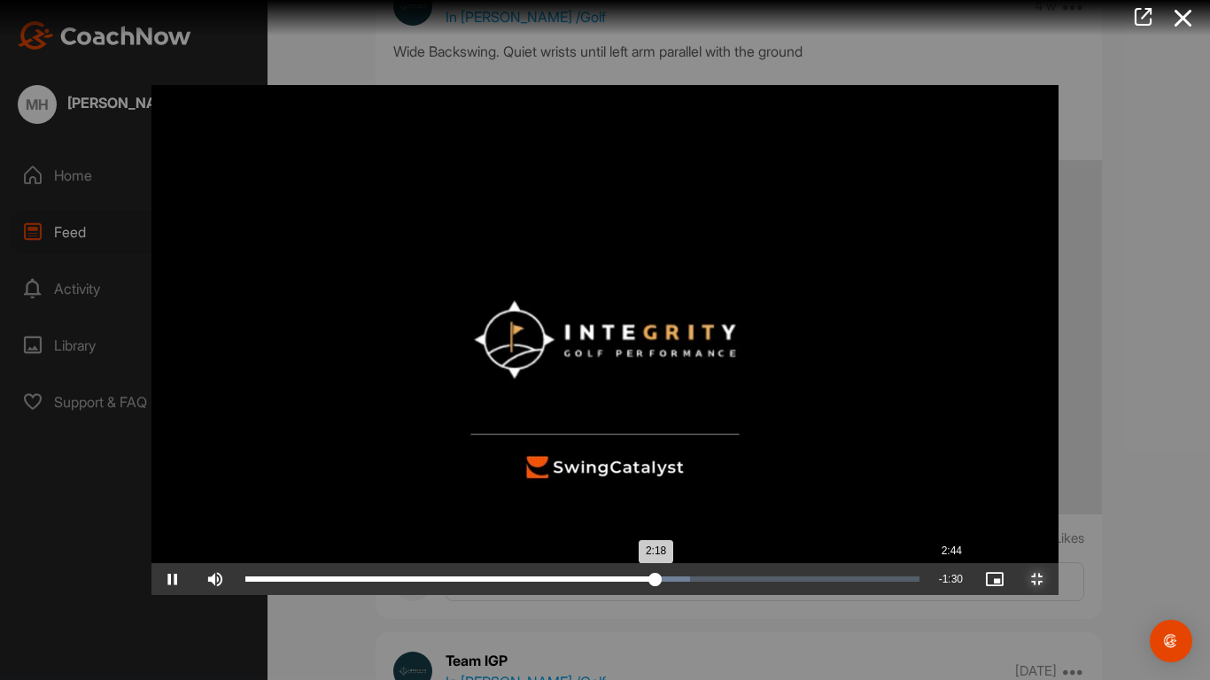
click at [951, 524] on div "2:44" at bounding box center [951, 579] width 1 height 5
click at [892, 524] on div "Loaded : 84.49% 3:06 2:56" at bounding box center [582, 579] width 674 height 5
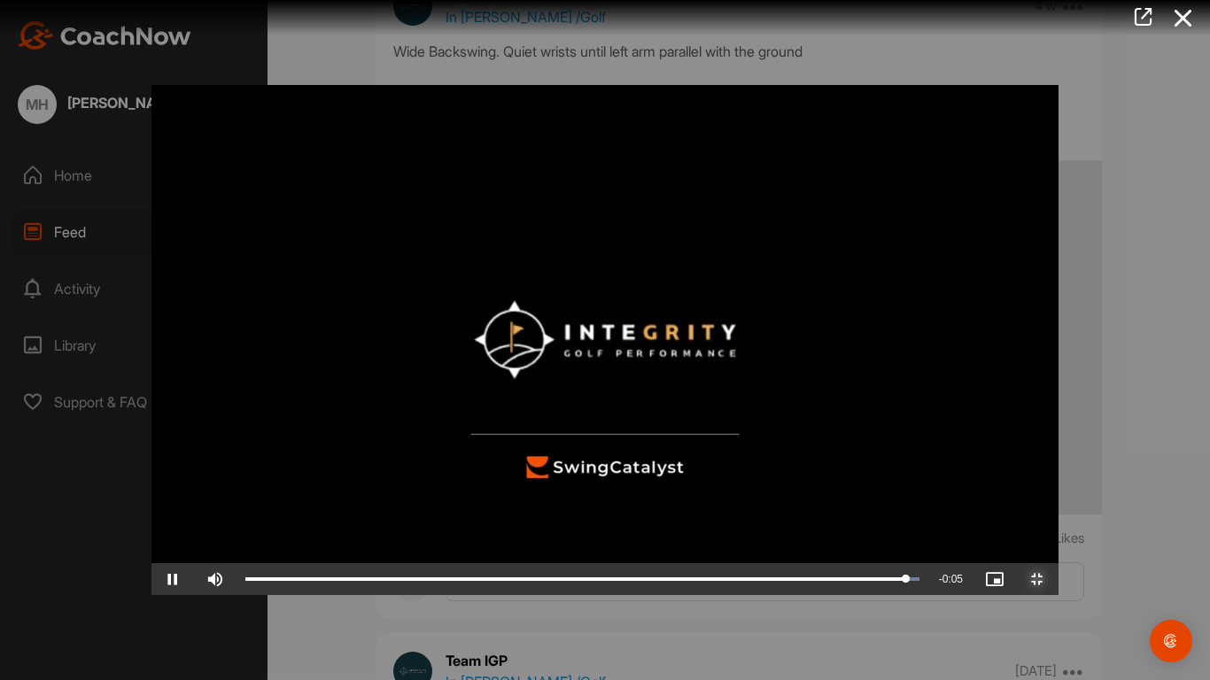
click at [1059, 524] on span "Video Player" at bounding box center [1037, 579] width 43 height 0
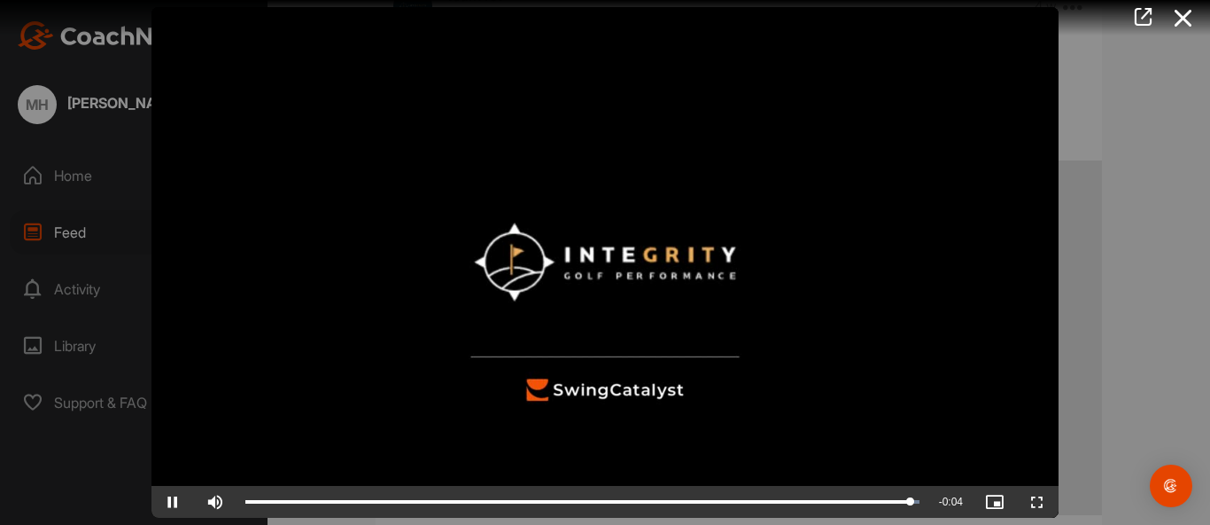
click at [1182, 157] on div at bounding box center [605, 262] width 1210 height 525
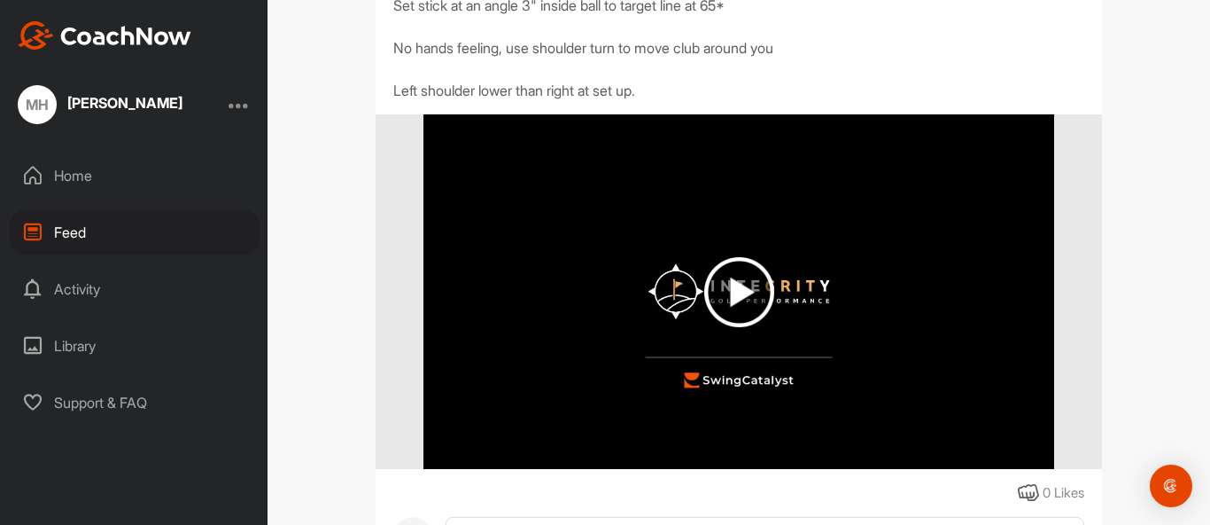
scroll to position [1671, 0]
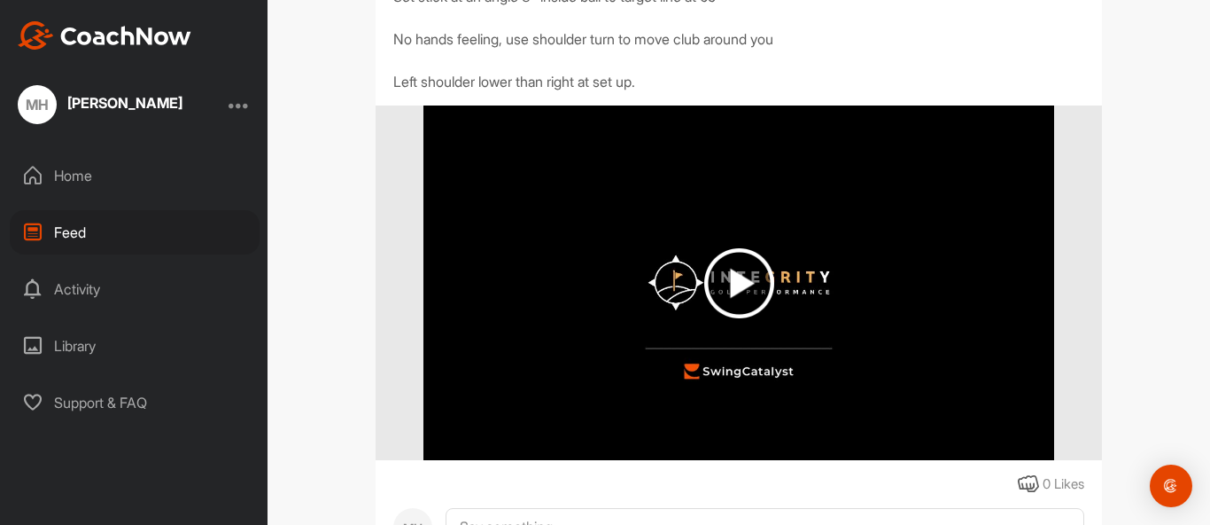
click at [741, 301] on img at bounding box center [739, 283] width 70 height 70
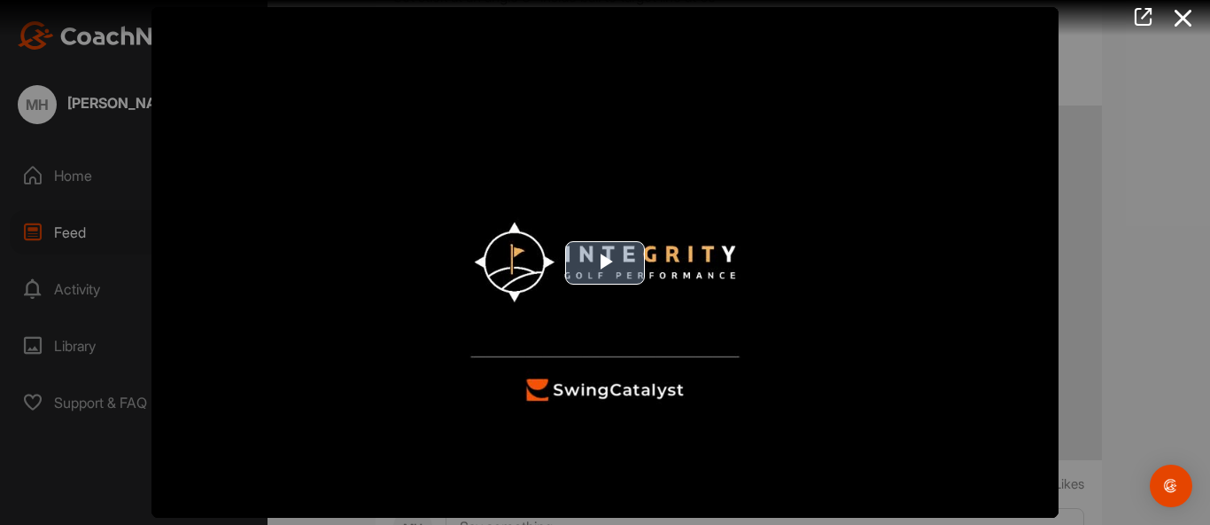
click at [605, 262] on span "Video Player" at bounding box center [605, 262] width 0 height 0
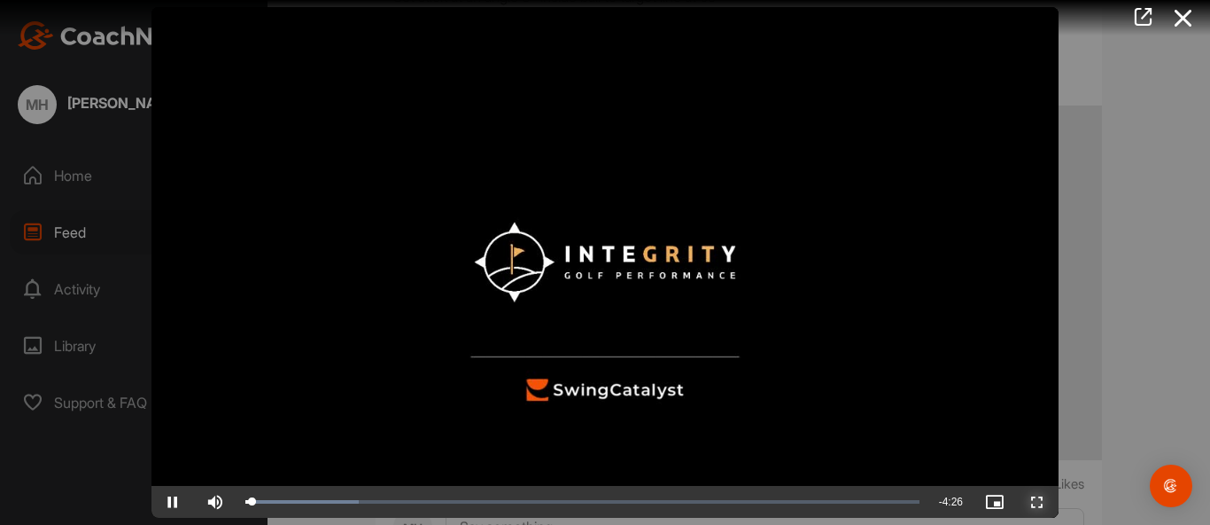
click at [1041, 501] on span "Video Player" at bounding box center [1037, 501] width 43 height 0
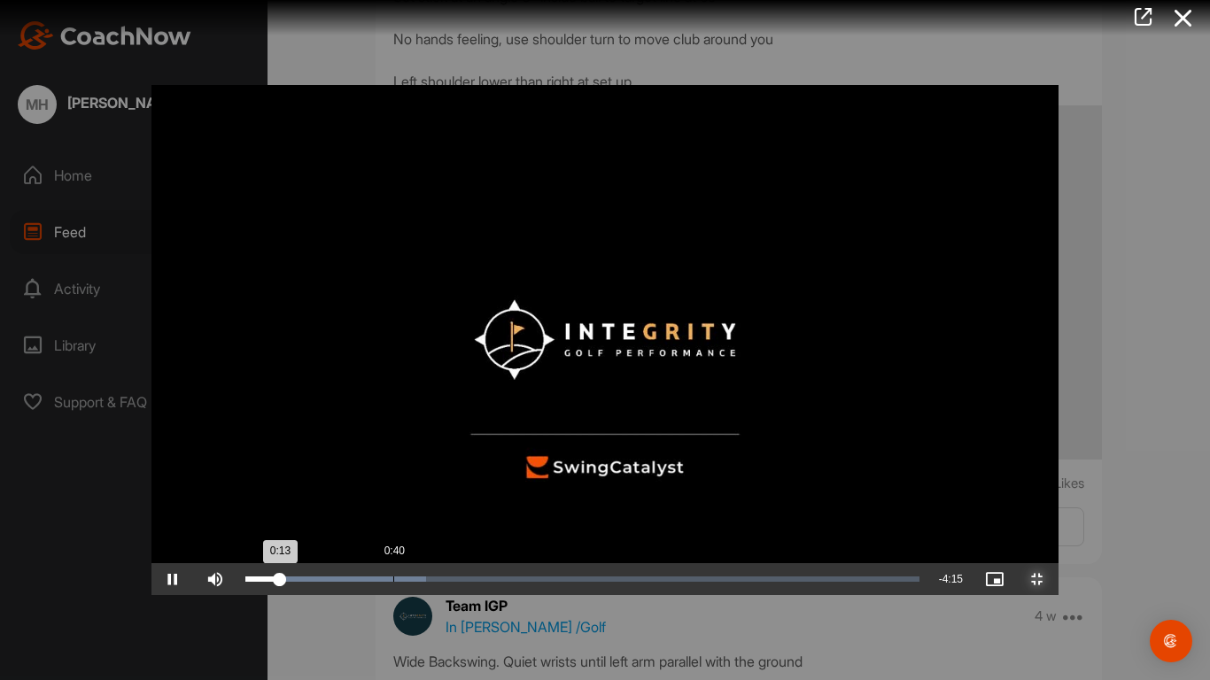
click at [243, 524] on div "Loaded : 26.78% 0:40 0:13" at bounding box center [583, 580] width 692 height 32
click at [329, 524] on div "Loaded : 26.78% 1:04 0:42" at bounding box center [582, 579] width 674 height 5
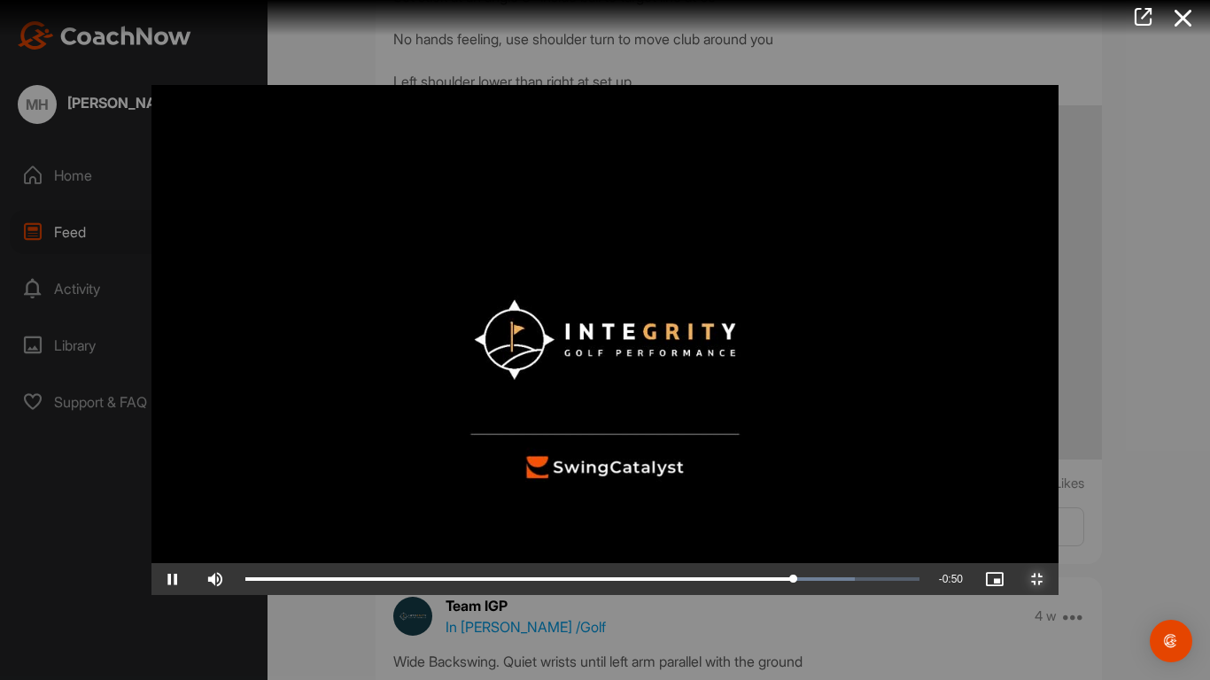
click at [1059, 524] on span "Video Player" at bounding box center [1037, 579] width 43 height 0
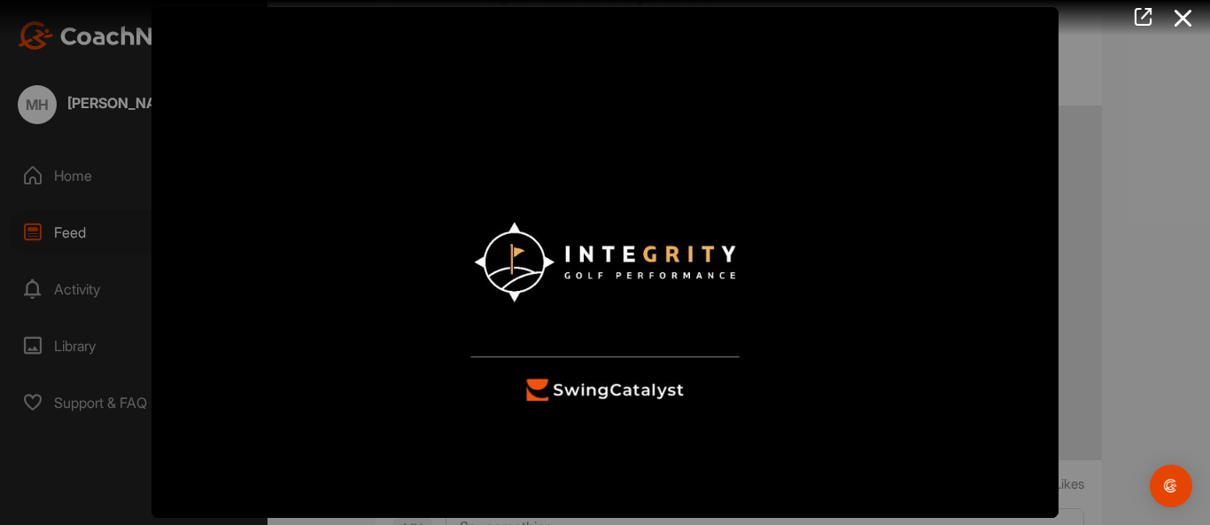
click at [1147, 271] on div at bounding box center [605, 262] width 1210 height 525
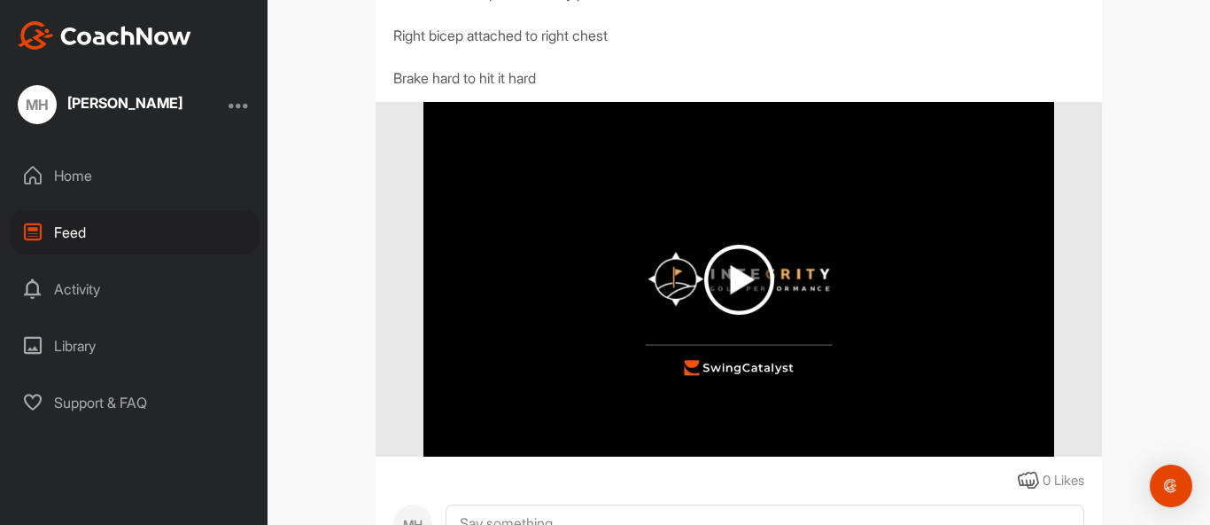
scroll to position [1012, 0]
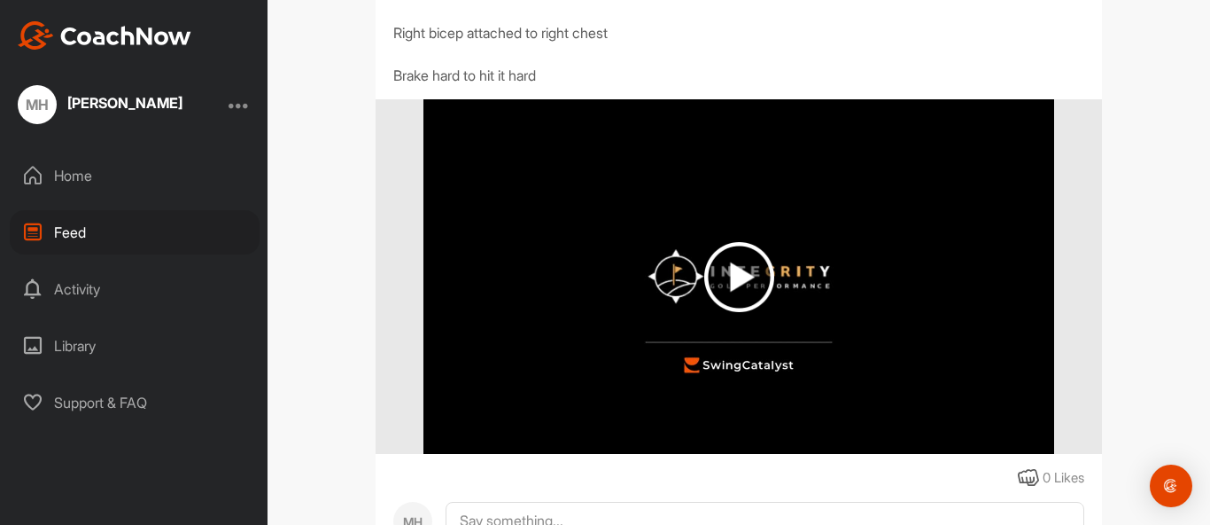
click at [741, 276] on img at bounding box center [739, 277] width 70 height 70
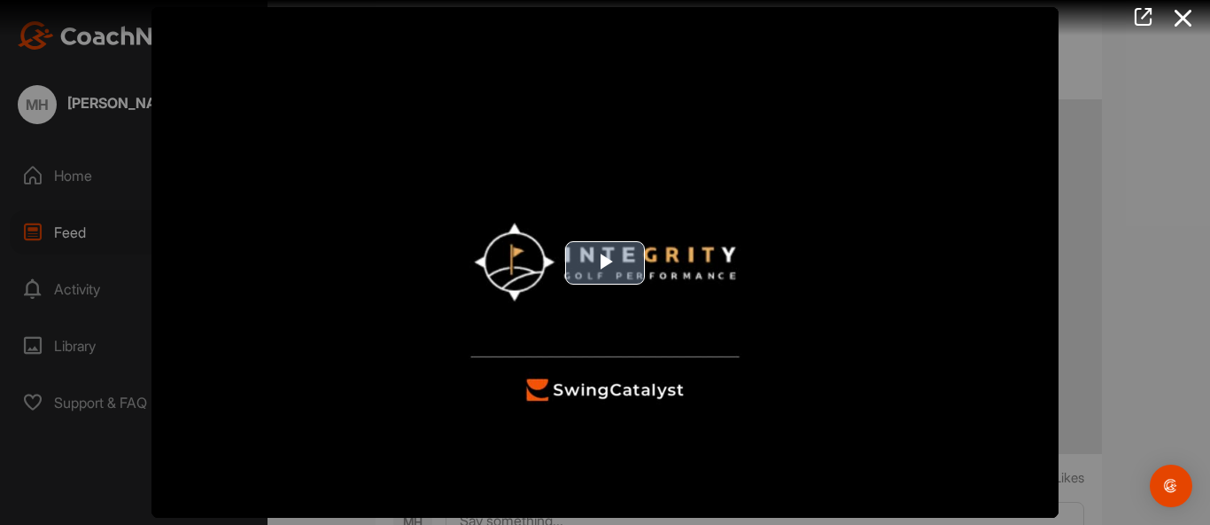
click at [605, 262] on span "Video Player" at bounding box center [605, 262] width 0 height 0
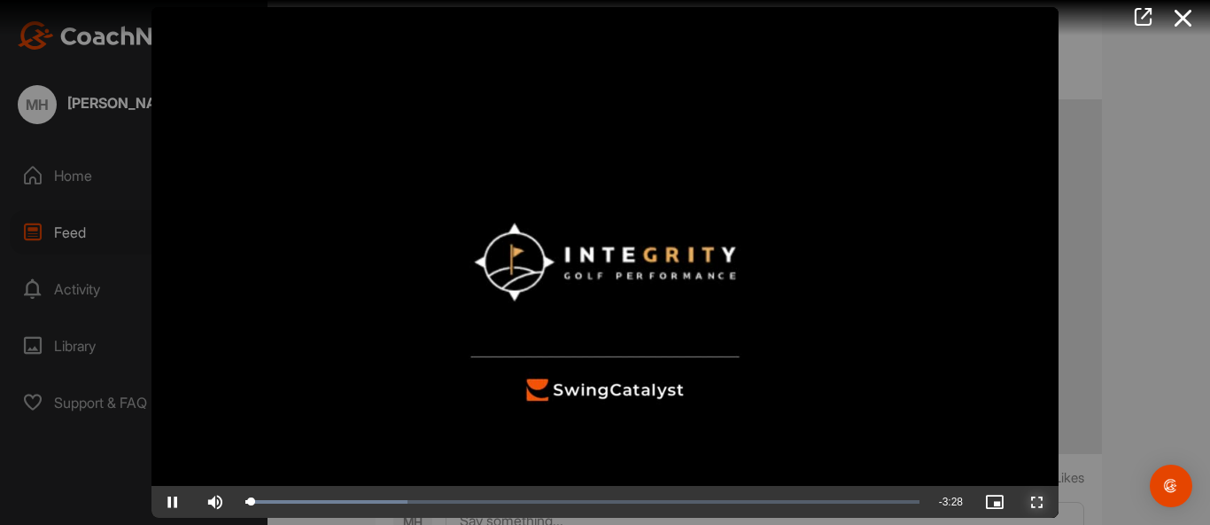
click at [1038, 501] on span "Video Player" at bounding box center [1037, 501] width 43 height 0
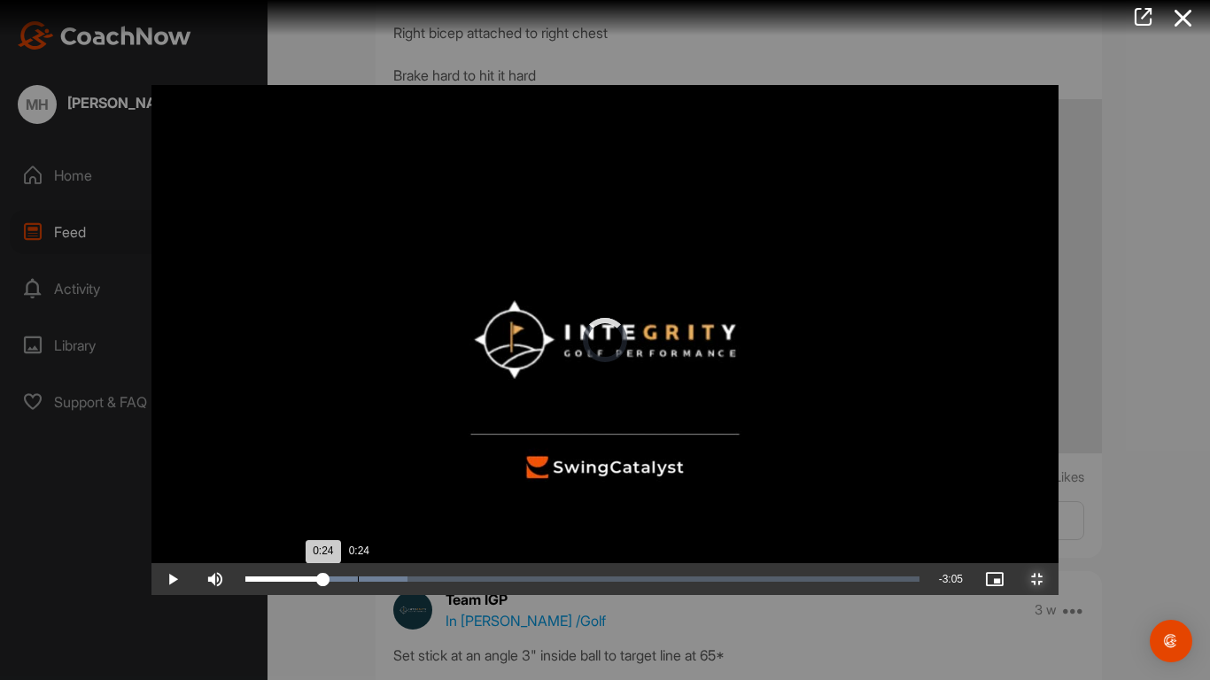
click at [245, 524] on div "Loaded : 24.10% 0:24 0:24" at bounding box center [582, 579] width 674 height 5
click at [323, 524] on div "Loaded : 24.10% 0:49 0:35" at bounding box center [582, 579] width 674 height 5
click at [299, 524] on div "Loaded : 30.92% 0:43 0:50" at bounding box center [582, 579] width 674 height 5
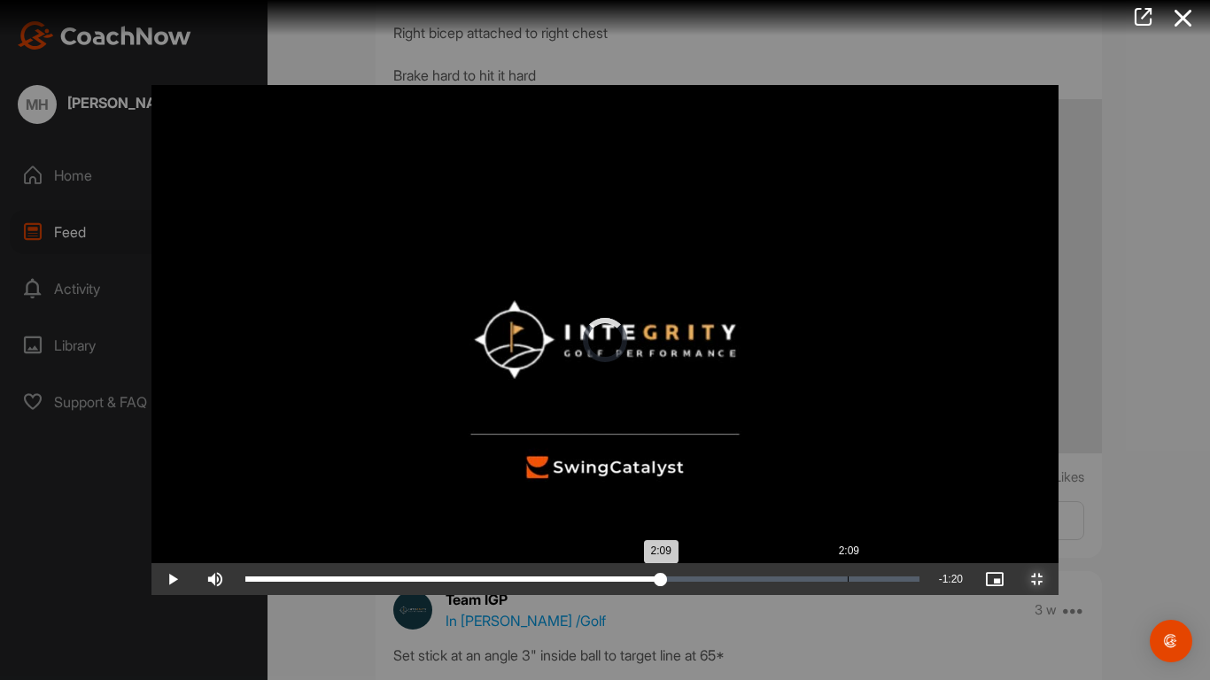
click at [696, 524] on div "Loaded : 60.46% 2:09 2:09" at bounding box center [583, 580] width 692 height 32
click at [735, 524] on div "Loaded : 60.46% 2:17 2:10" at bounding box center [582, 579] width 674 height 5
click at [727, 524] on div "Loaded : 67.84% 2:15 2:19" at bounding box center [582, 579] width 674 height 5
click at [729, 524] on div "Loaded : 67.84% 2:16 2:16" at bounding box center [582, 579] width 674 height 5
click at [845, 524] on div "2:08" at bounding box center [845, 579] width 1 height 5
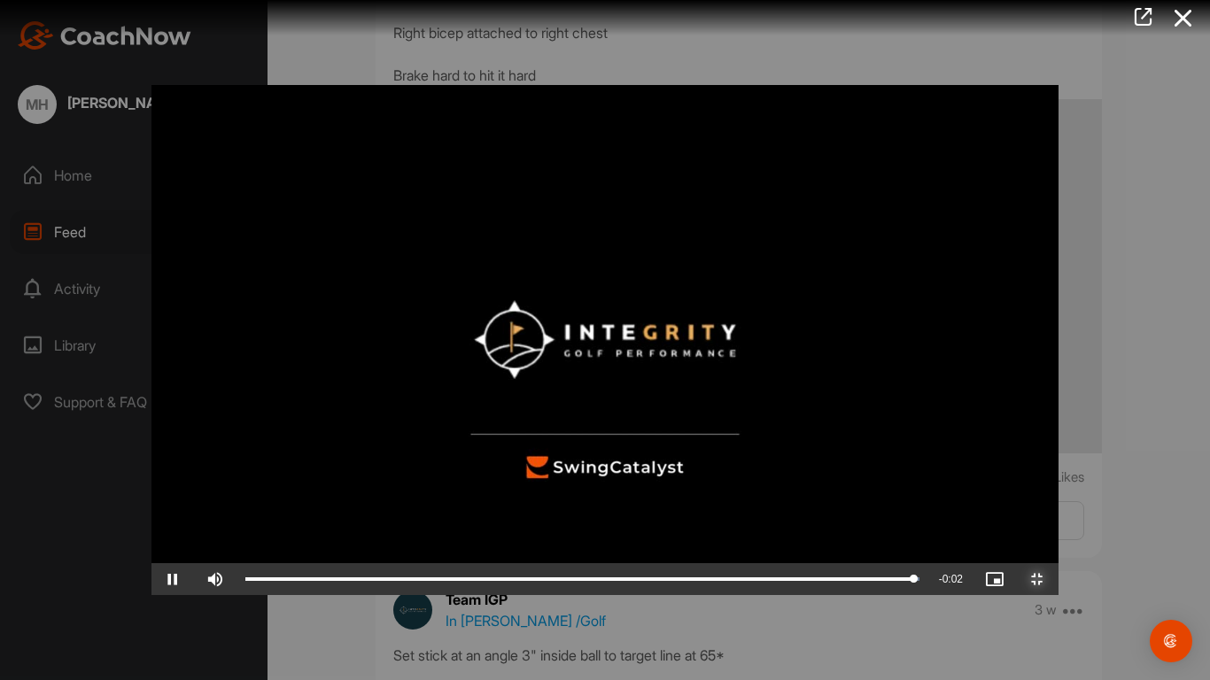
click at [1059, 524] on span "Video Player" at bounding box center [1037, 579] width 43 height 0
